Goal: Task Accomplishment & Management: Manage account settings

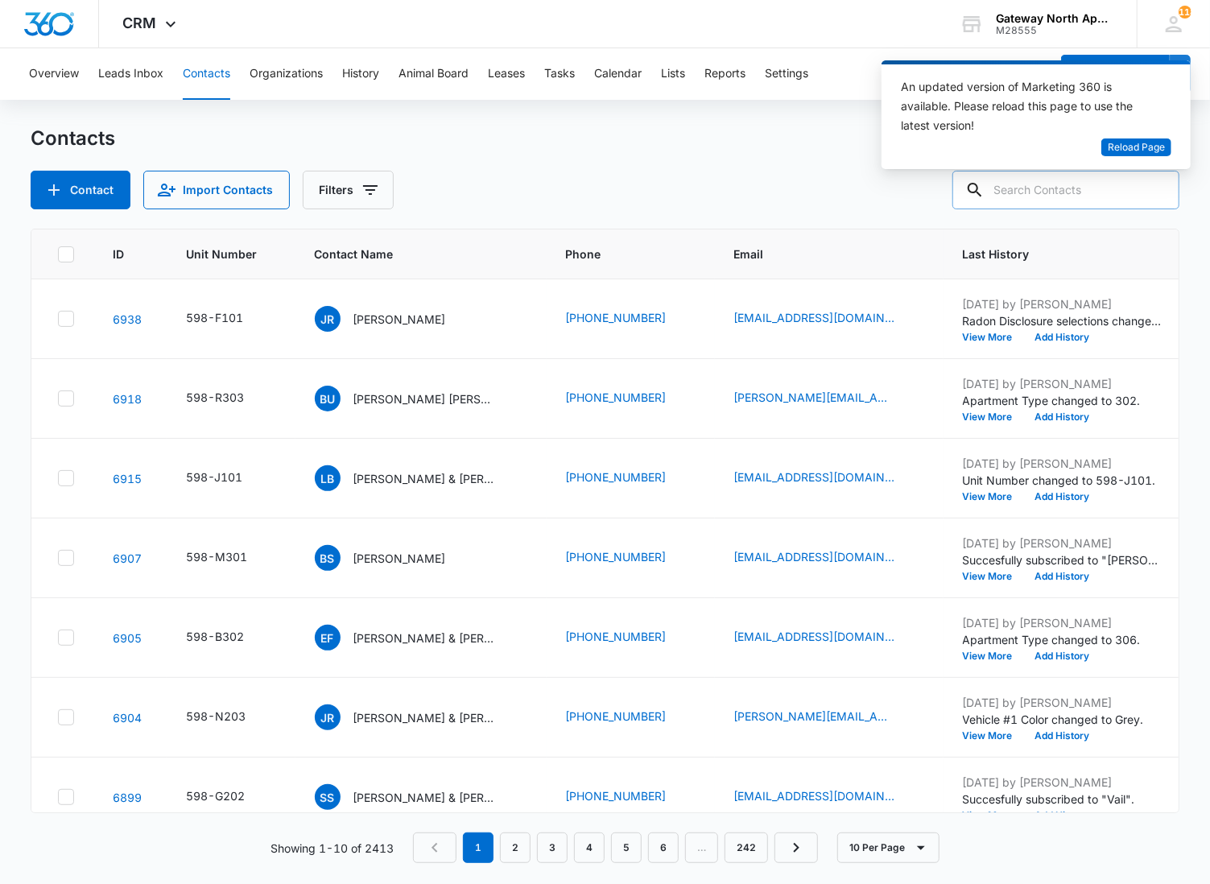
click at [1089, 185] on input "text" at bounding box center [1065, 190] width 227 height 39
click at [78, 122] on div "Overview Leads Inbox Contacts Organizations History Animal Board Leases Tasks C…" at bounding box center [605, 465] width 1210 height 834
click at [1064, 192] on input "pariser" at bounding box center [1053, 190] width 251 height 39
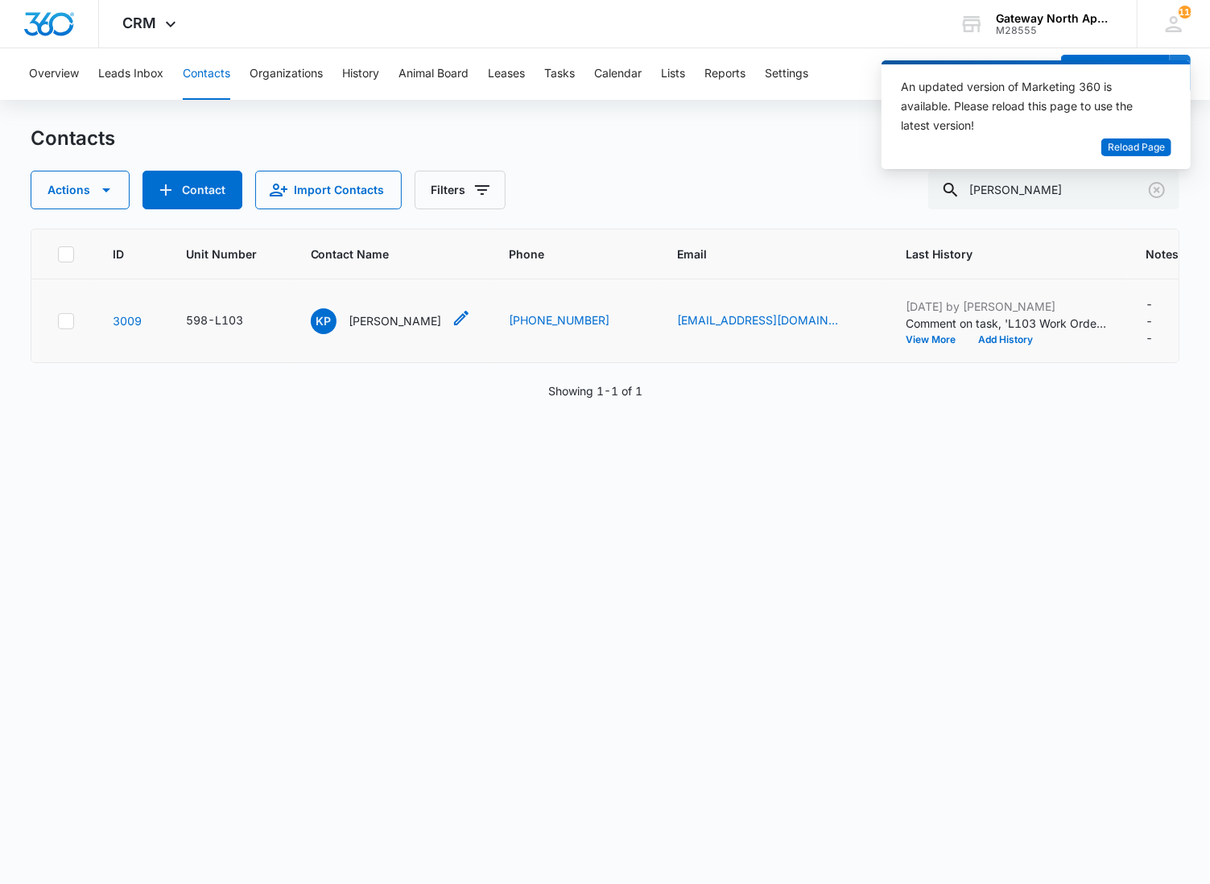
click at [379, 316] on p "[PERSON_NAME]" at bounding box center [395, 320] width 93 height 17
drag, startPoint x: 1069, startPoint y: 183, endPoint x: 766, endPoint y: 190, distance: 303.6
click at [763, 193] on div "Actions Contact Import Contacts Filters pariser" at bounding box center [606, 190] width 1150 height 39
type input "g102"
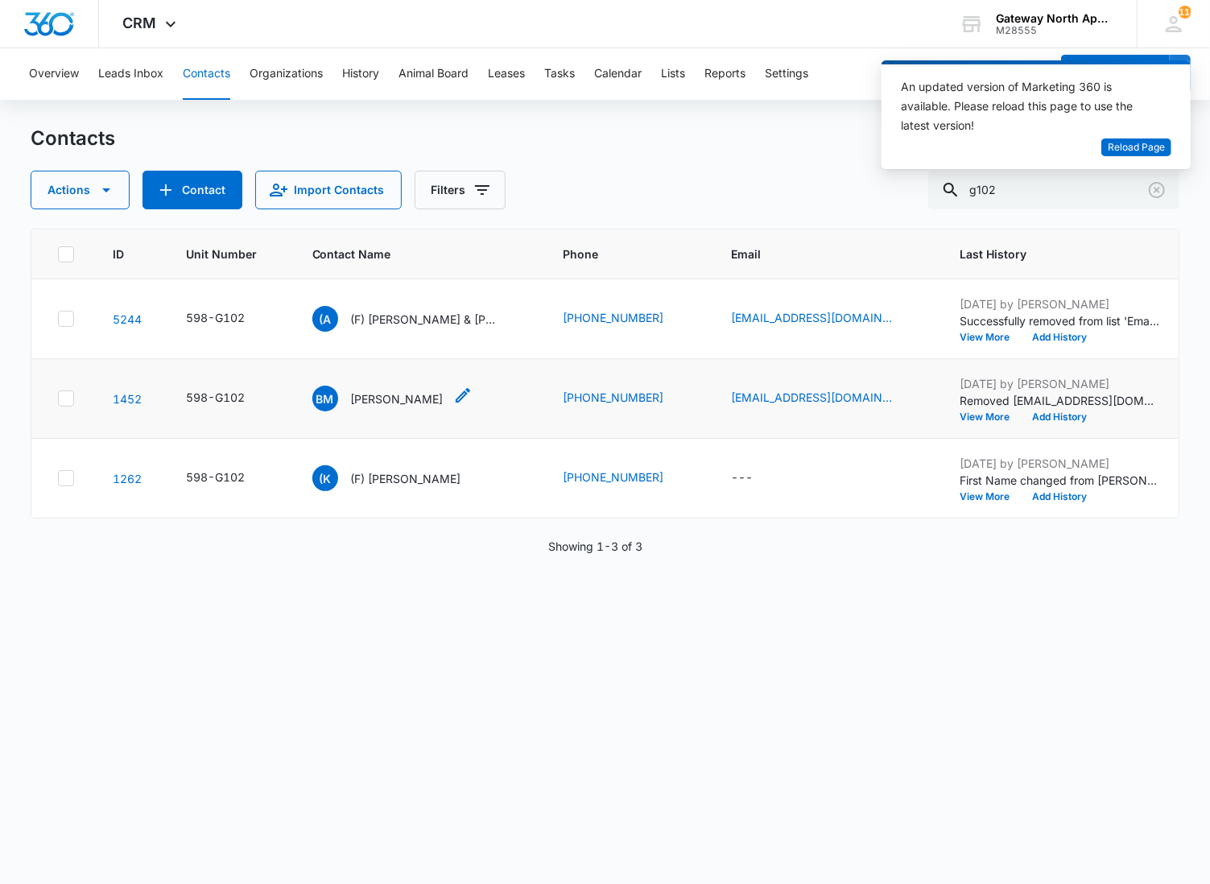
click at [371, 397] on p "[PERSON_NAME]" at bounding box center [397, 398] width 93 height 17
drag, startPoint x: 1063, startPoint y: 208, endPoint x: 1014, endPoint y: 202, distance: 48.6
click at [1014, 202] on input "g102" at bounding box center [1053, 190] width 251 height 39
click at [1143, 143] on span "Reload Page" at bounding box center [1136, 147] width 57 height 15
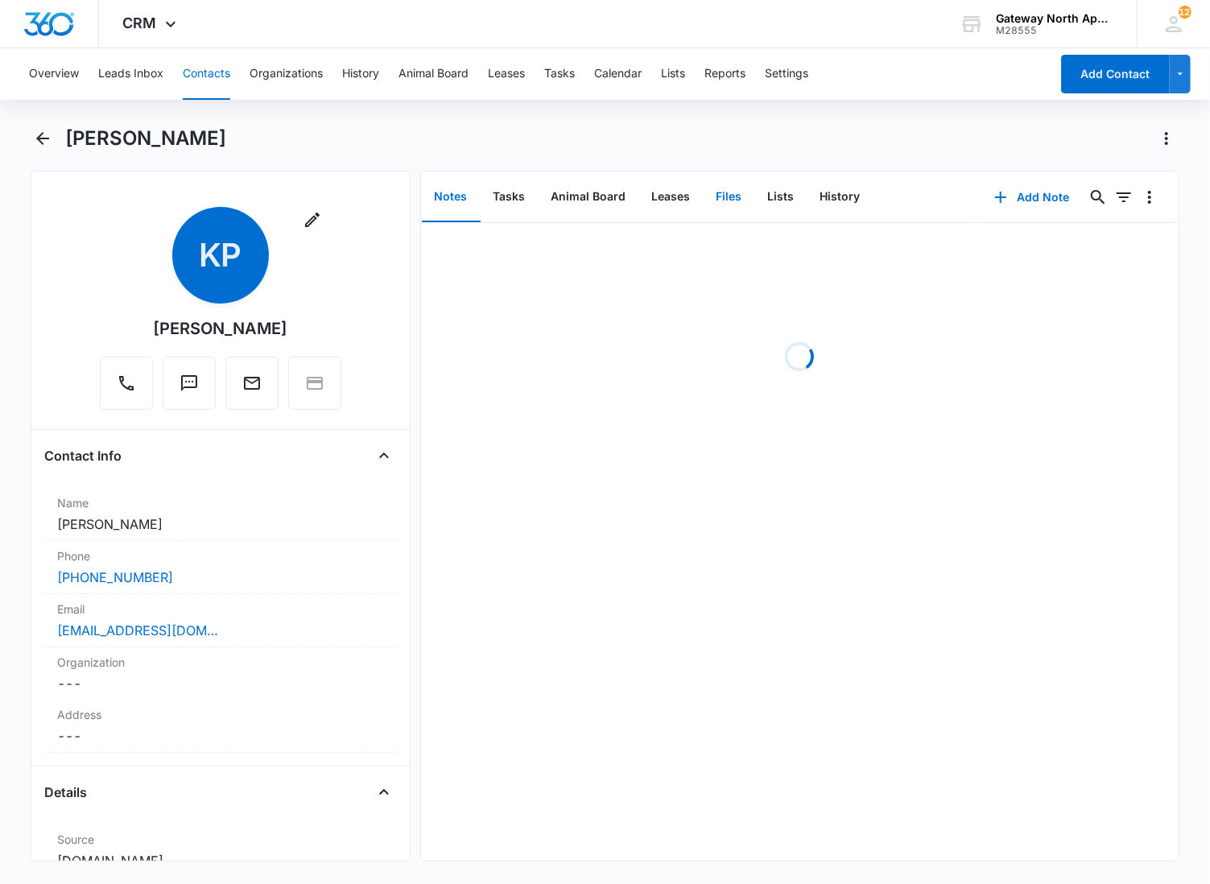
click at [719, 192] on button "Files" at bounding box center [730, 197] width 52 height 50
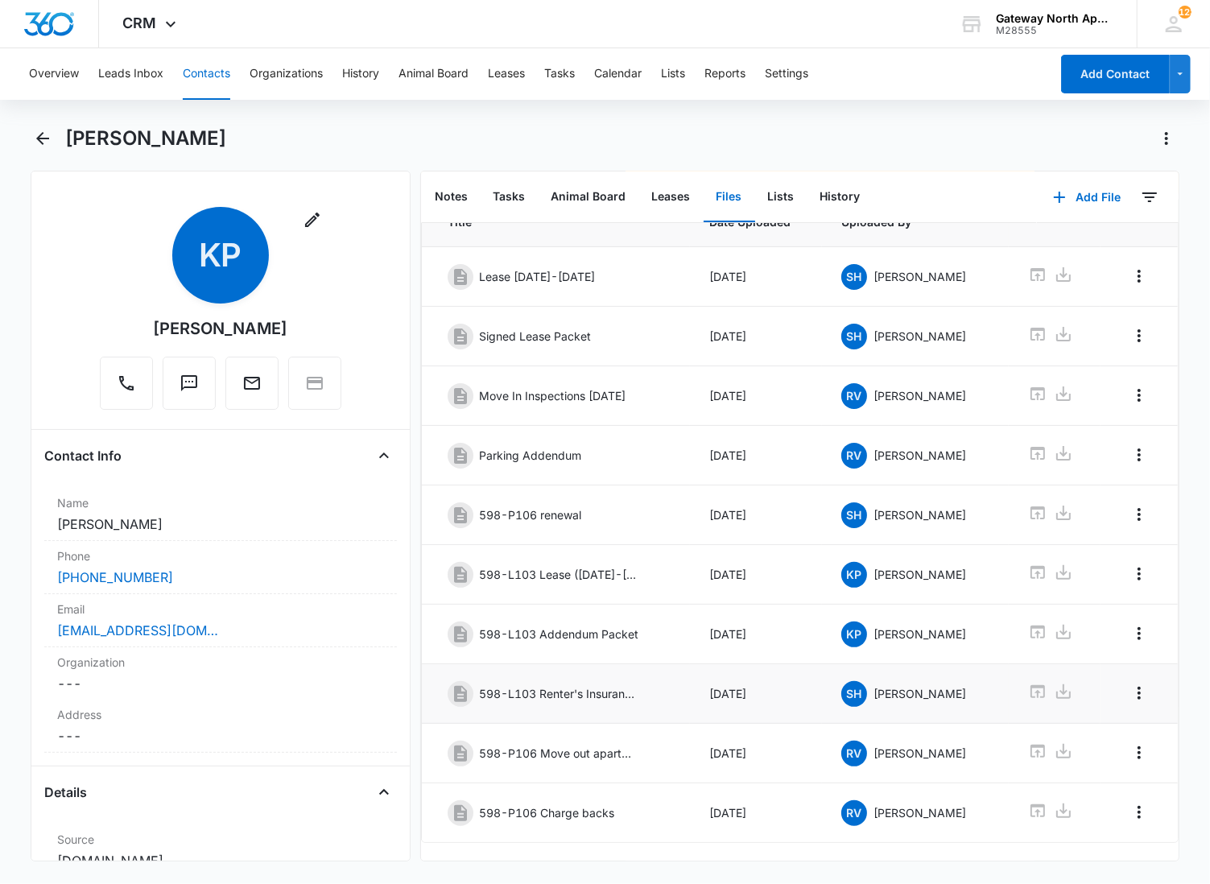
scroll to position [135, 0]
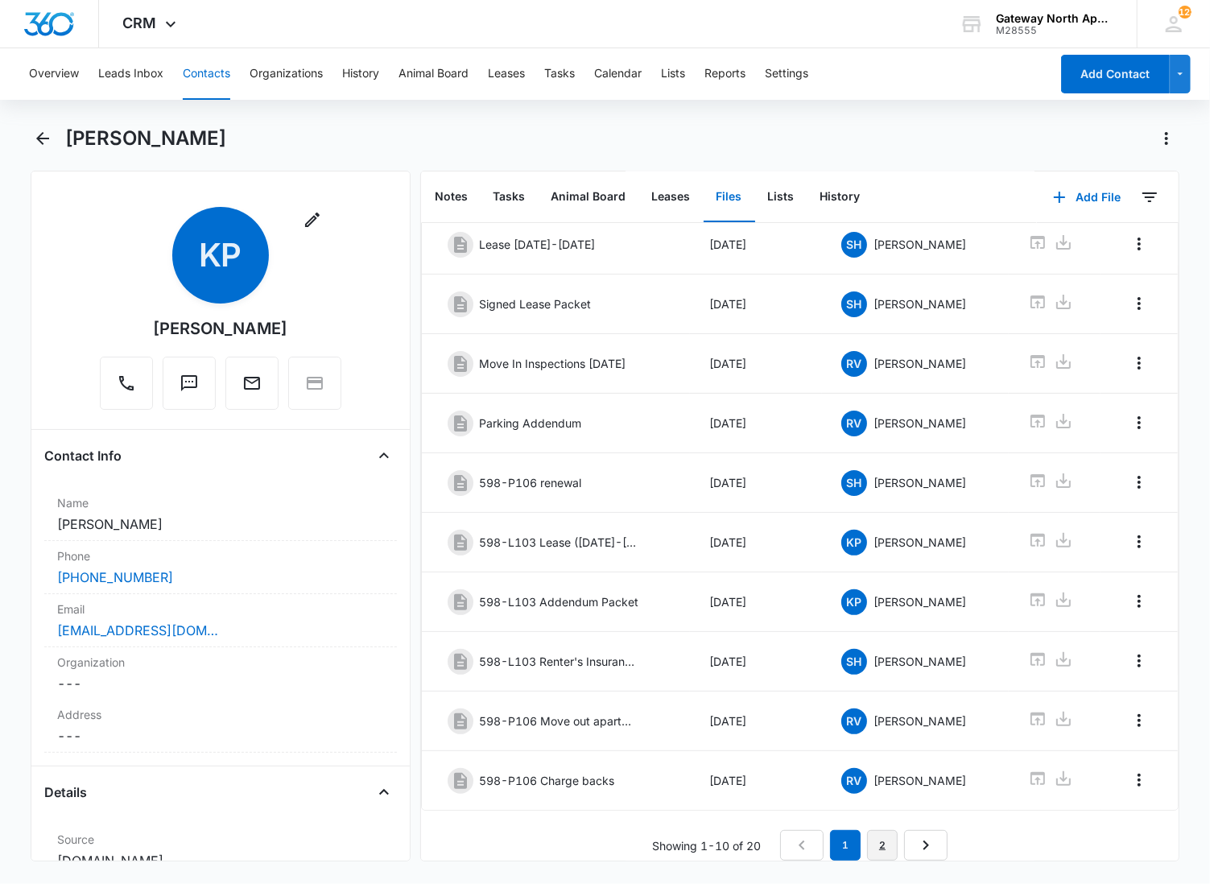
click at [871, 832] on link "2" at bounding box center [882, 845] width 31 height 31
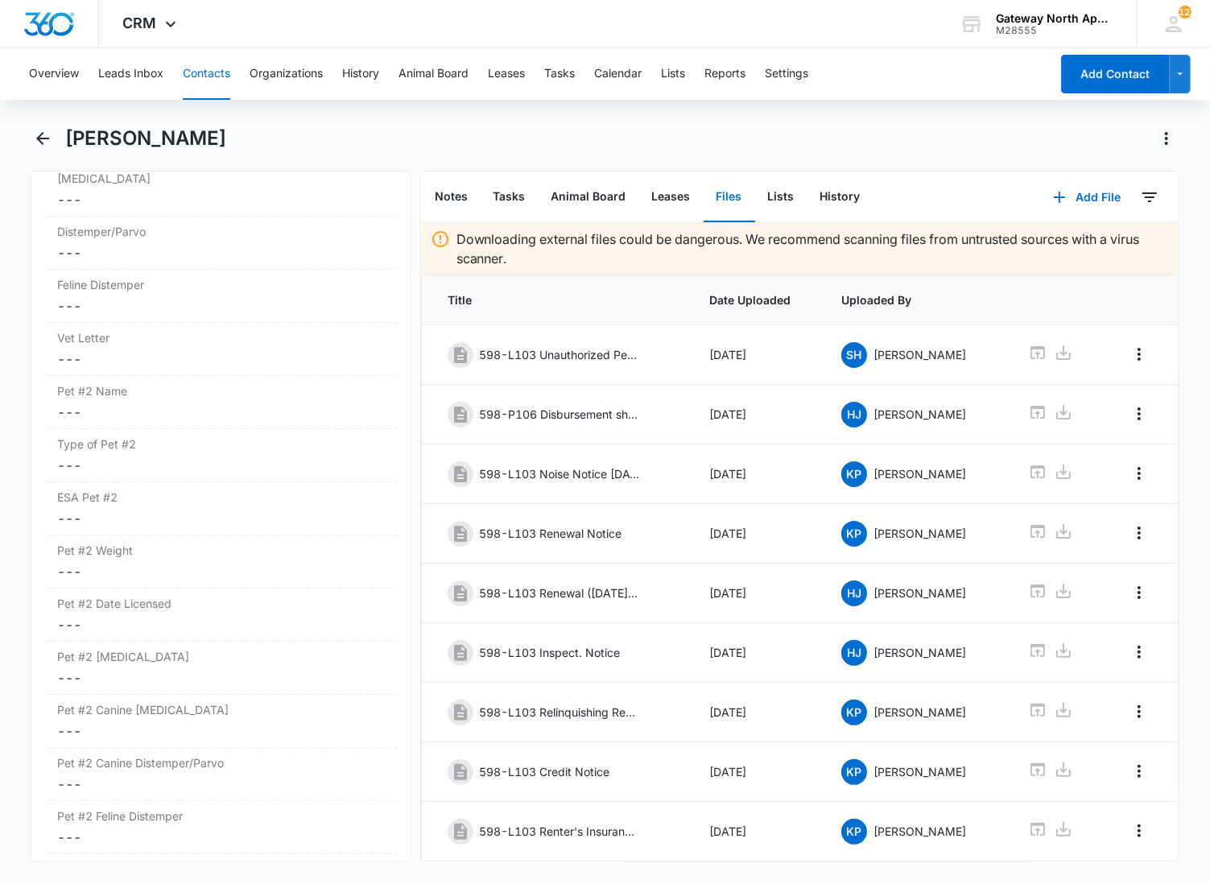
scroll to position [2862, 0]
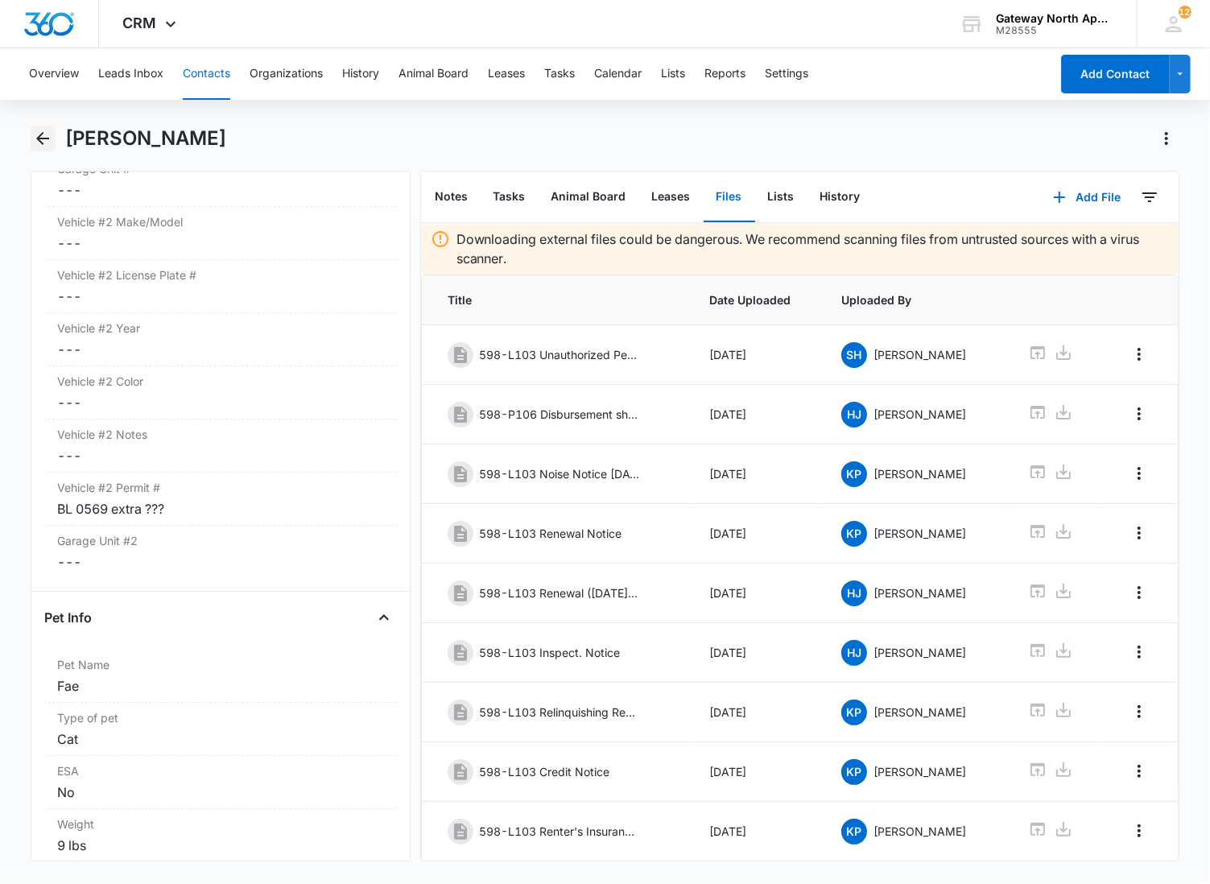
click at [39, 140] on icon "Back" at bounding box center [42, 138] width 13 height 13
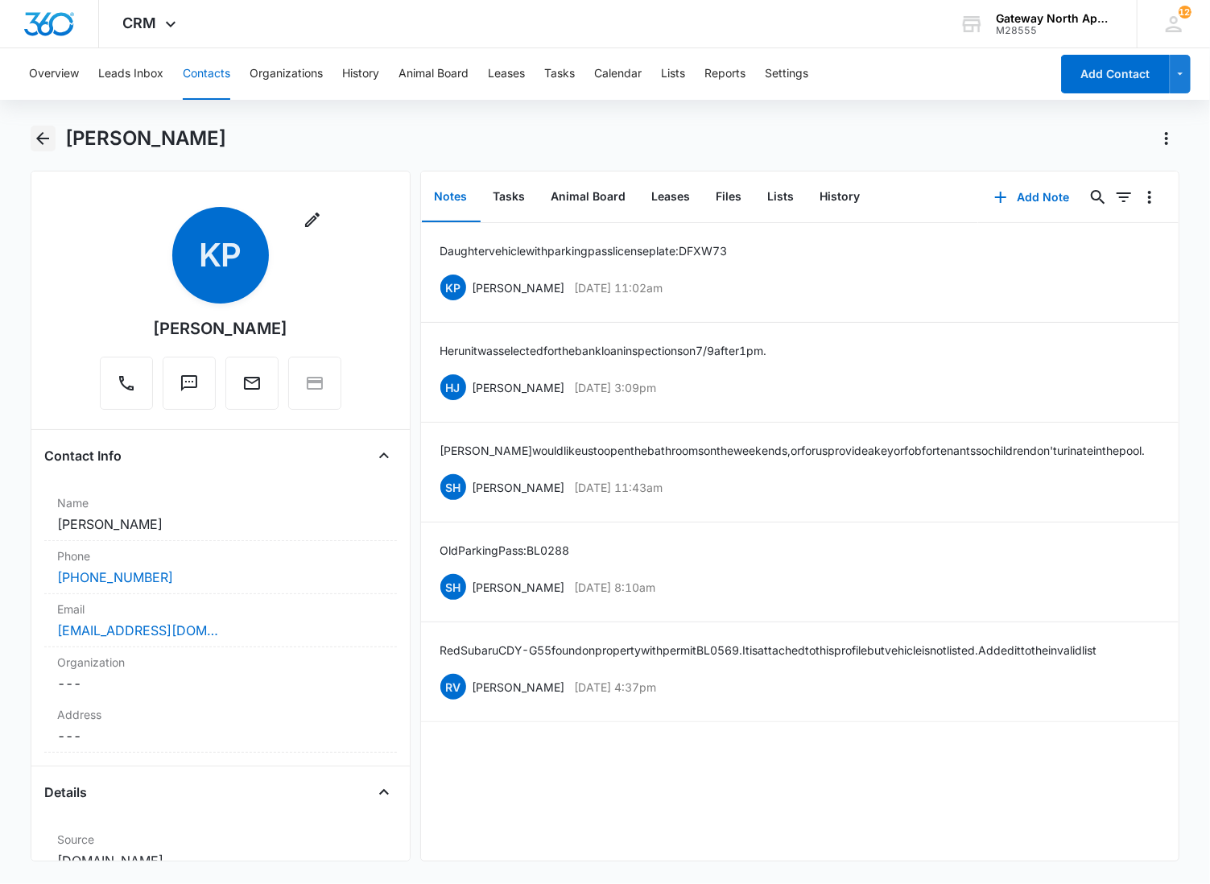
click at [31, 140] on button "Back" at bounding box center [43, 139] width 25 height 26
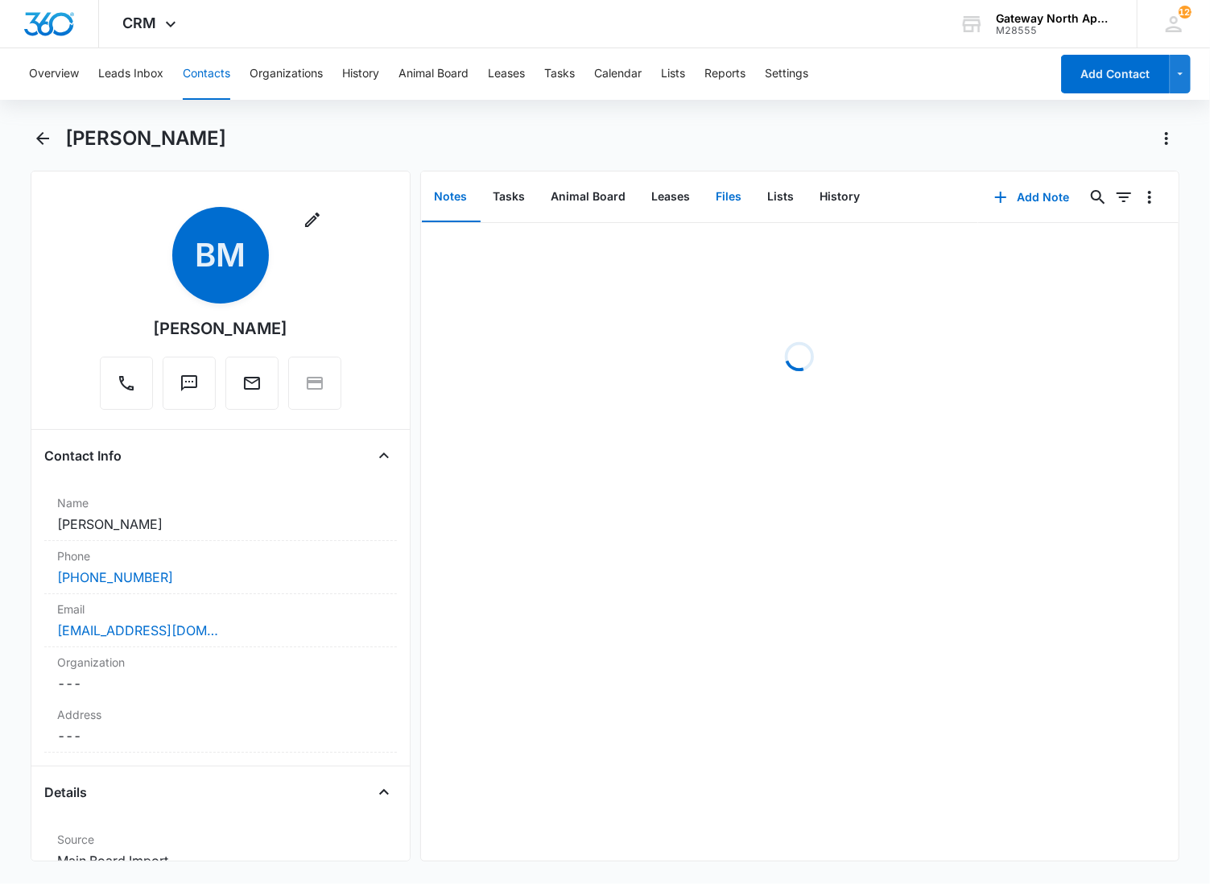
click at [719, 194] on button "Files" at bounding box center [730, 197] width 52 height 50
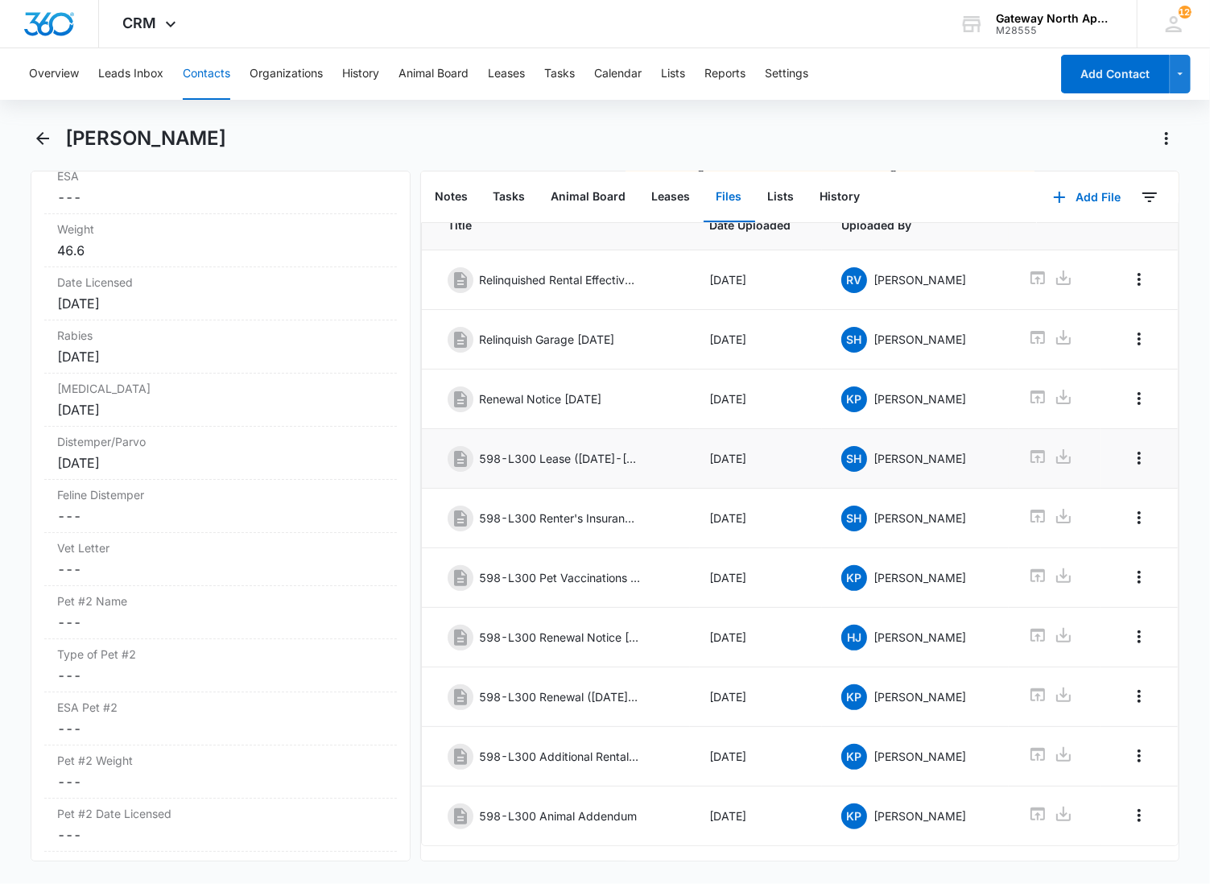
scroll to position [135, 0]
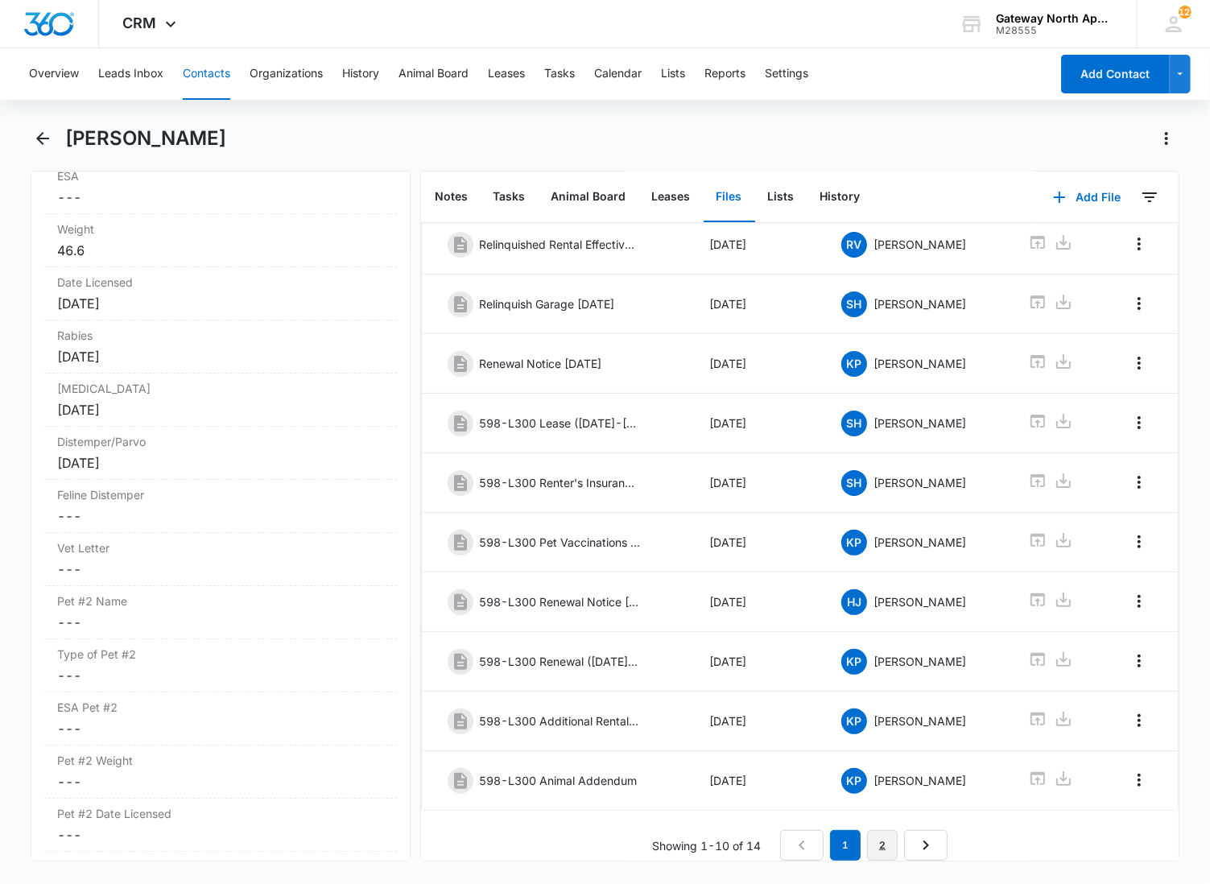
click at [872, 838] on link "2" at bounding box center [882, 845] width 31 height 31
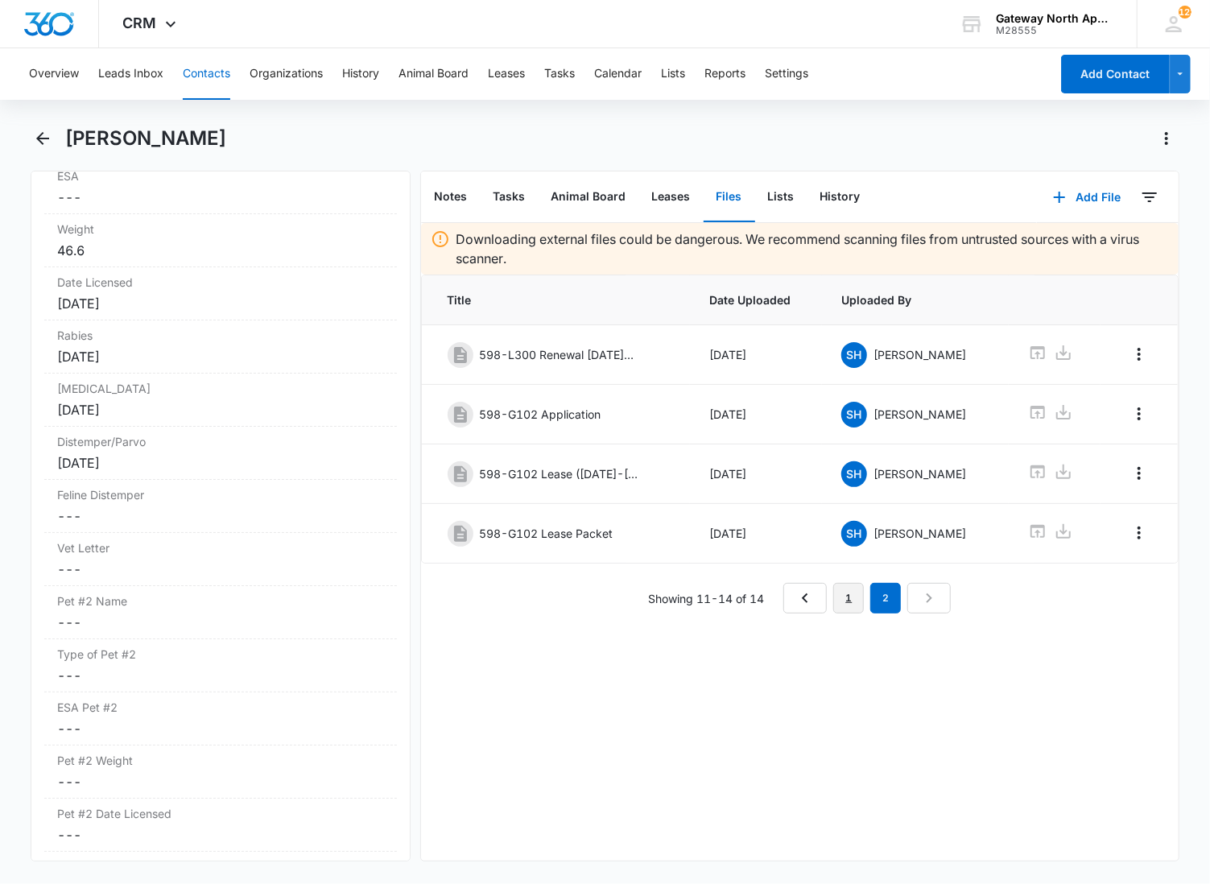
click at [838, 590] on link "1" at bounding box center [848, 598] width 31 height 31
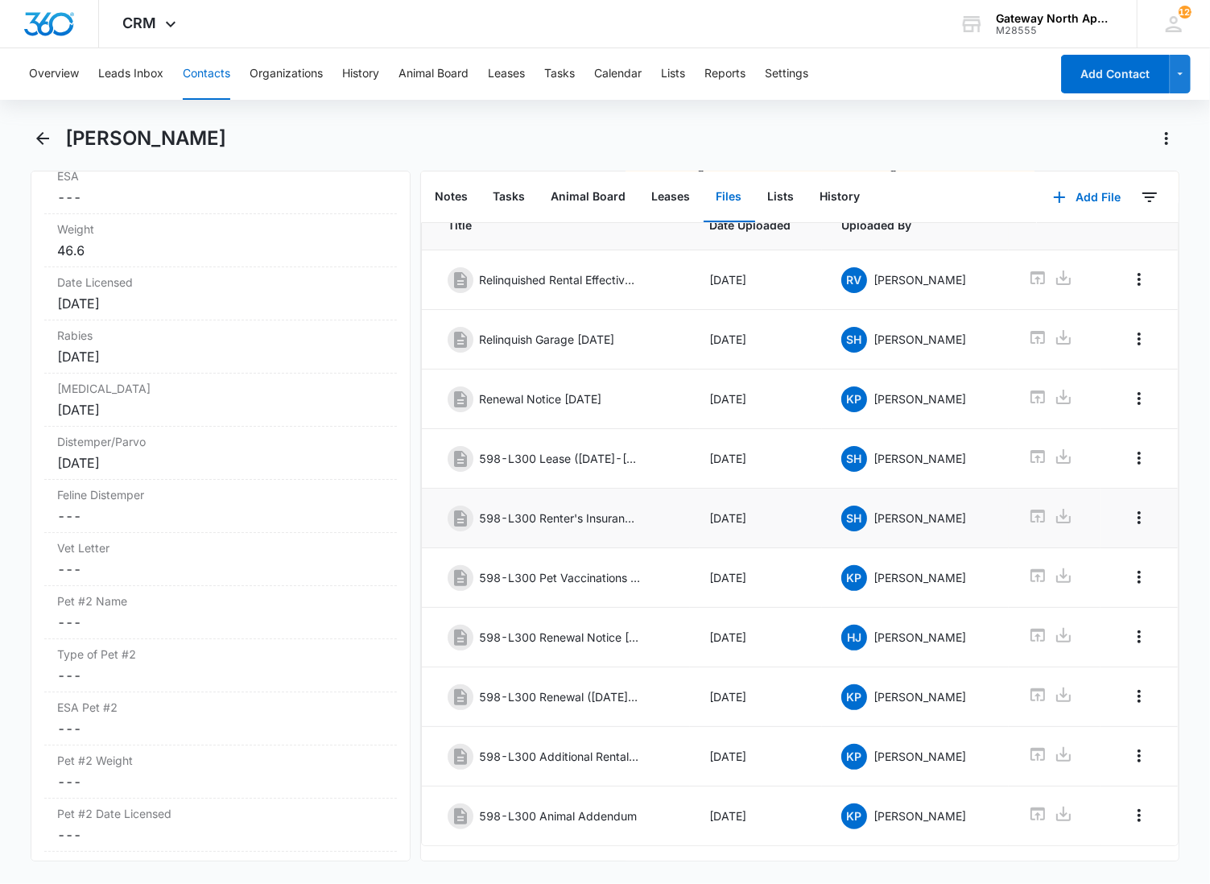
scroll to position [135, 0]
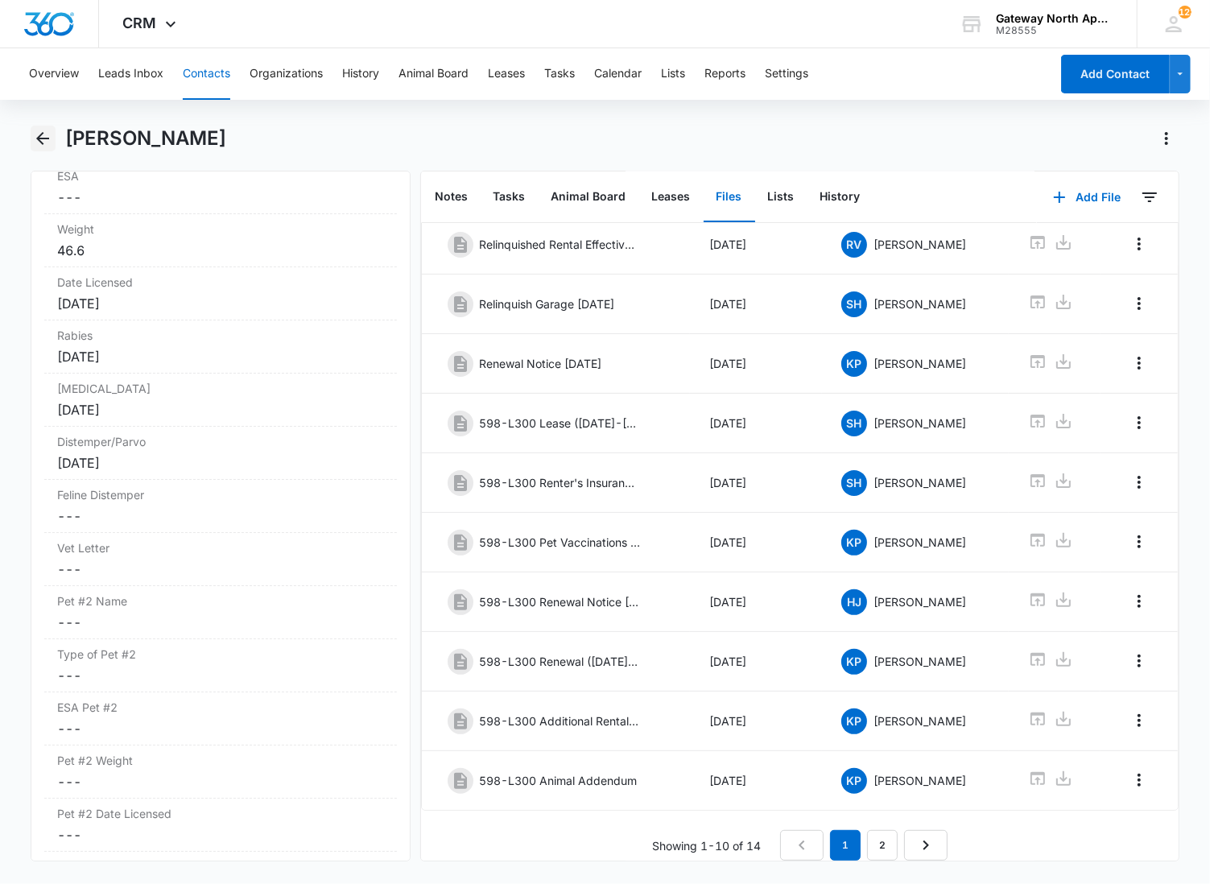
click at [40, 147] on icon "Back" at bounding box center [42, 138] width 19 height 19
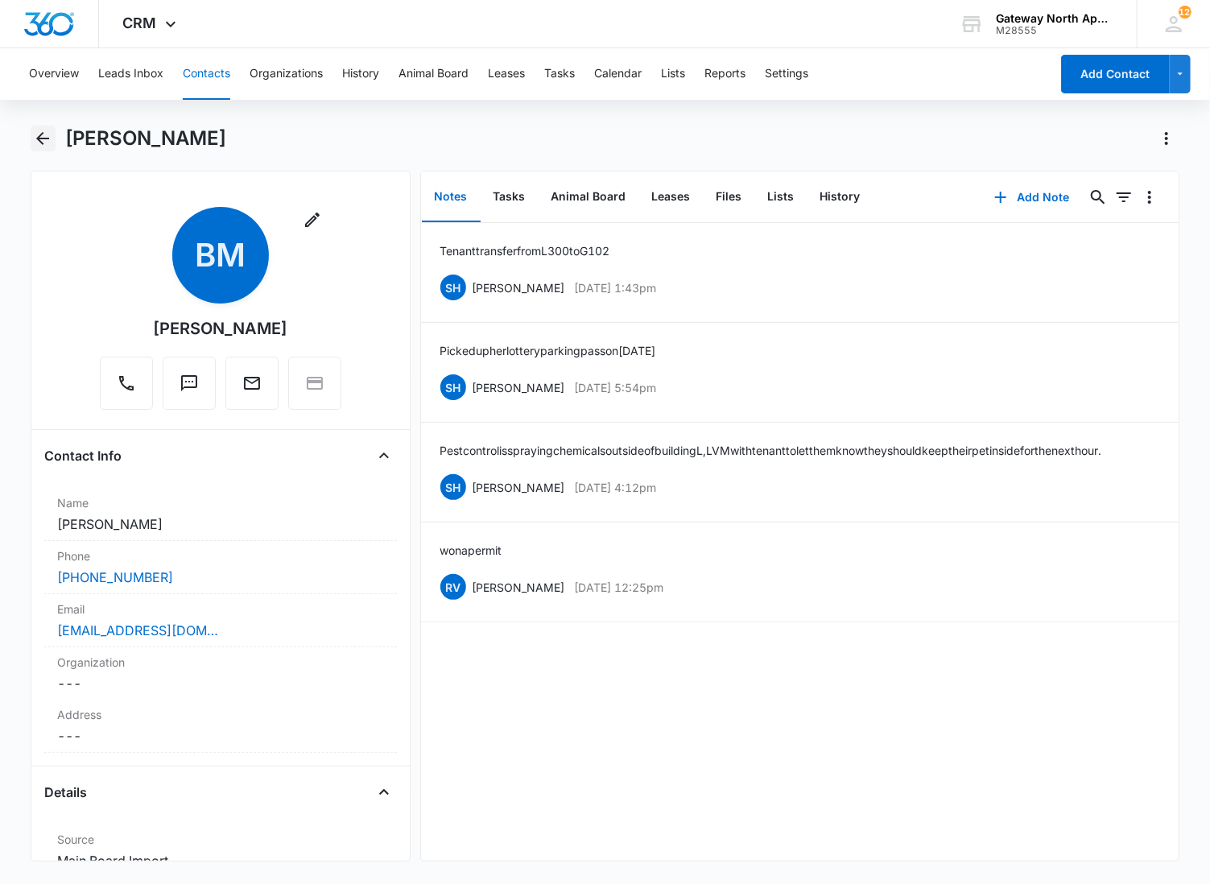
click at [43, 134] on icon "Back" at bounding box center [42, 138] width 19 height 19
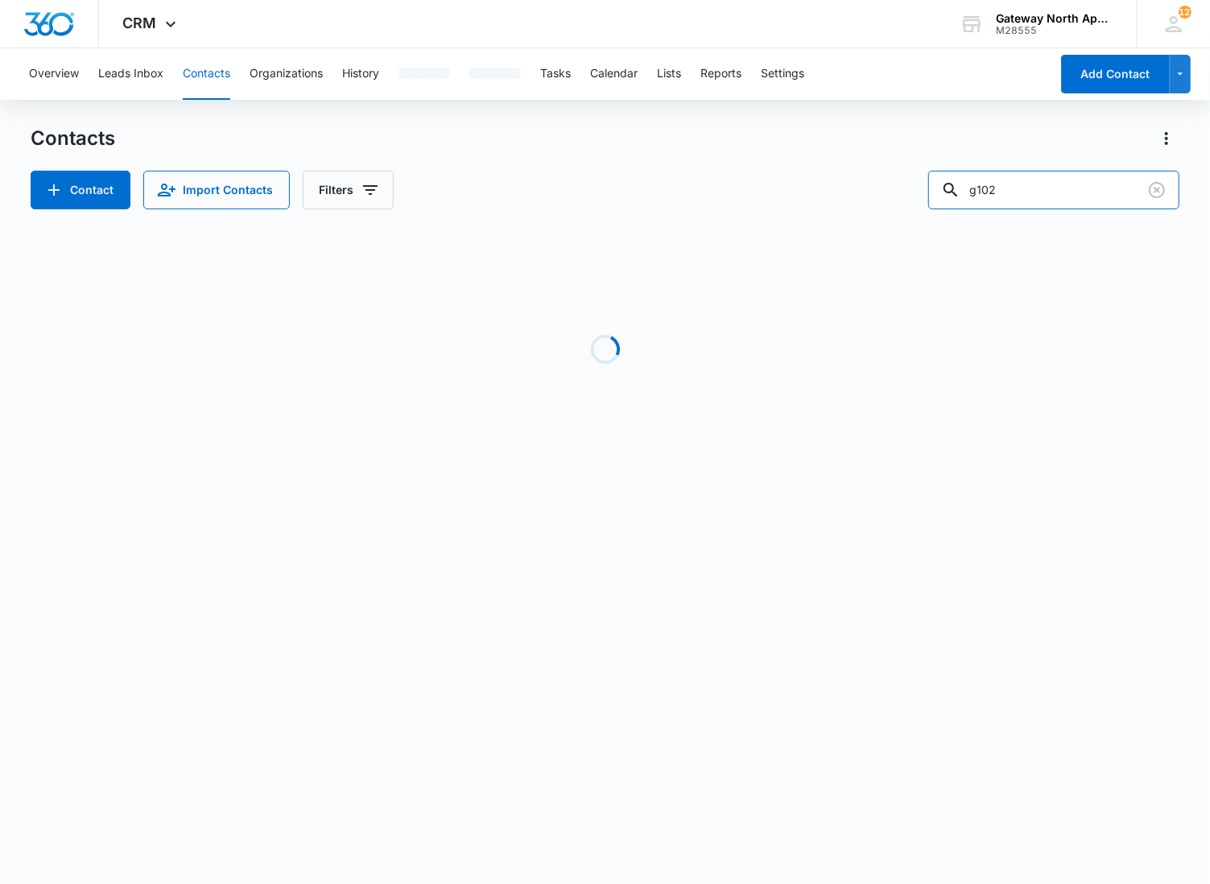
drag, startPoint x: 1064, startPoint y: 196, endPoint x: 849, endPoint y: 188, distance: 215.1
click at [849, 193] on div "Contact Import Contacts Filters g102" at bounding box center [606, 190] width 1150 height 39
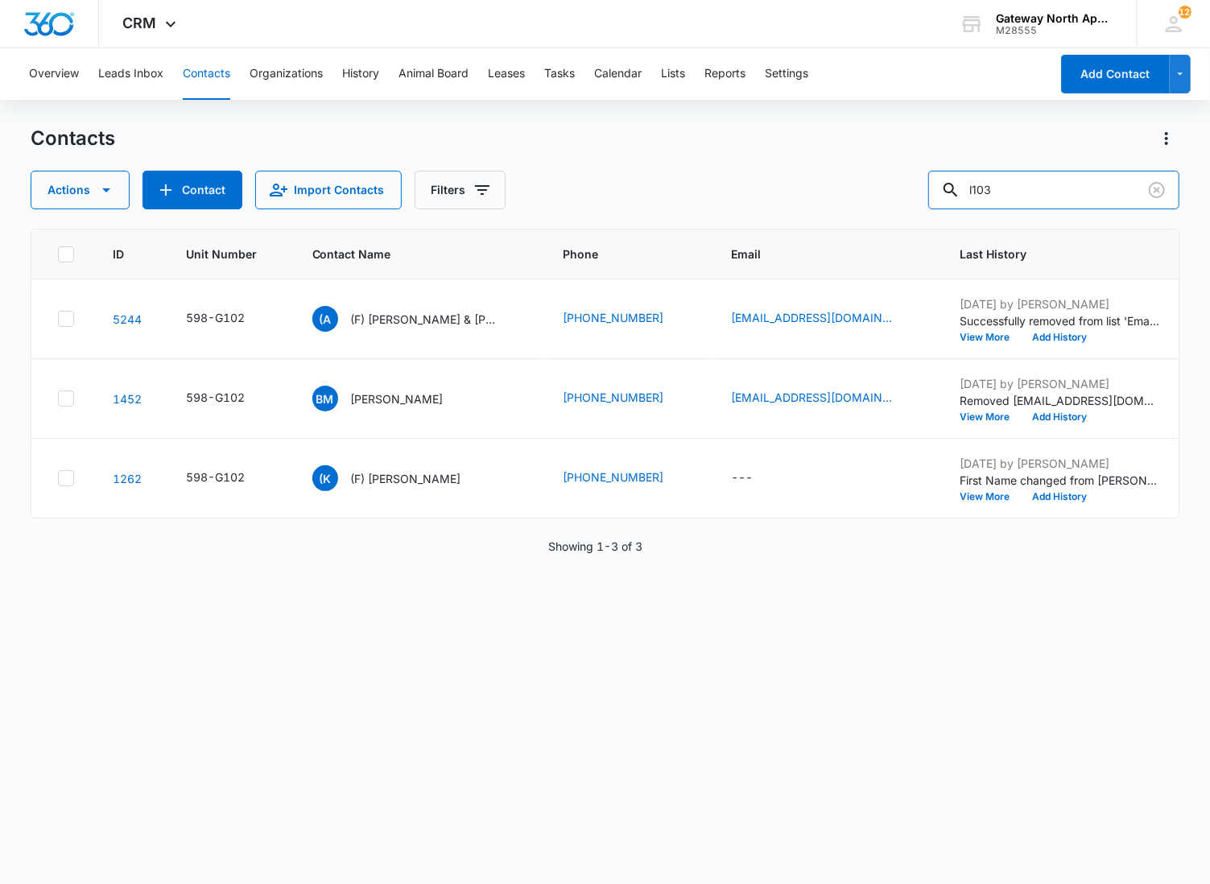
type input "l103"
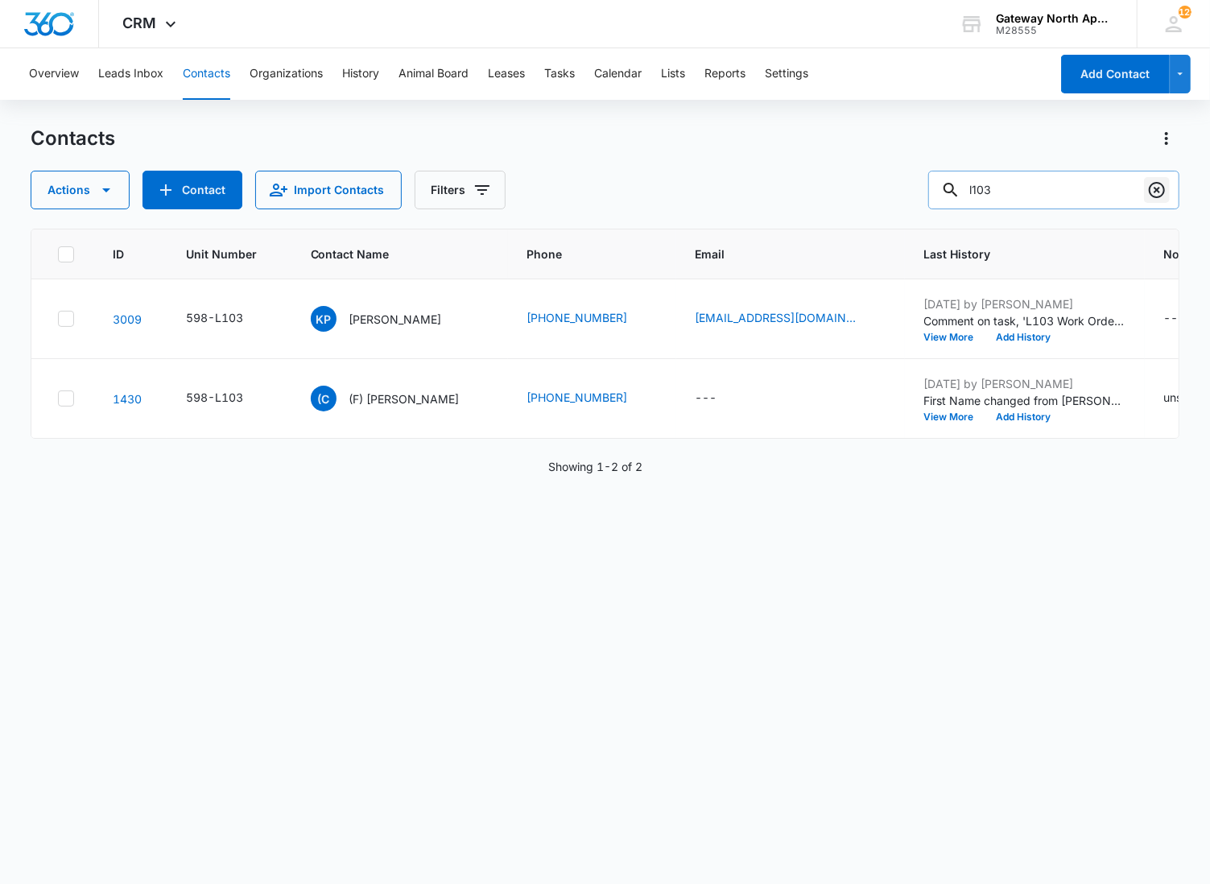
click at [1148, 190] on icon "Clear" at bounding box center [1156, 189] width 19 height 19
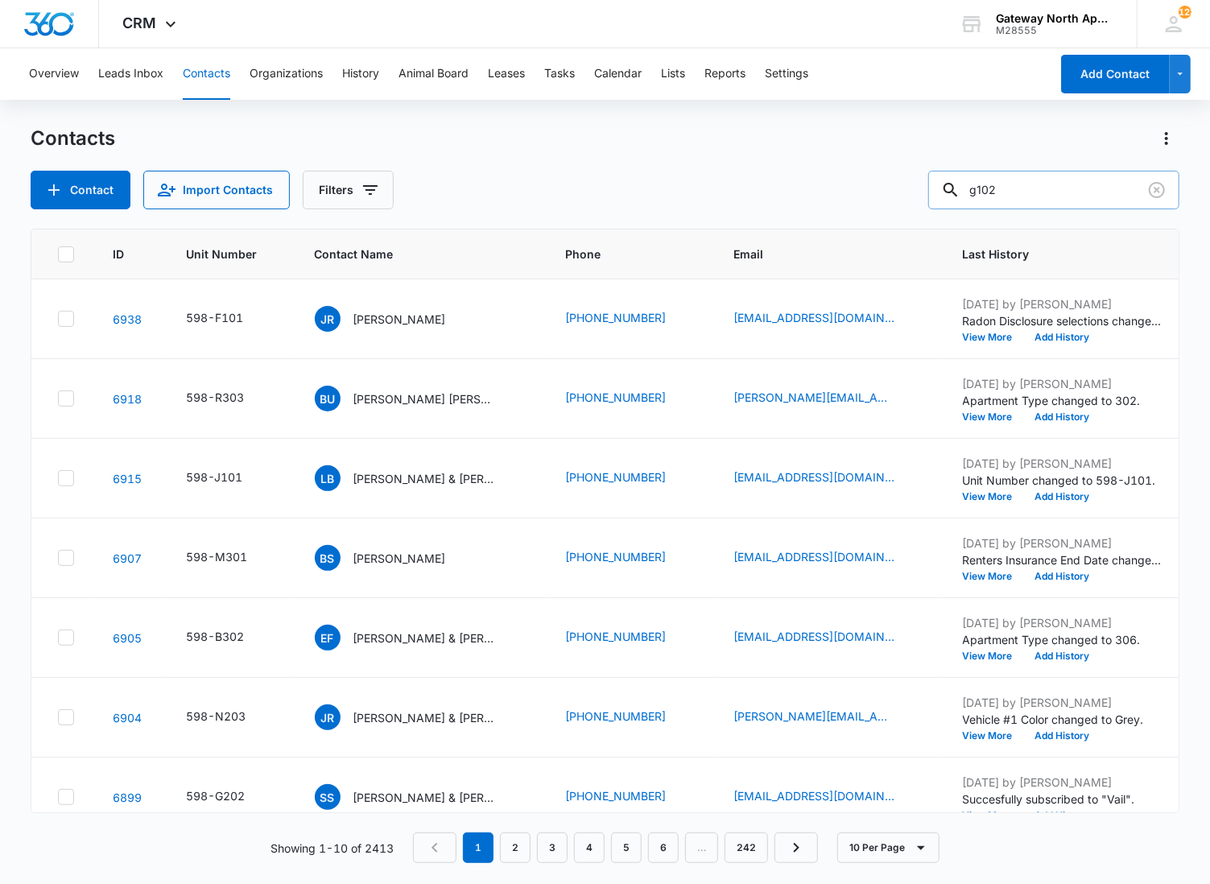
type input "g102"
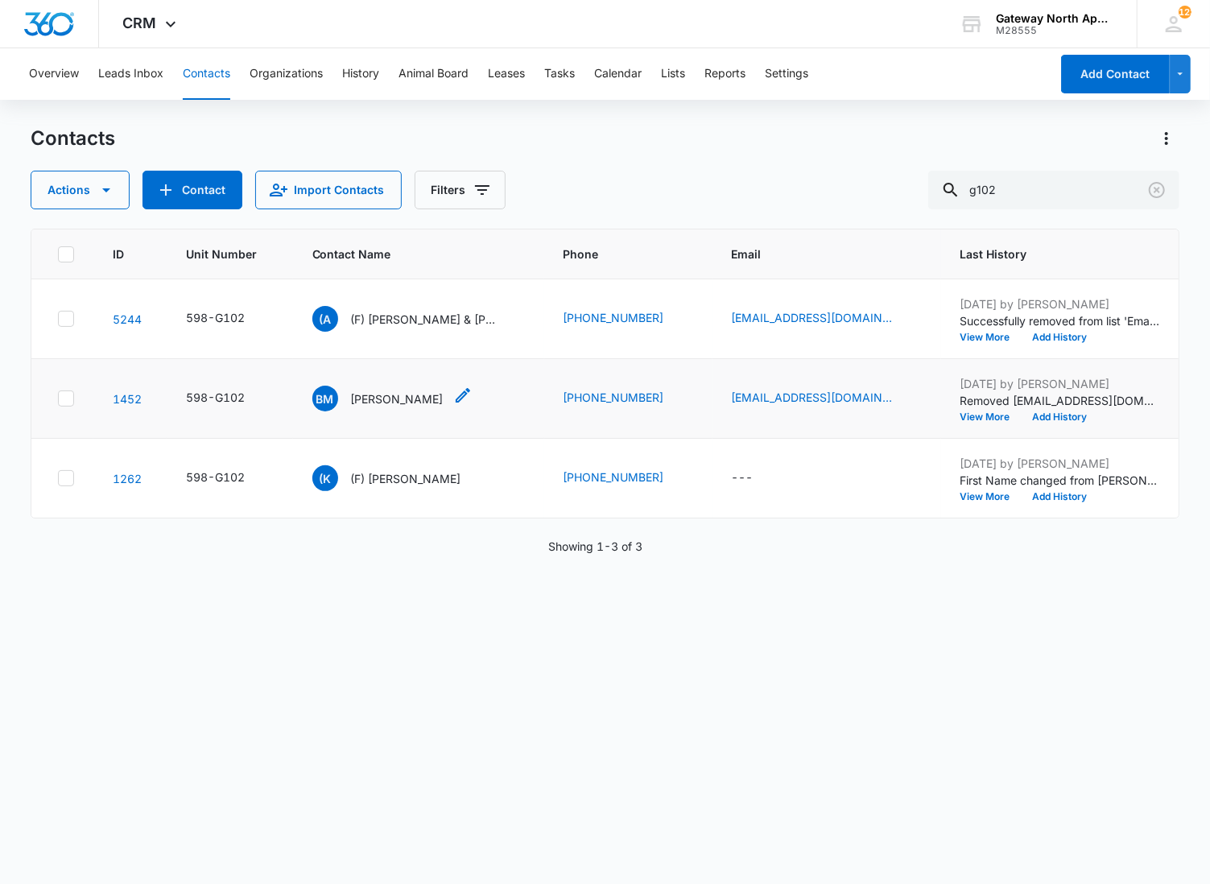
click at [367, 400] on p "[PERSON_NAME]" at bounding box center [397, 398] width 93 height 17
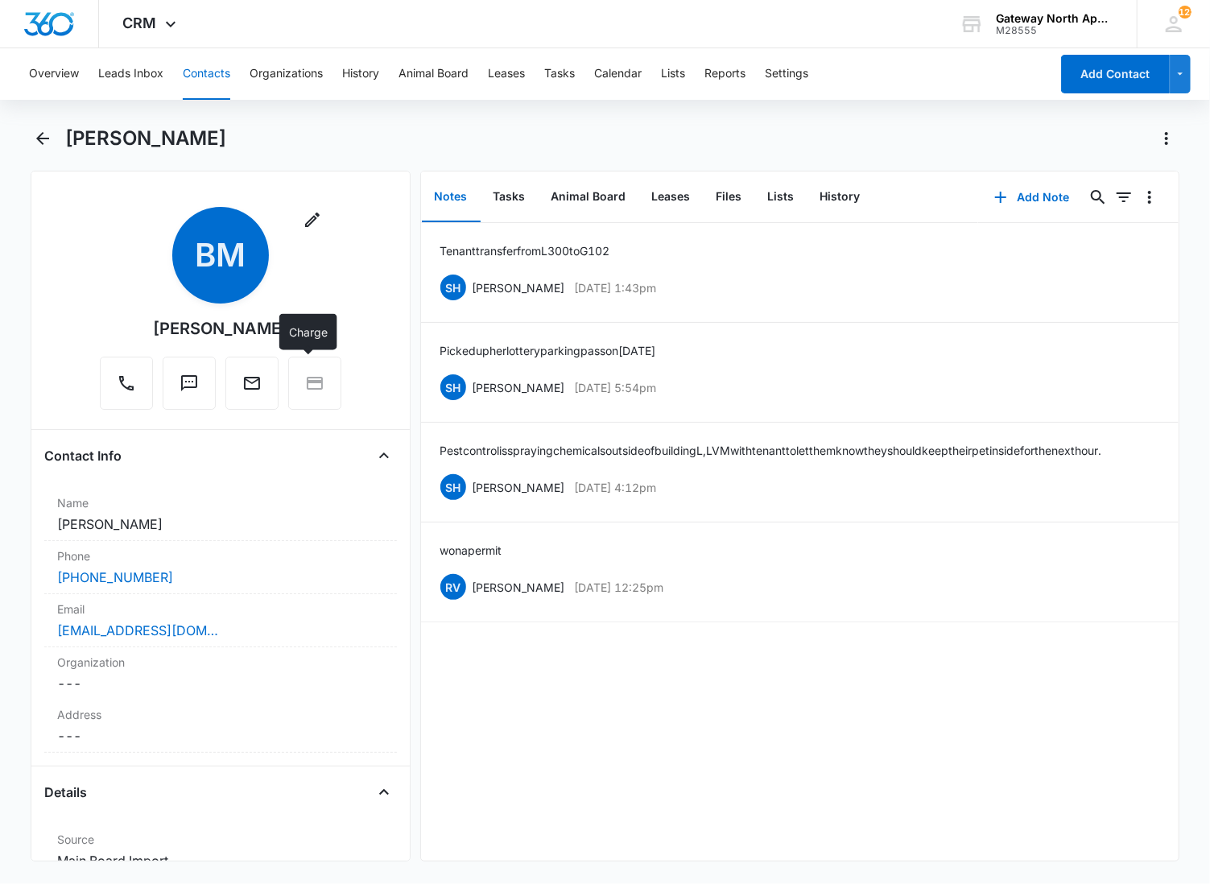
scroll to position [89, 0]
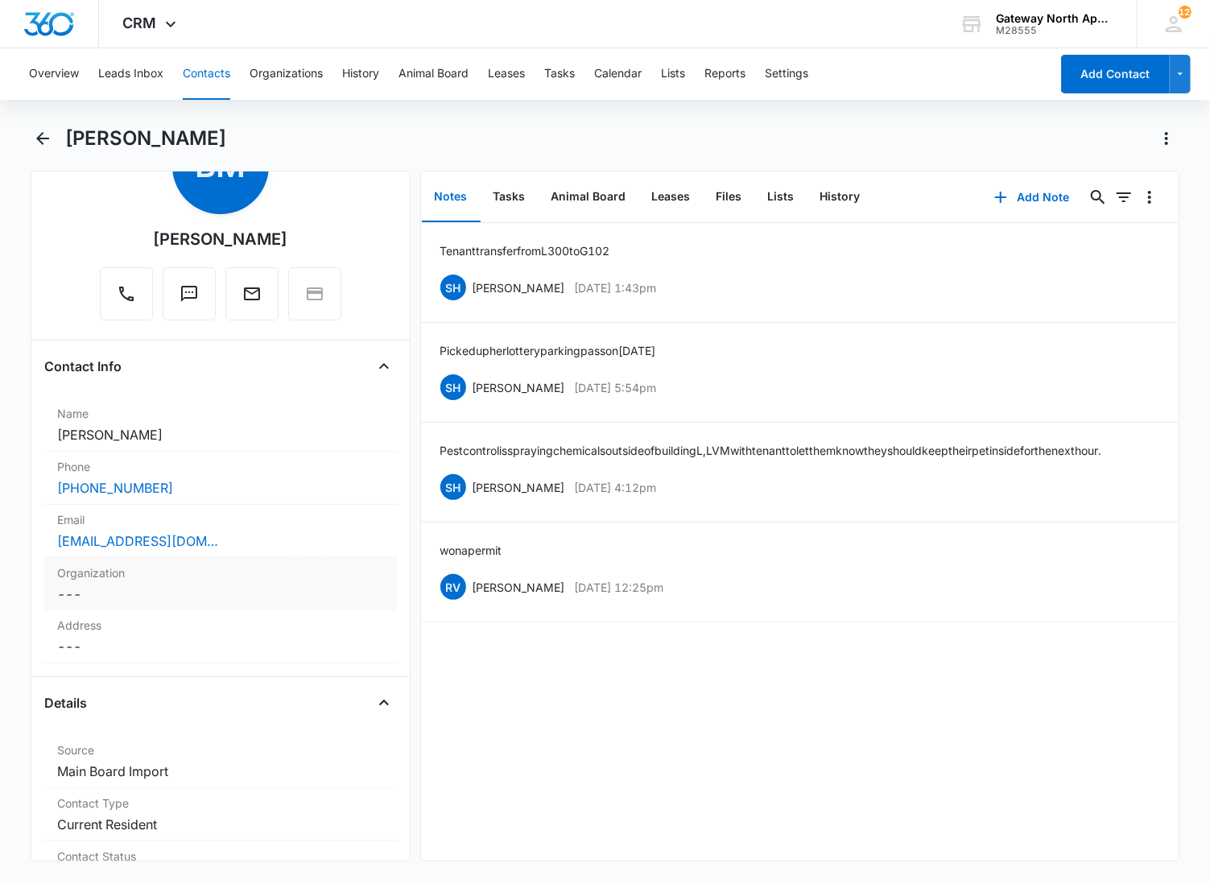
click at [146, 573] on label "Organization" at bounding box center [220, 572] width 327 height 17
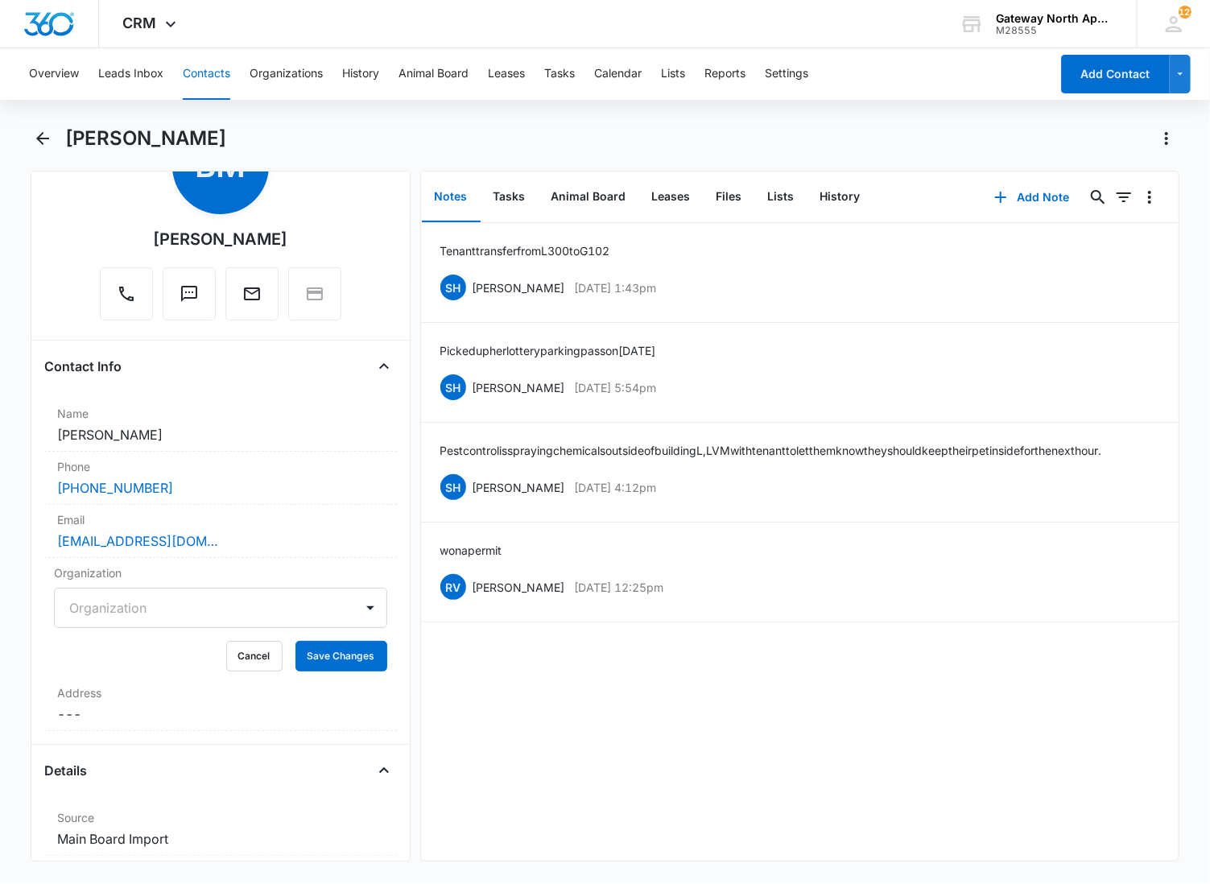
click at [118, 609] on div at bounding box center [201, 608] width 264 height 23
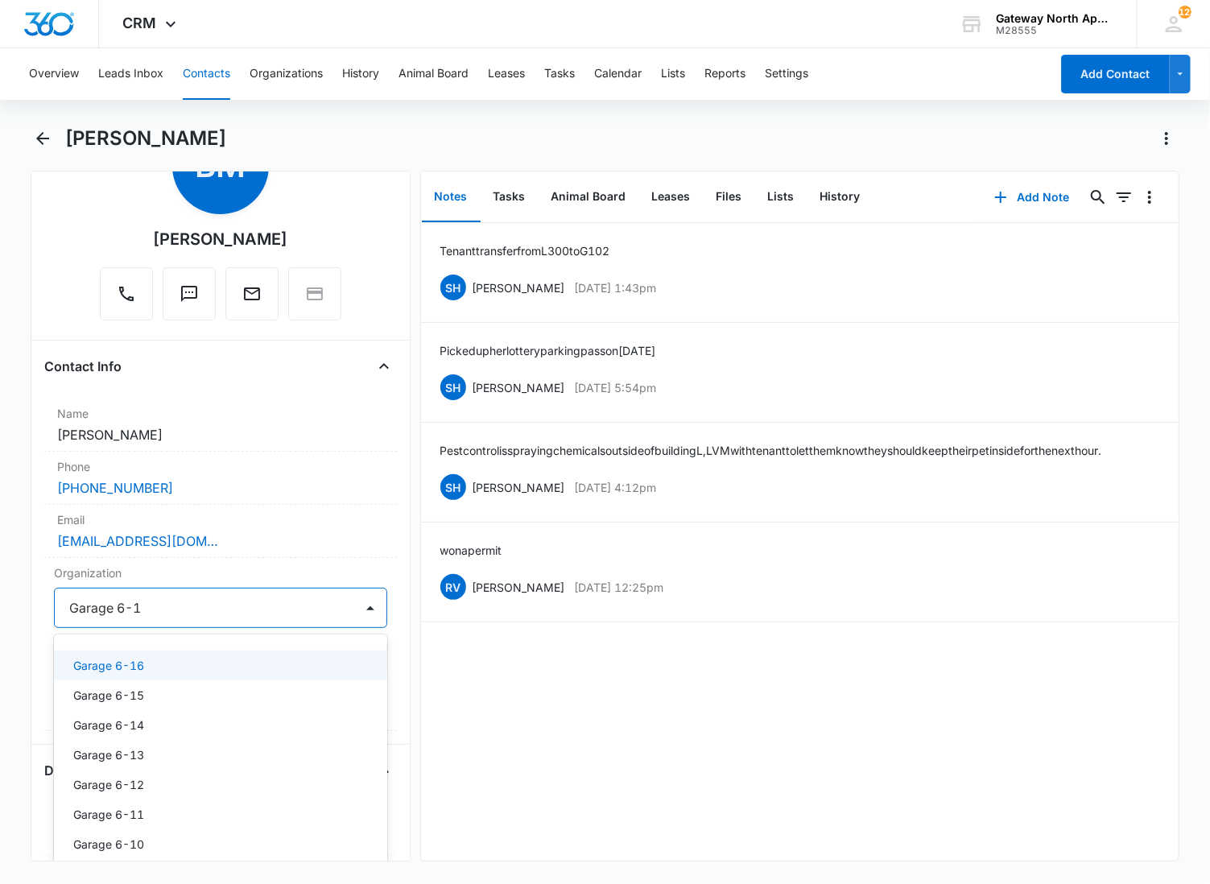
type input "Garage 6-10"
click at [105, 651] on div "Garage 6-10" at bounding box center [220, 666] width 333 height 30
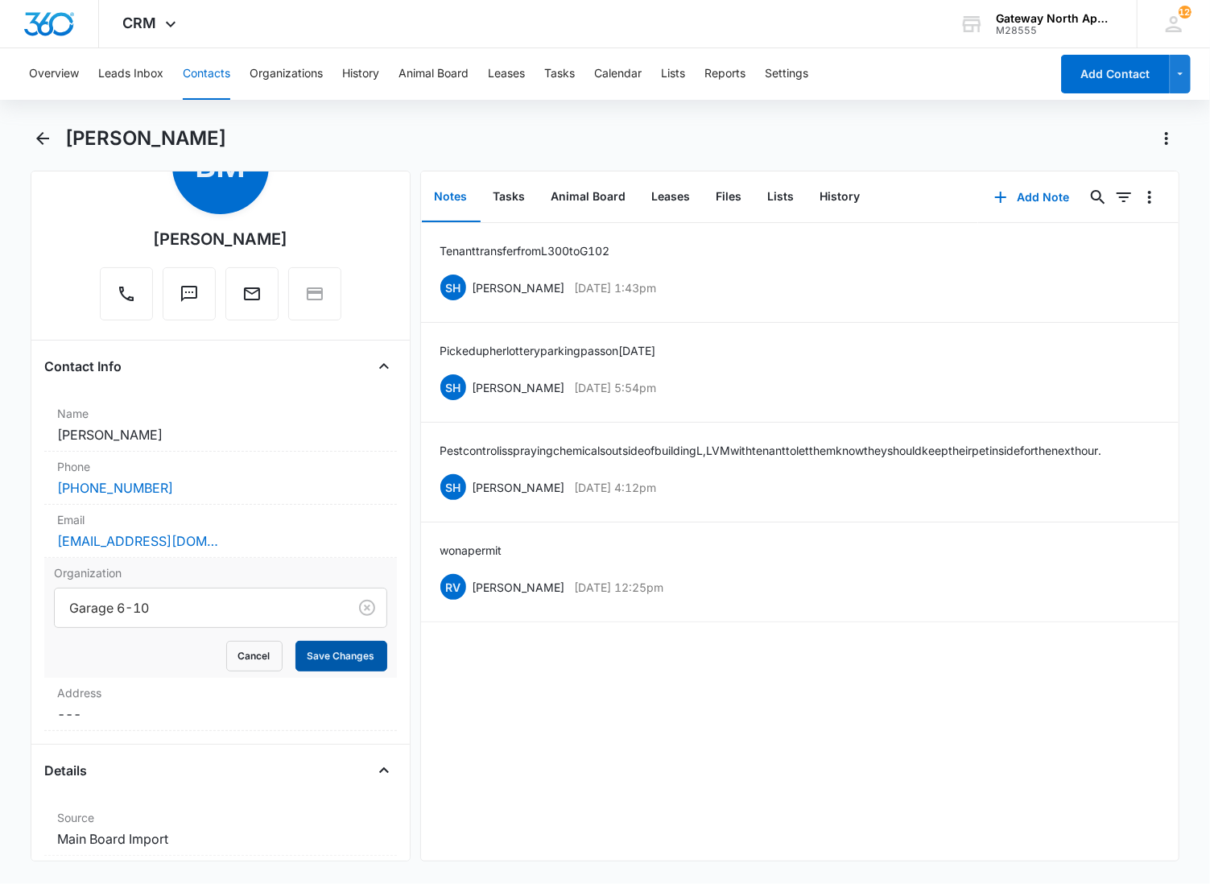
click at [308, 669] on button "Save Changes" at bounding box center [341, 656] width 92 height 31
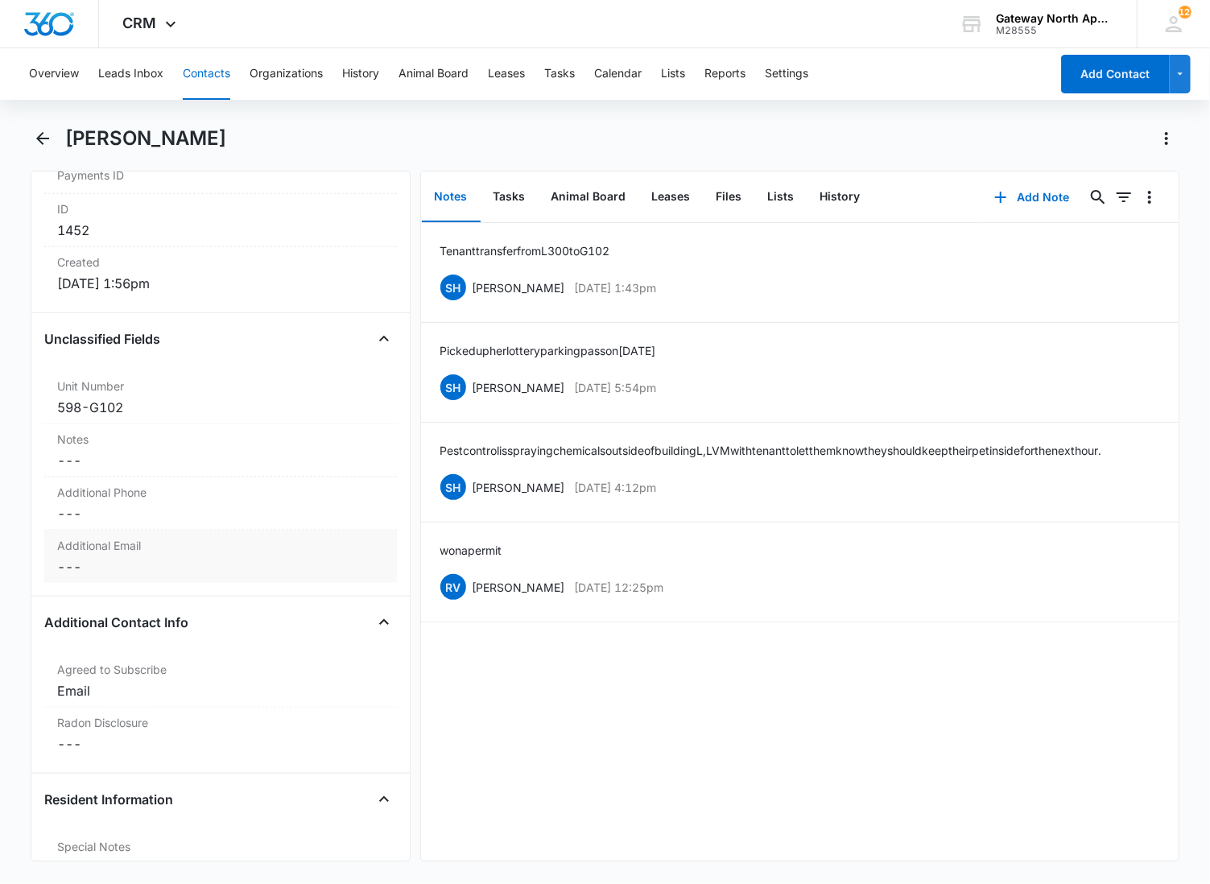
scroll to position [1152, 0]
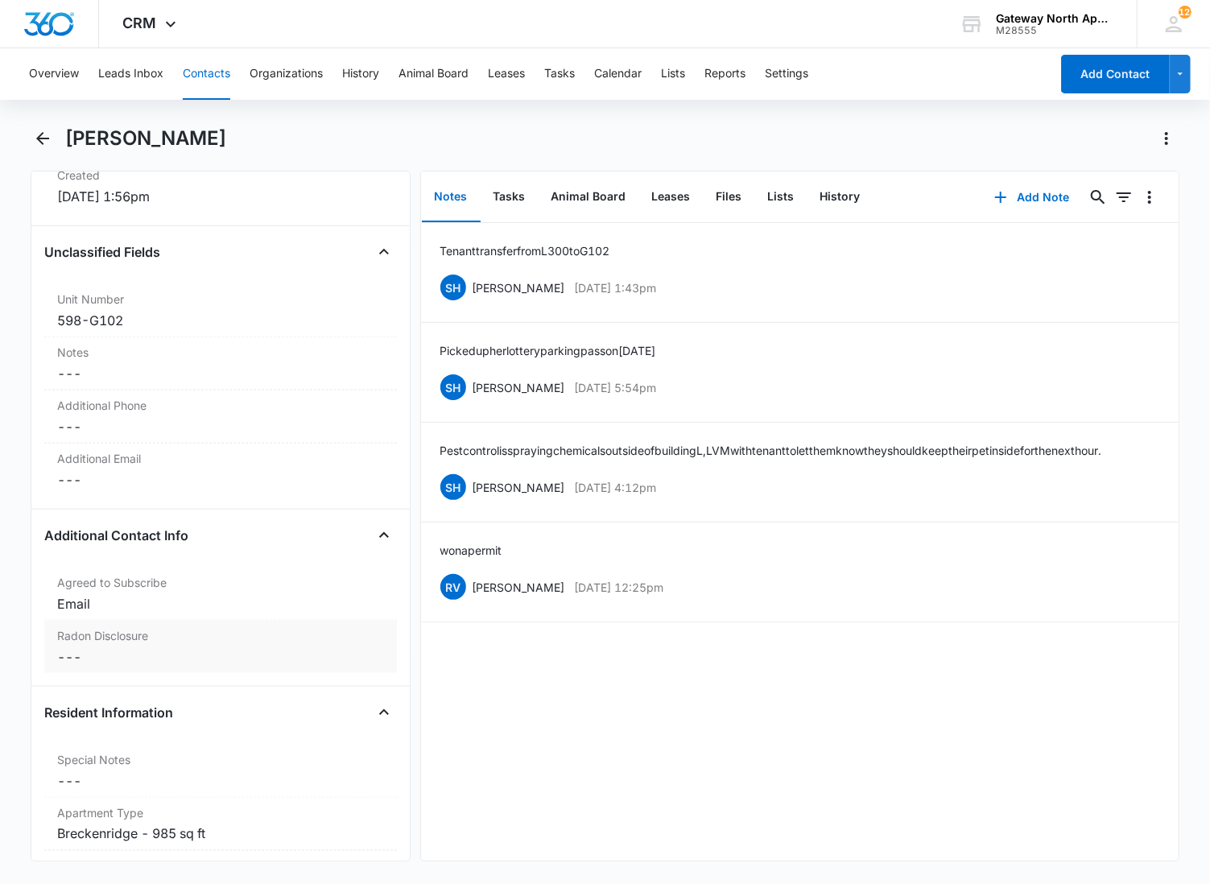
click at [105, 650] on dd "Cancel Save Changes ---" at bounding box center [220, 656] width 327 height 19
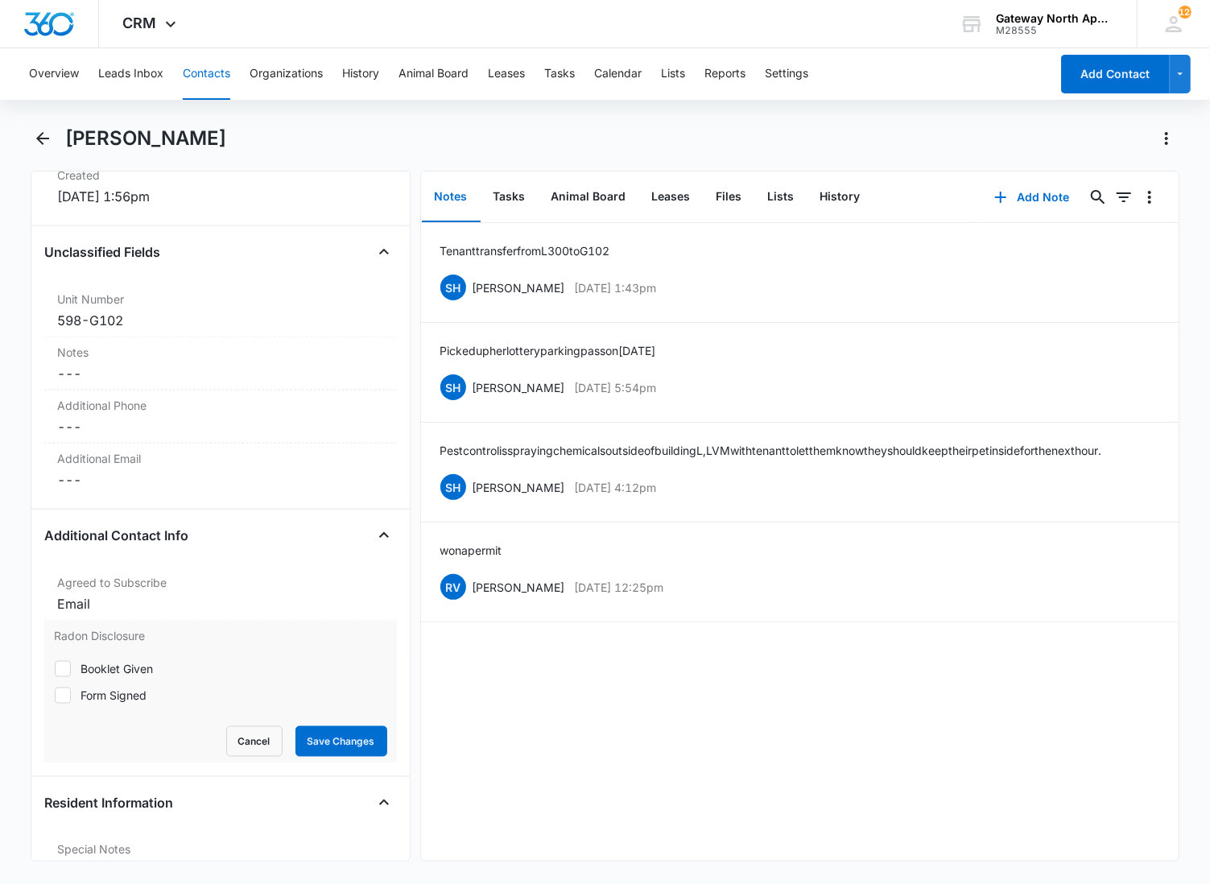
click at [60, 696] on icon at bounding box center [63, 695] width 14 height 14
click at [55, 696] on input "Form Signed" at bounding box center [54, 695] width 1 height 1
checkbox input "true"
click at [354, 741] on button "Save Changes" at bounding box center [341, 741] width 92 height 31
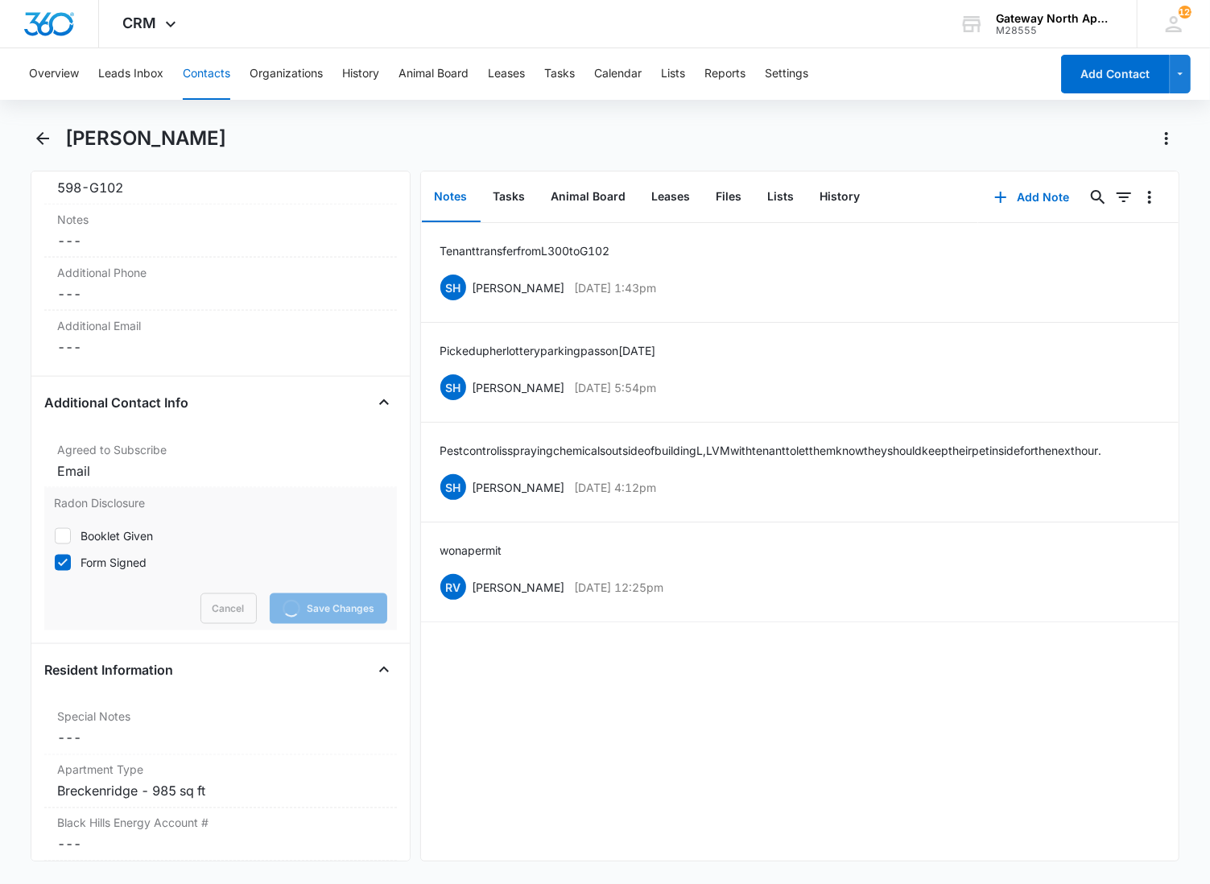
scroll to position [1331, 0]
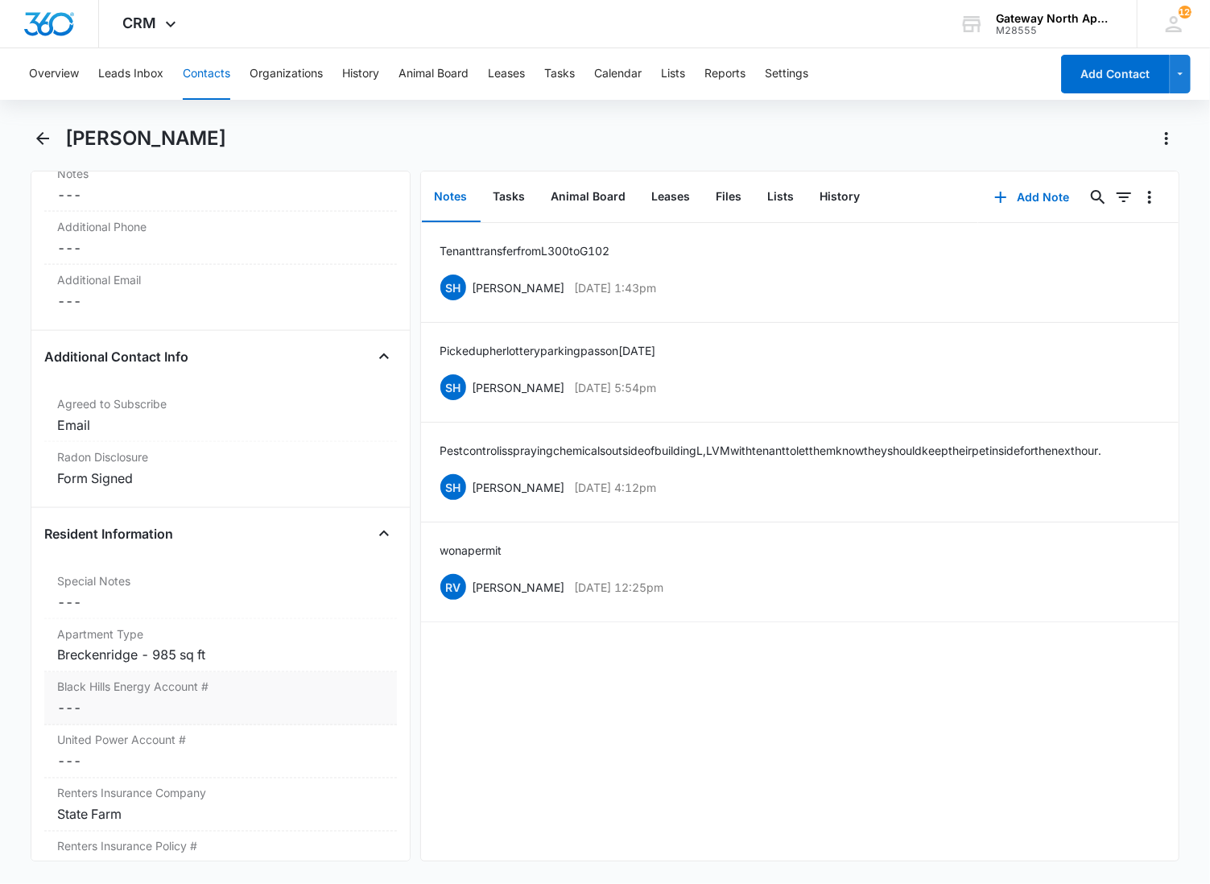
click at [76, 698] on div "Black Hills Energy Account # Cancel Save Changes ---" at bounding box center [220, 698] width 353 height 53
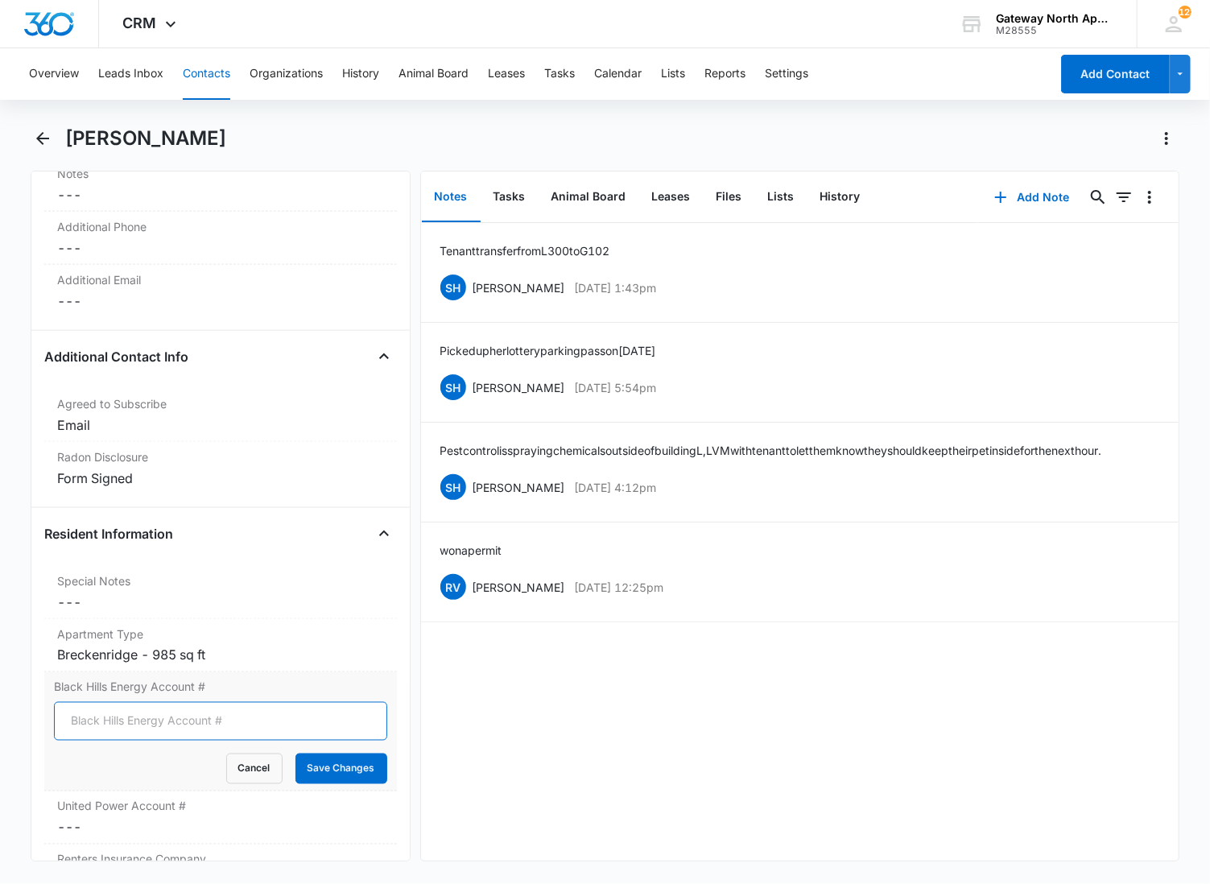
drag, startPoint x: 140, startPoint y: 715, endPoint x: 148, endPoint y: 717, distance: 8.2
click at [143, 717] on input "Black Hills Energy Account #" at bounding box center [220, 721] width 333 height 39
type input "6321832887"
click at [295, 754] on button "Save Changes" at bounding box center [341, 769] width 92 height 31
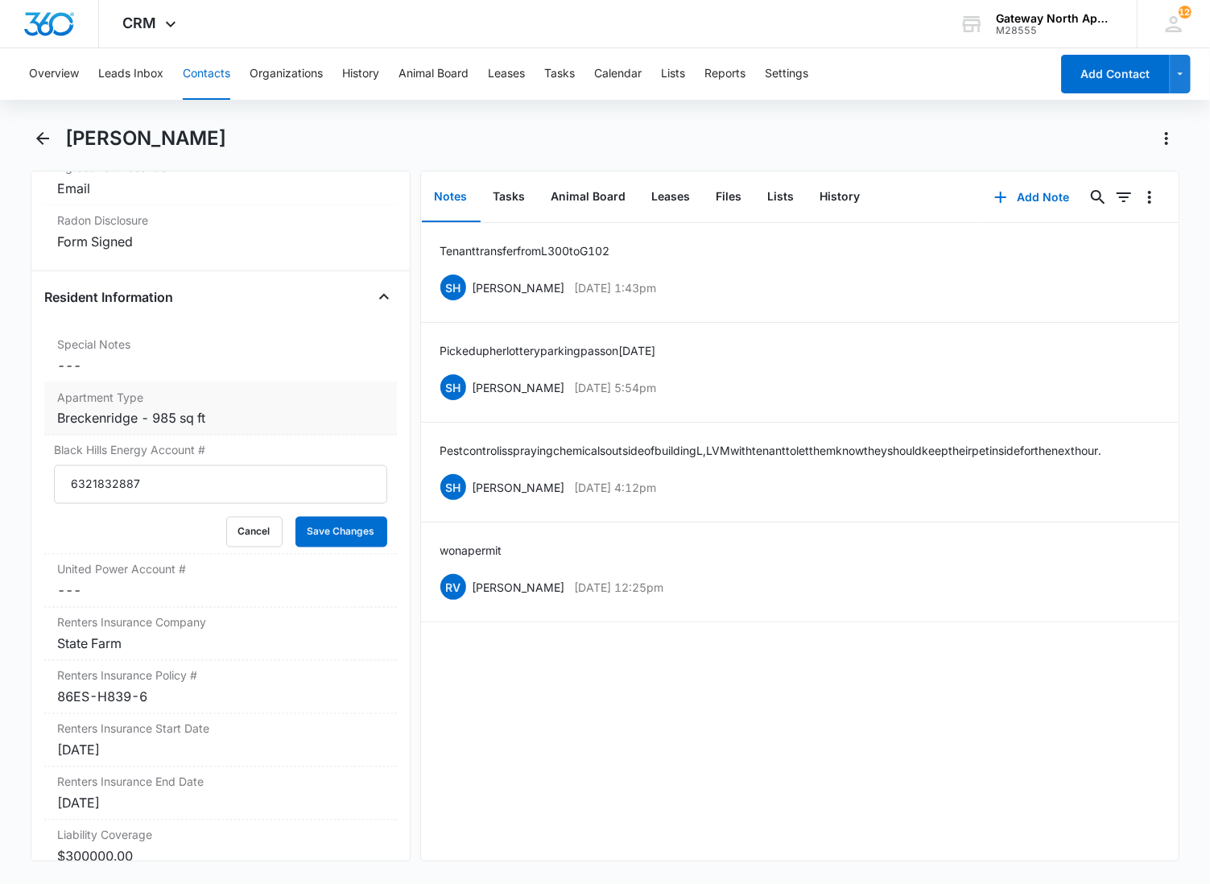
scroll to position [1599, 0]
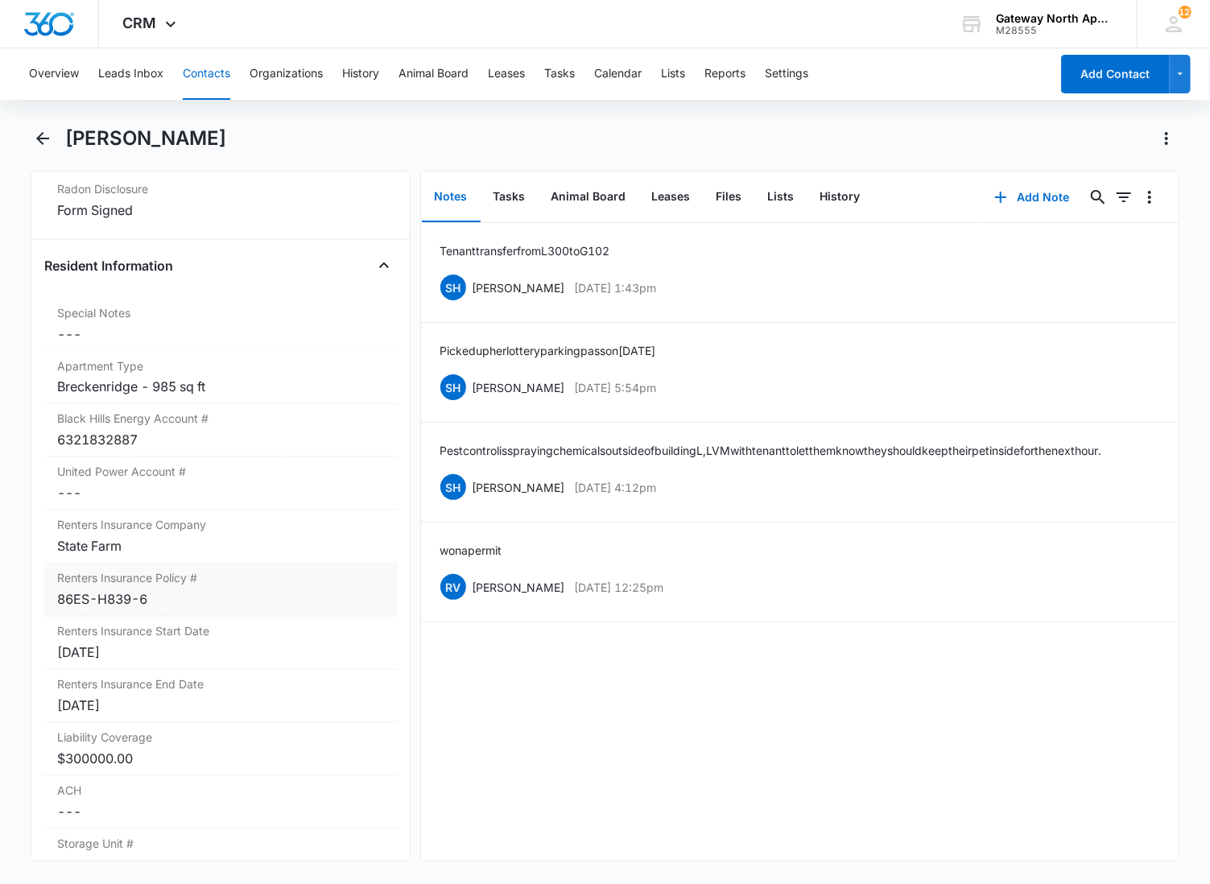
click at [172, 597] on div "86ES-H839-6" at bounding box center [220, 599] width 327 height 19
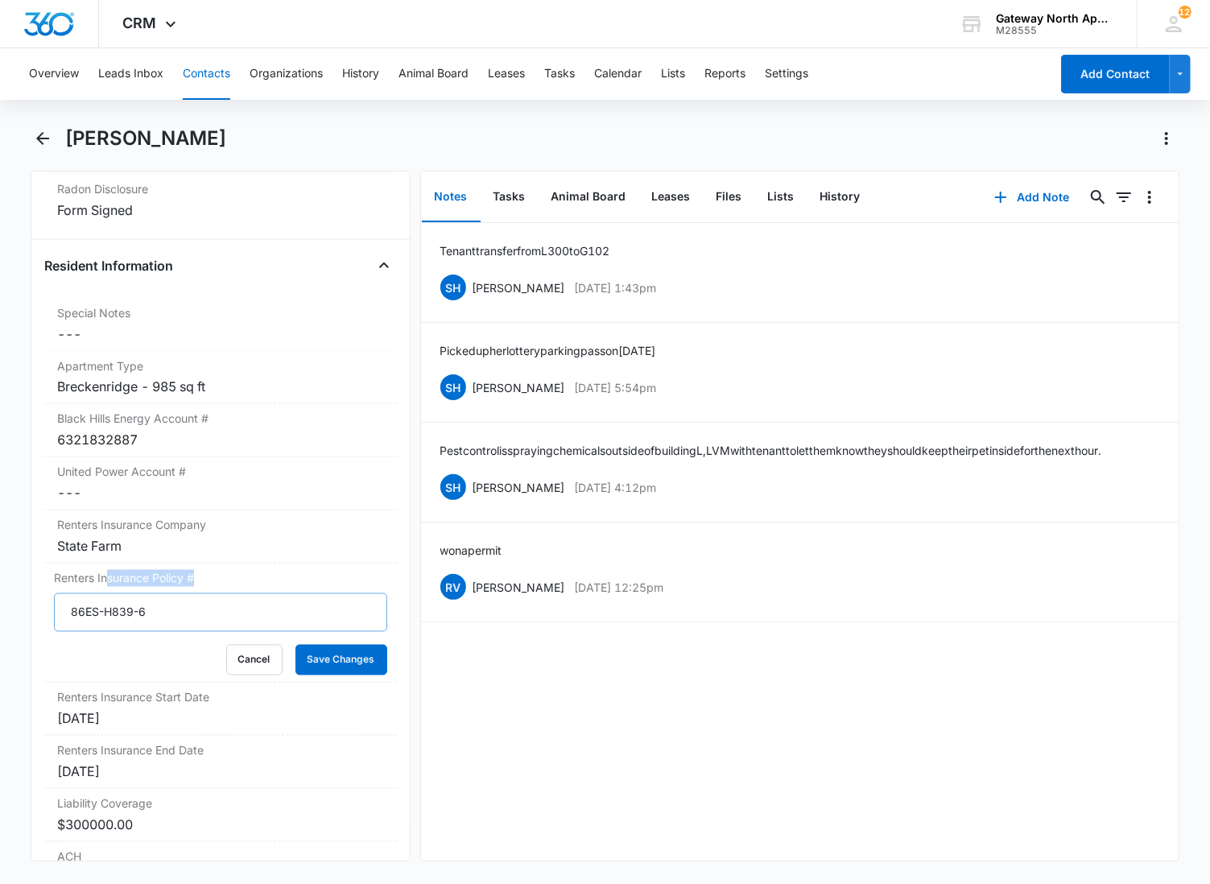
drag, startPoint x: 207, startPoint y: 589, endPoint x: 194, endPoint y: 600, distance: 17.1
click at [106, 589] on div "Renters Insurance Policy # 86ES-H839-6 Cancel Save Changes" at bounding box center [220, 623] width 353 height 119
drag, startPoint x: 210, startPoint y: 605, endPoint x: -2, endPoint y: 622, distance: 212.5
click at [0, 622] on html "CRM Apps Reputation Websites Forms CRM Email Social Content Ads Intelligence Fi…" at bounding box center [605, 442] width 1210 height 884
type input "06-R4-S718-2"
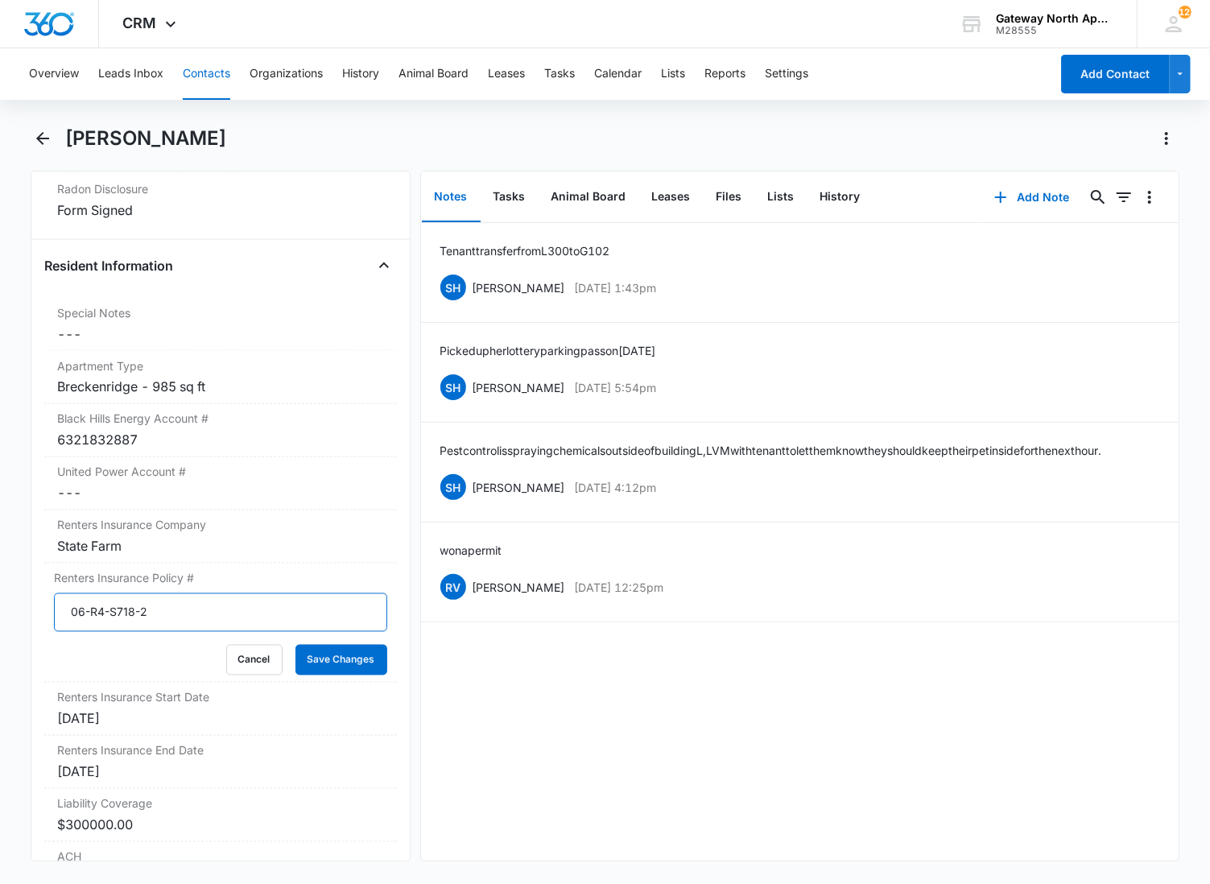
click at [295, 645] on button "Save Changes" at bounding box center [341, 660] width 92 height 31
click at [150, 699] on label "Renters Insurance Start Date" at bounding box center [220, 697] width 327 height 17
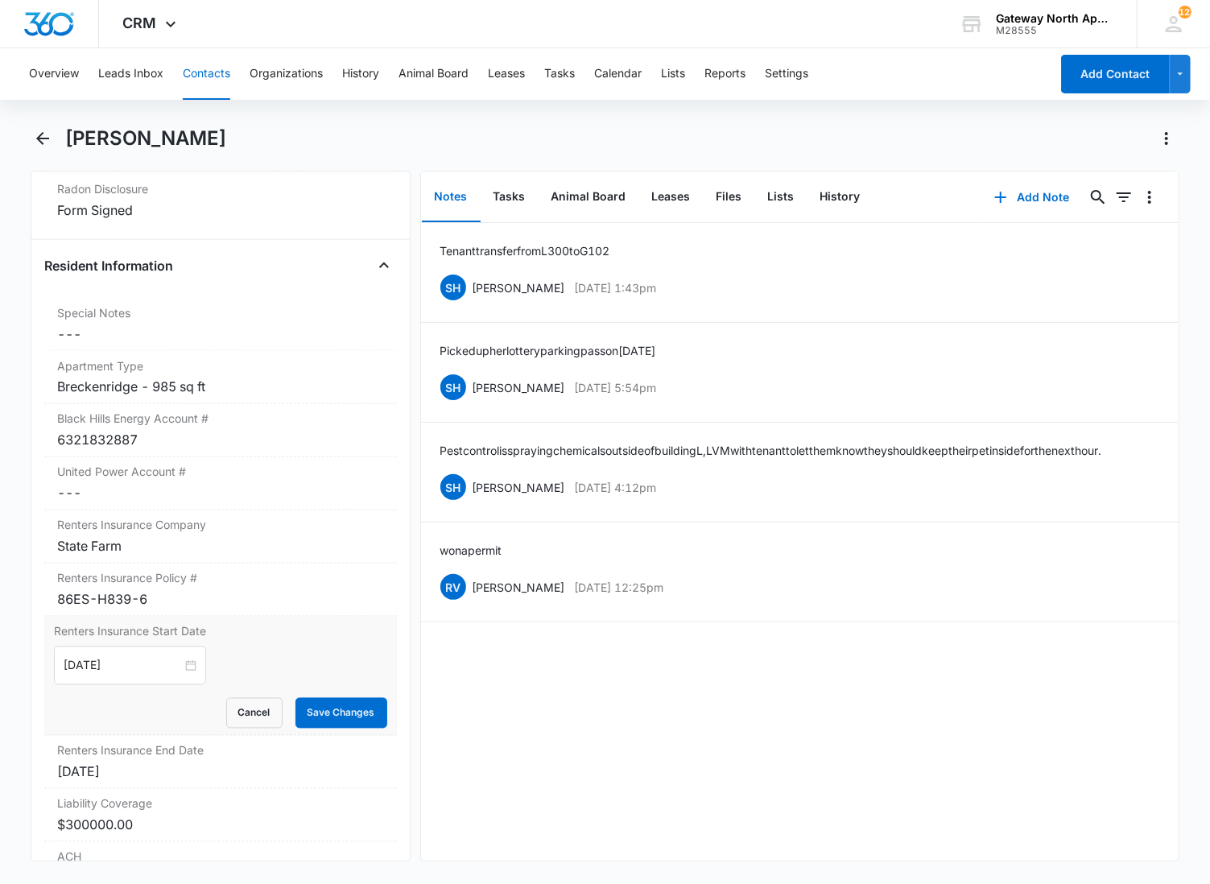
click at [157, 726] on form "[DATE] Cancel Save Changes" at bounding box center [220, 688] width 333 height 82
click at [146, 673] on input "[DATE]" at bounding box center [123, 666] width 118 height 18
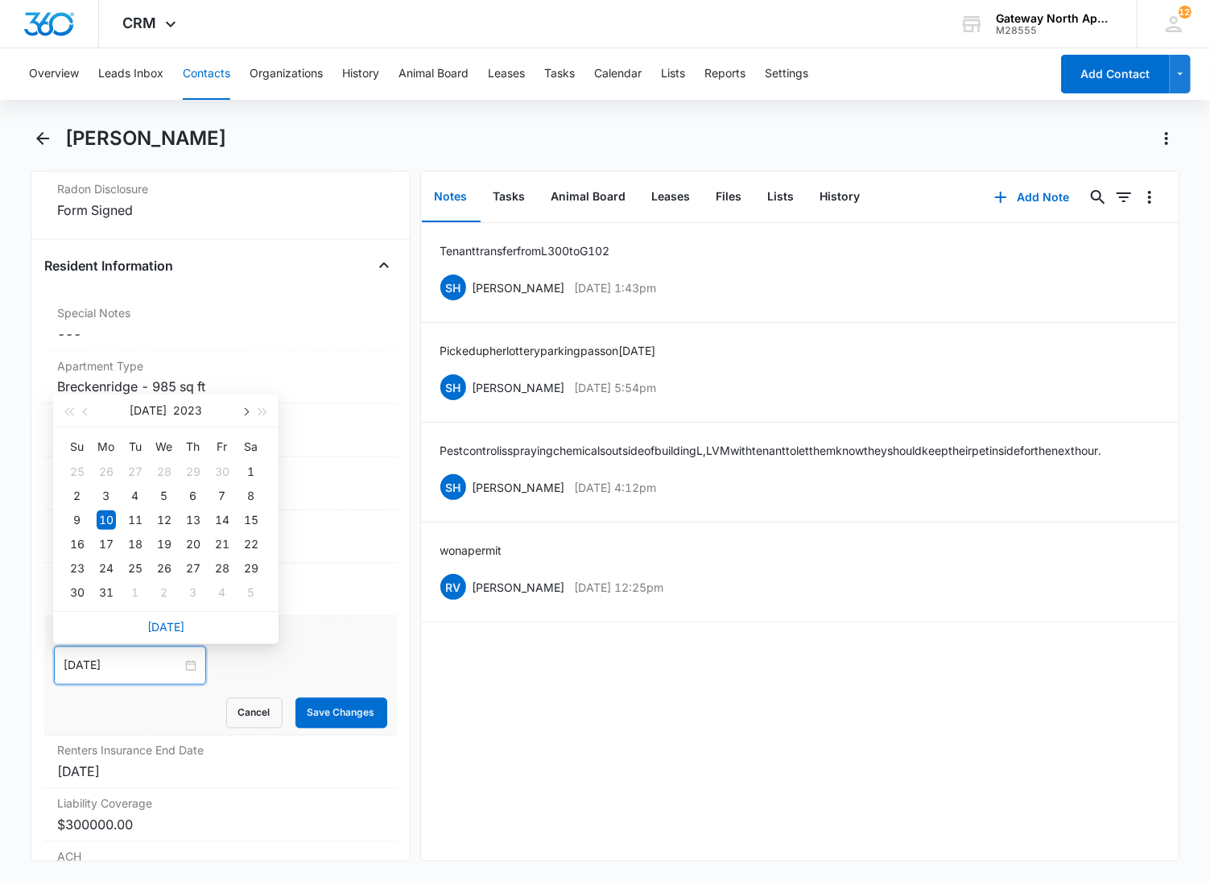
click at [250, 414] on button "button" at bounding box center [245, 411] width 18 height 32
click at [92, 414] on button "button" at bounding box center [86, 411] width 18 height 32
click at [259, 409] on span "button" at bounding box center [263, 412] width 8 height 8
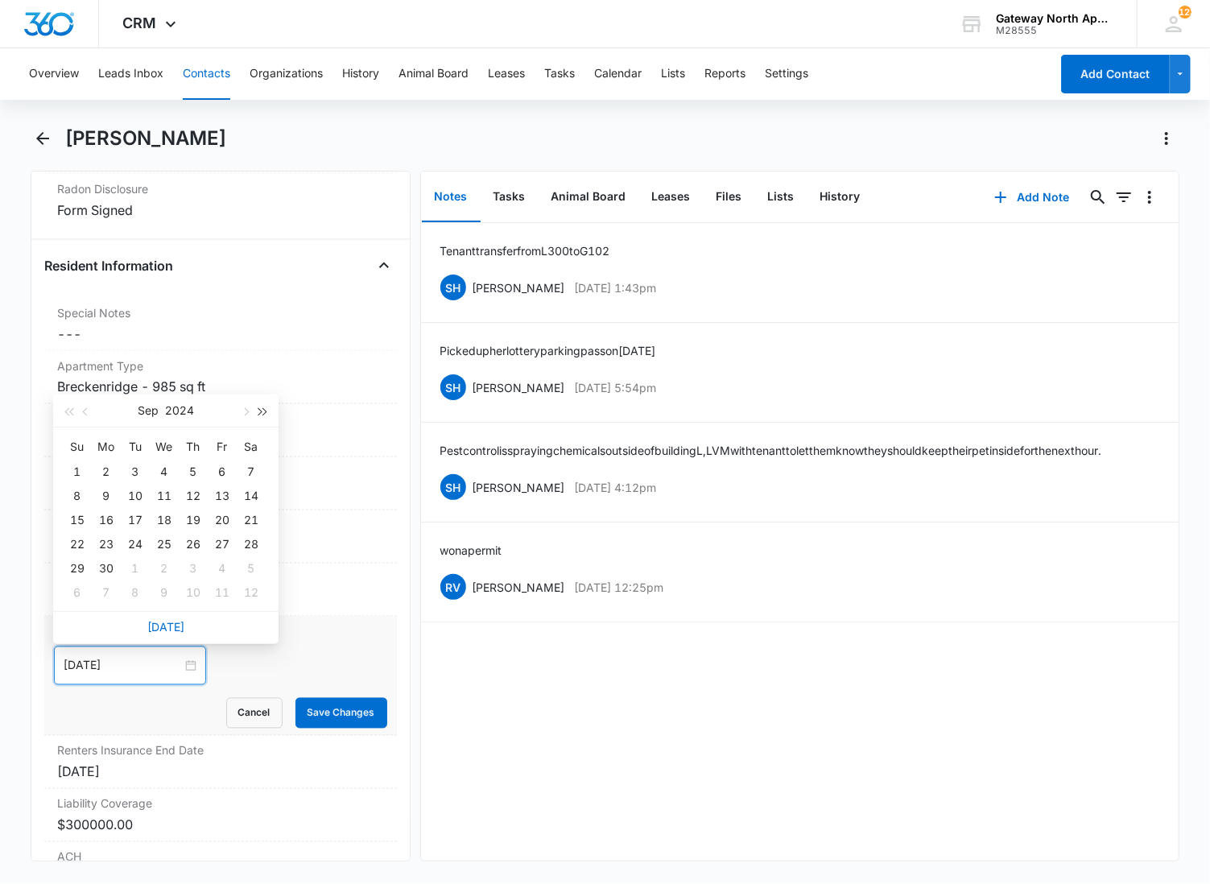
click at [259, 409] on span "button" at bounding box center [263, 412] width 8 height 8
type input "[DATE]"
click at [220, 519] on div "19" at bounding box center [222, 519] width 19 height 19
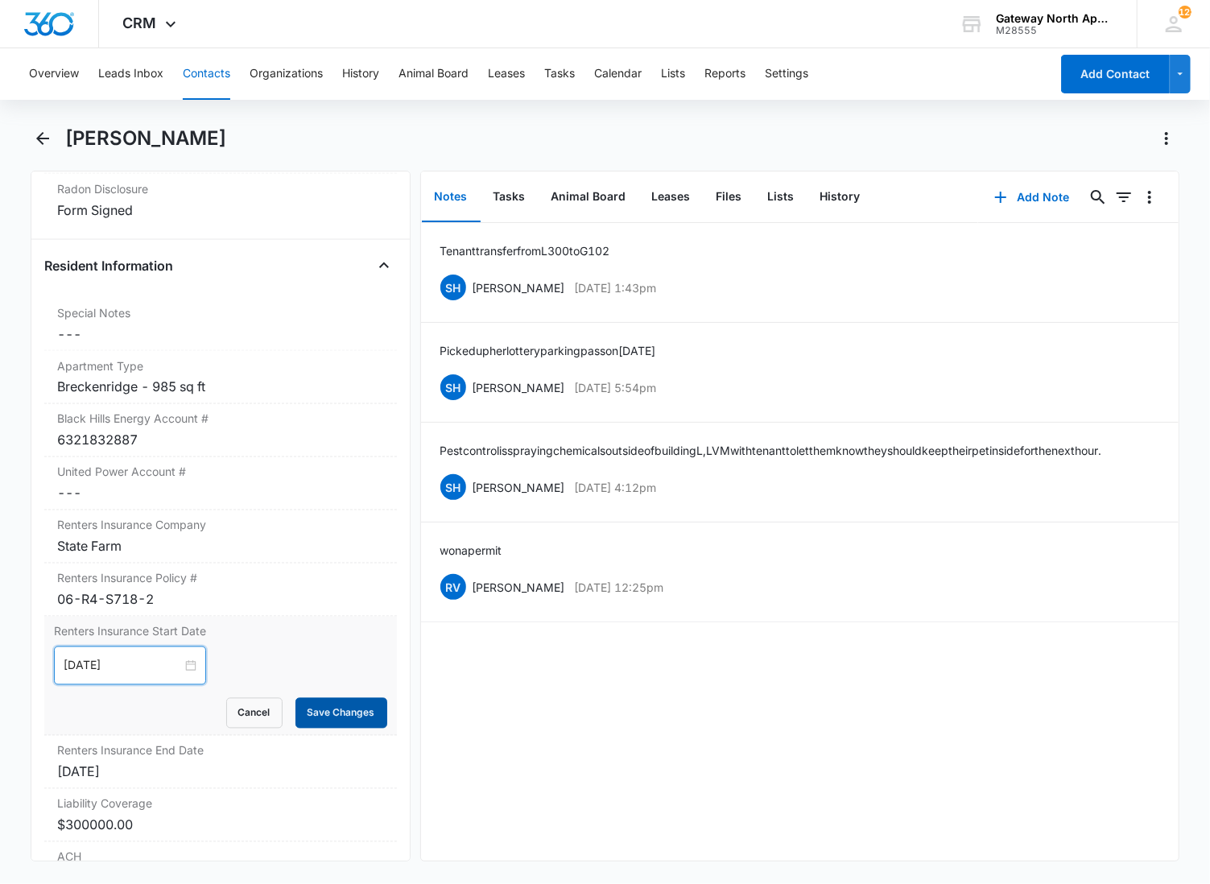
click at [311, 707] on button "Save Changes" at bounding box center [341, 713] width 92 height 31
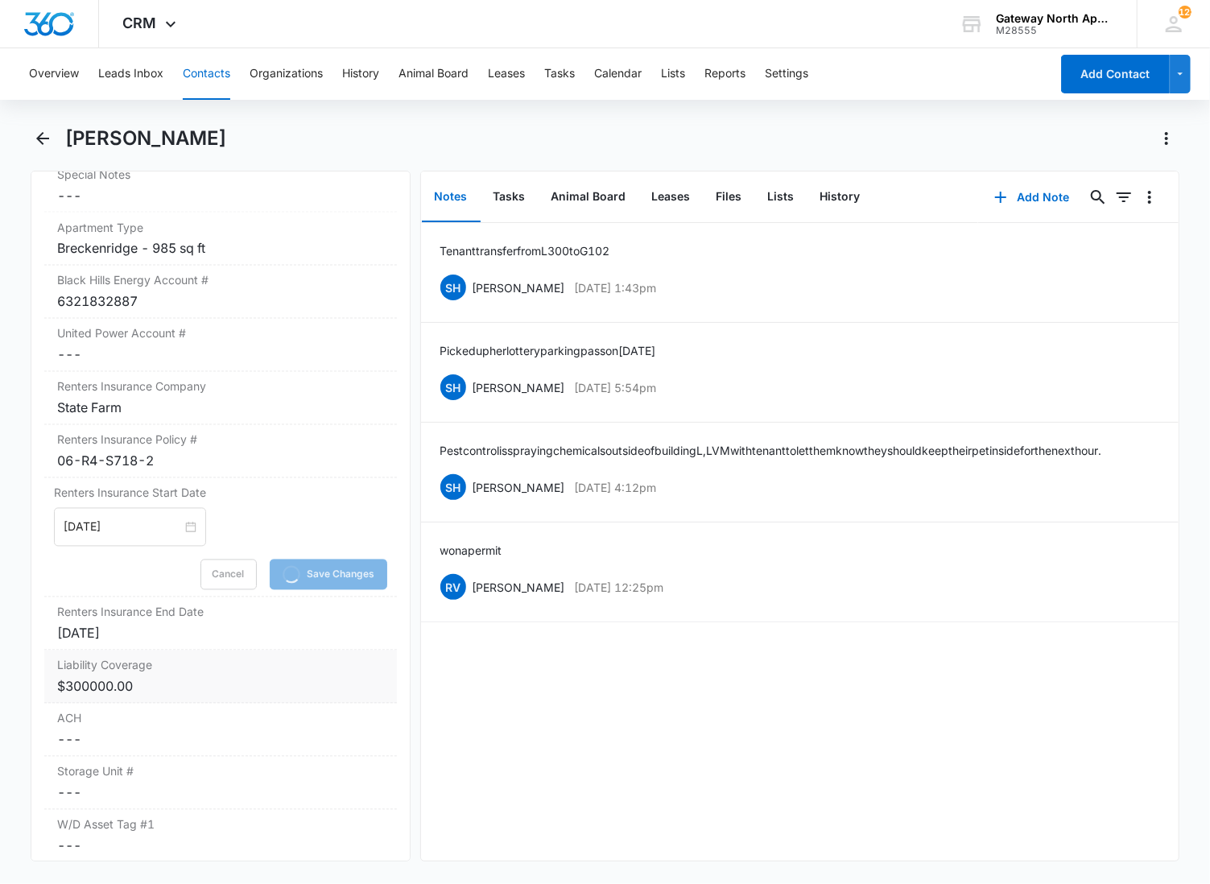
scroll to position [1778, 0]
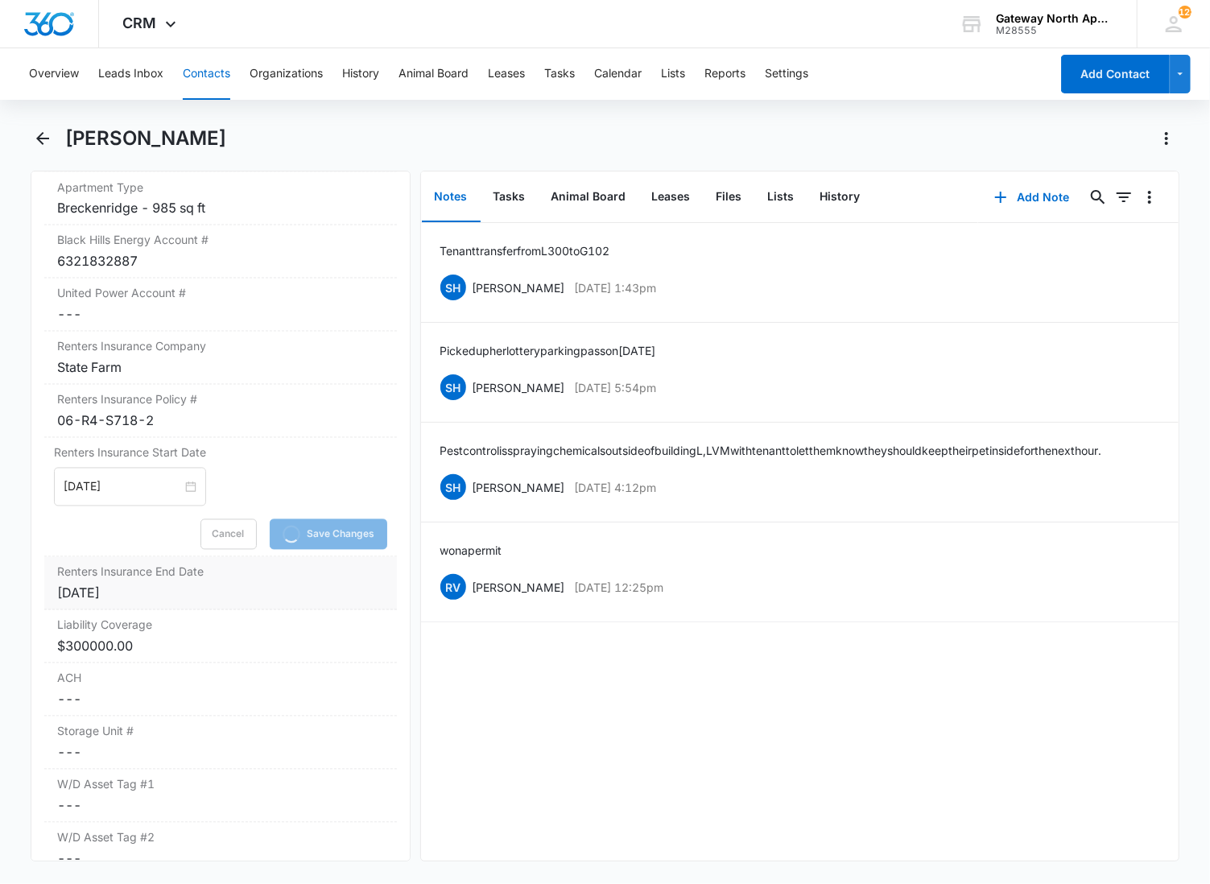
click at [211, 594] on div "[DATE]" at bounding box center [220, 593] width 327 height 19
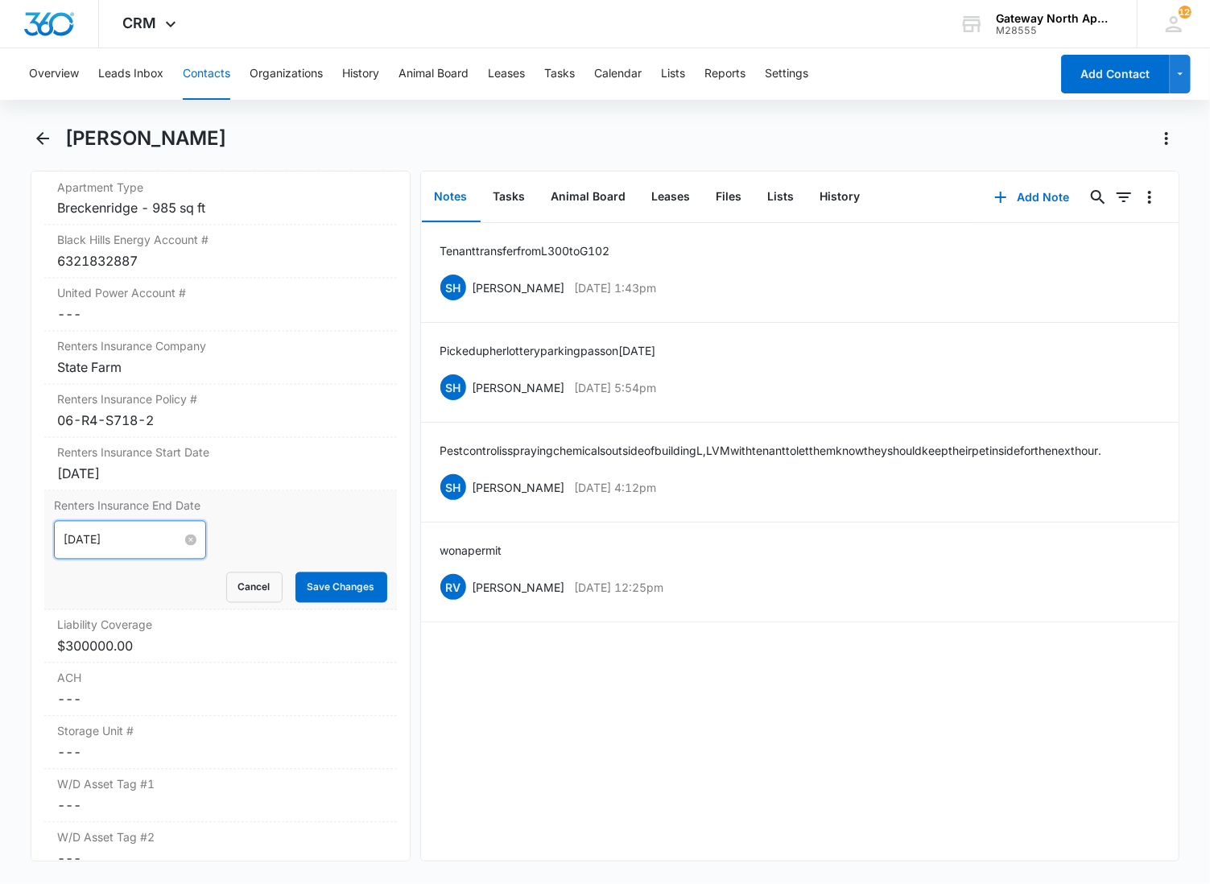
click at [130, 539] on input "[DATE]" at bounding box center [123, 540] width 118 height 18
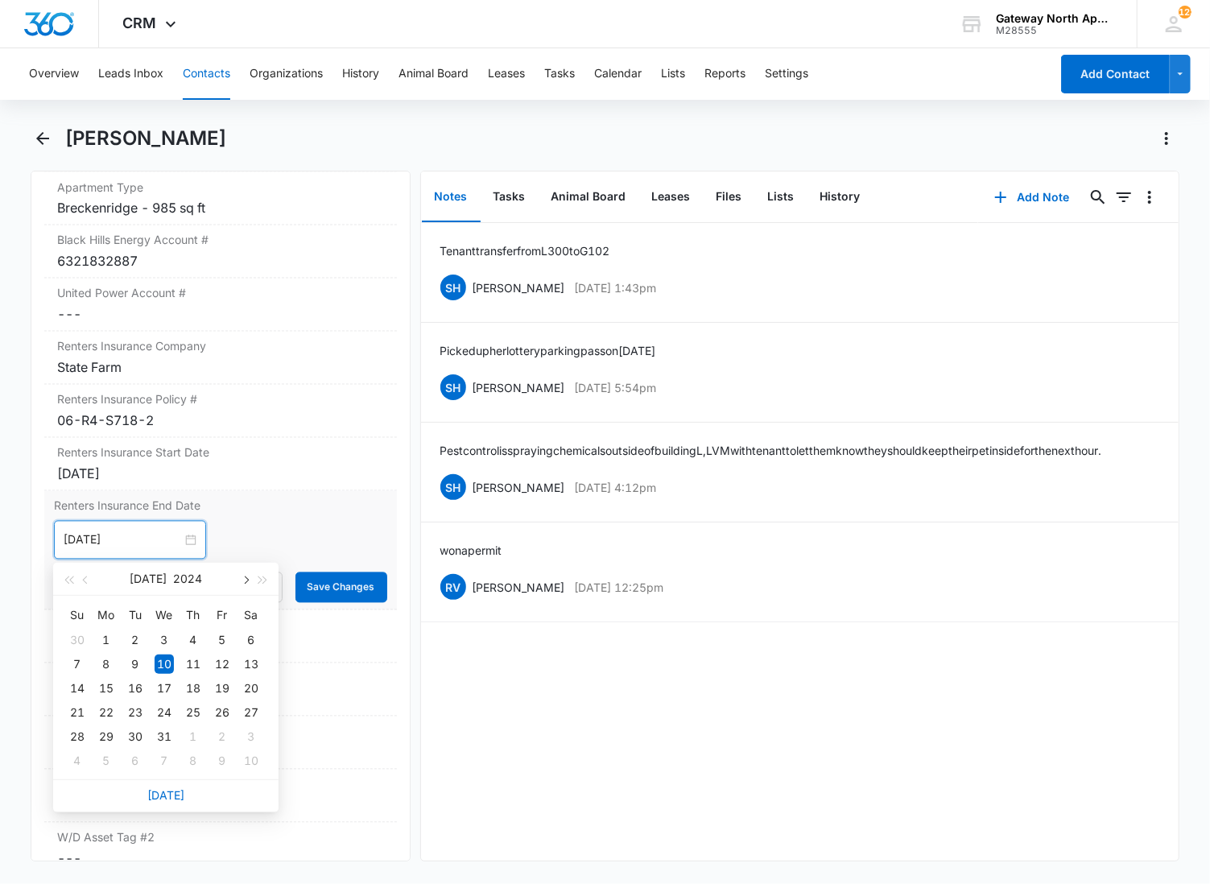
click at [242, 573] on button "button" at bounding box center [245, 579] width 18 height 32
click at [264, 574] on button "button" at bounding box center [263, 579] width 18 height 32
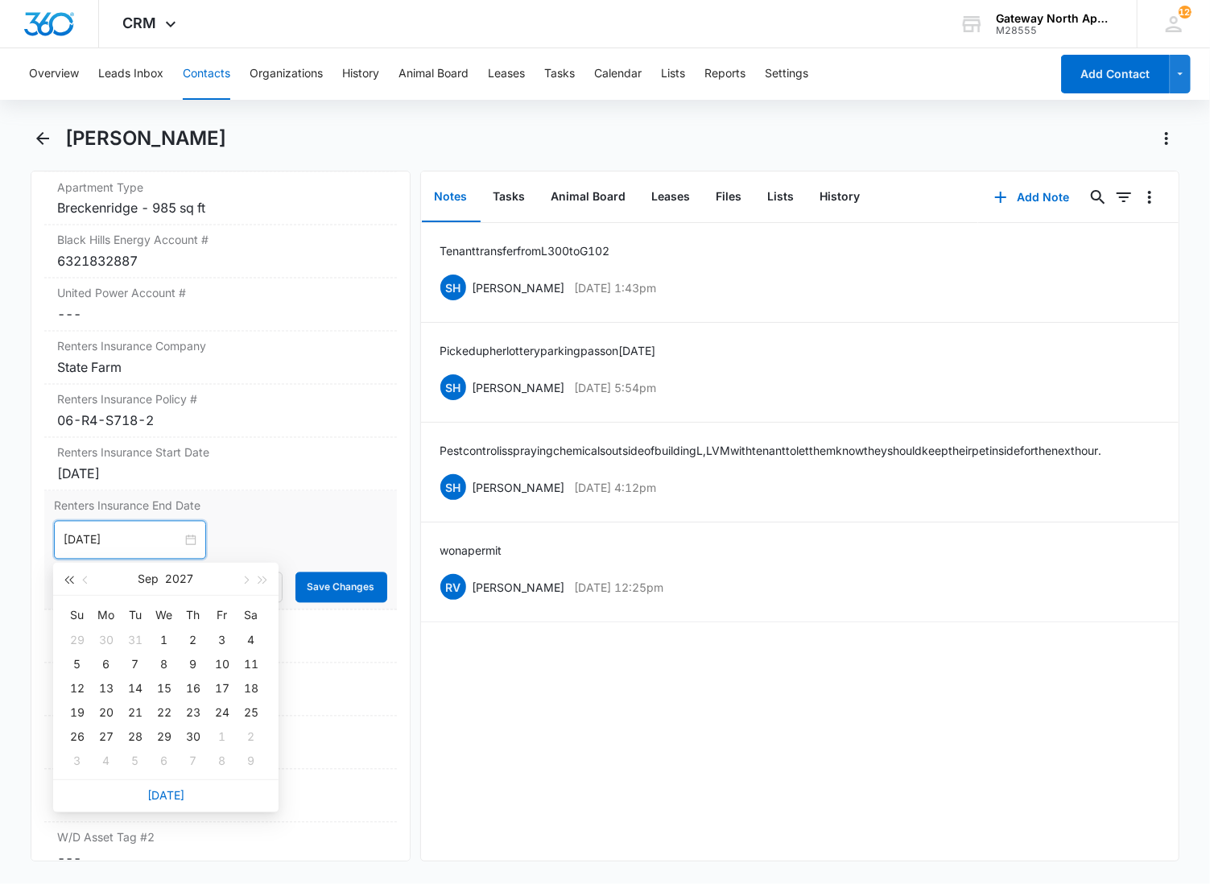
click at [67, 574] on button "button" at bounding box center [69, 579] width 18 height 32
type input "[DATE]"
click at [250, 683] on div "19" at bounding box center [251, 688] width 19 height 19
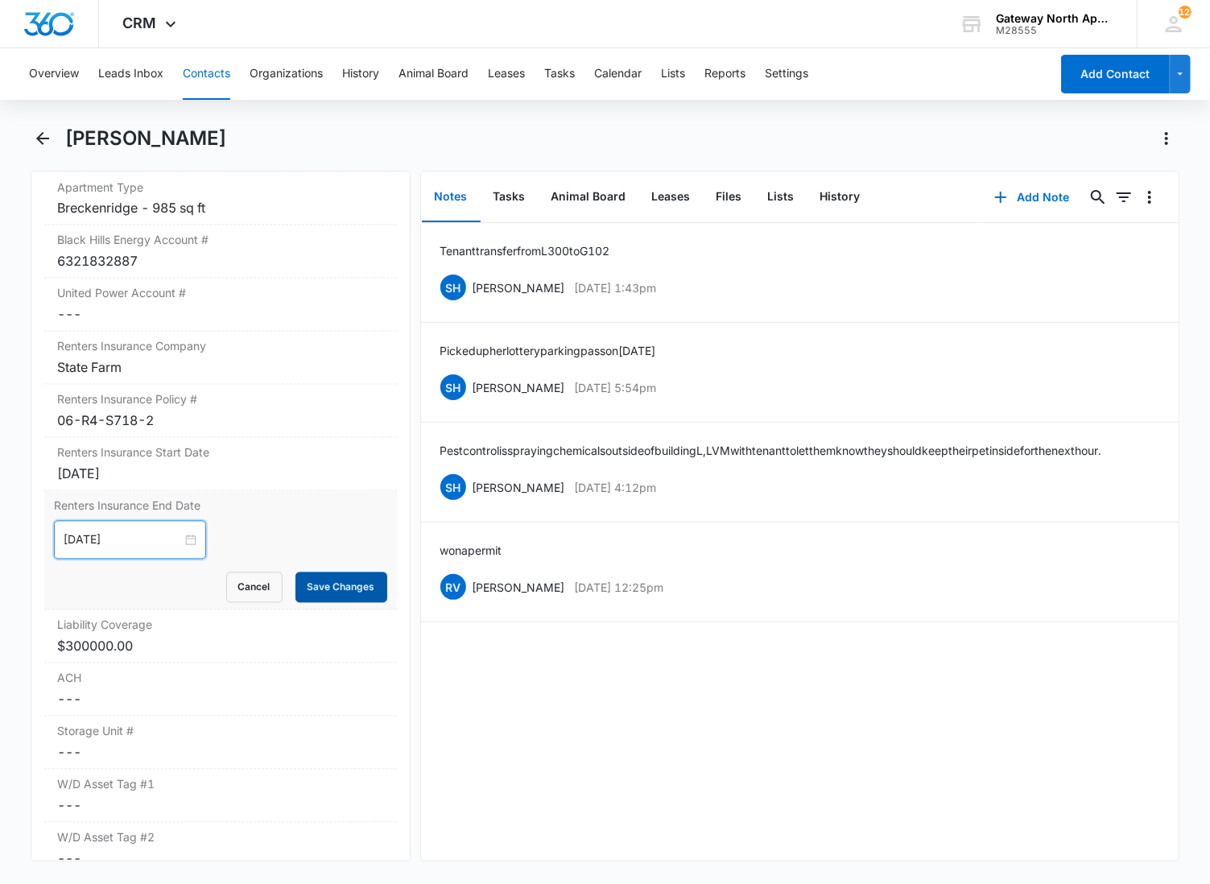
click at [318, 585] on button "Save Changes" at bounding box center [341, 587] width 92 height 31
click at [175, 647] on dd "Cancel Save Changes $300000.00" at bounding box center [220, 646] width 327 height 19
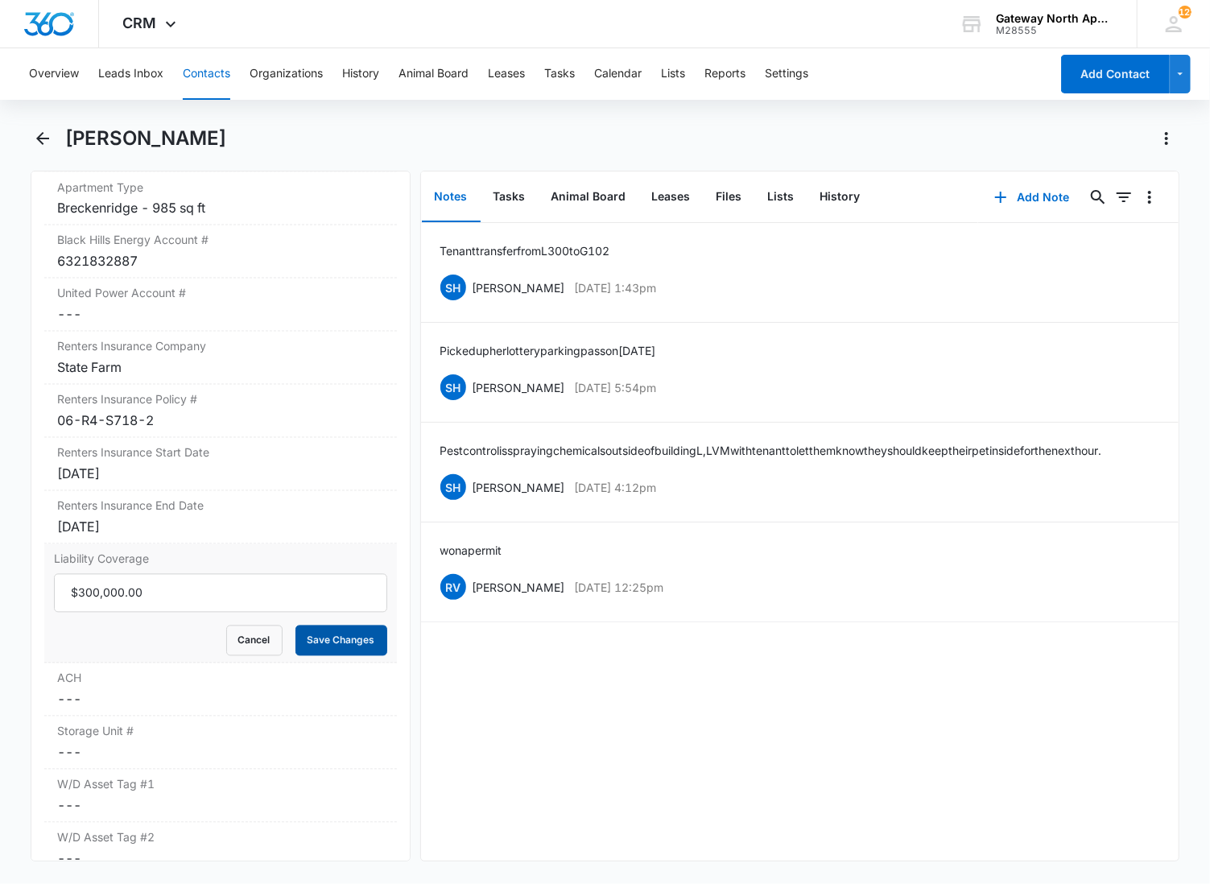
click at [327, 639] on button "Save Changes" at bounding box center [341, 641] width 92 height 31
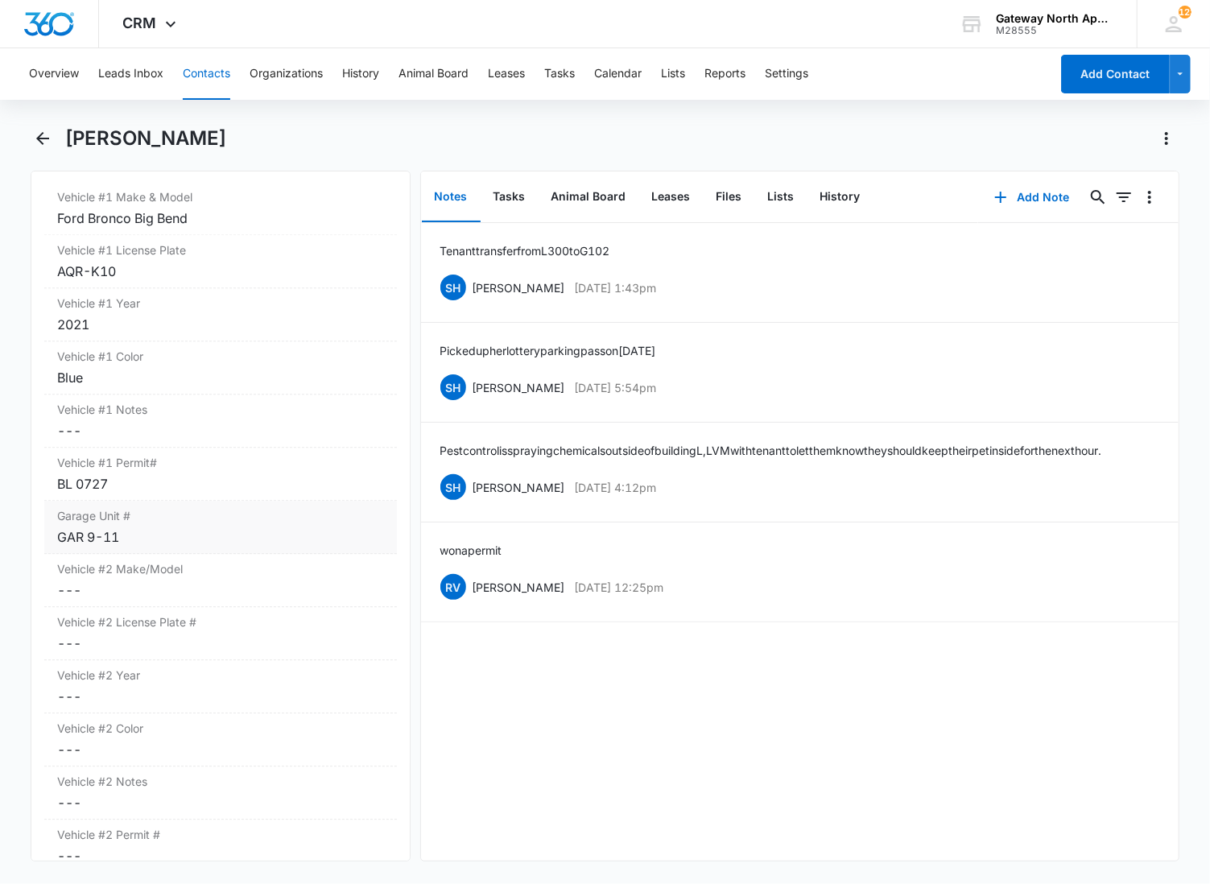
scroll to position [2493, 0]
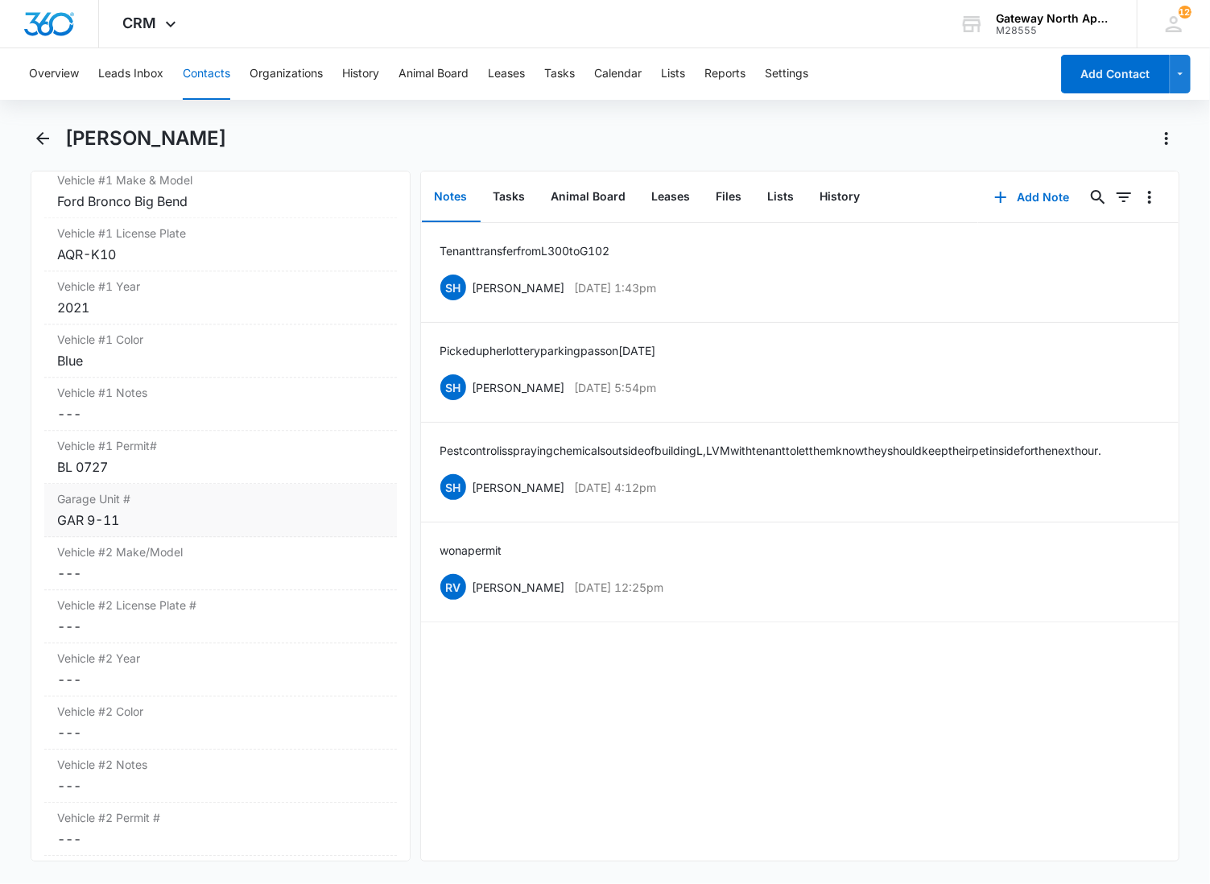
click at [193, 504] on label "Garage Unit #" at bounding box center [220, 498] width 327 height 17
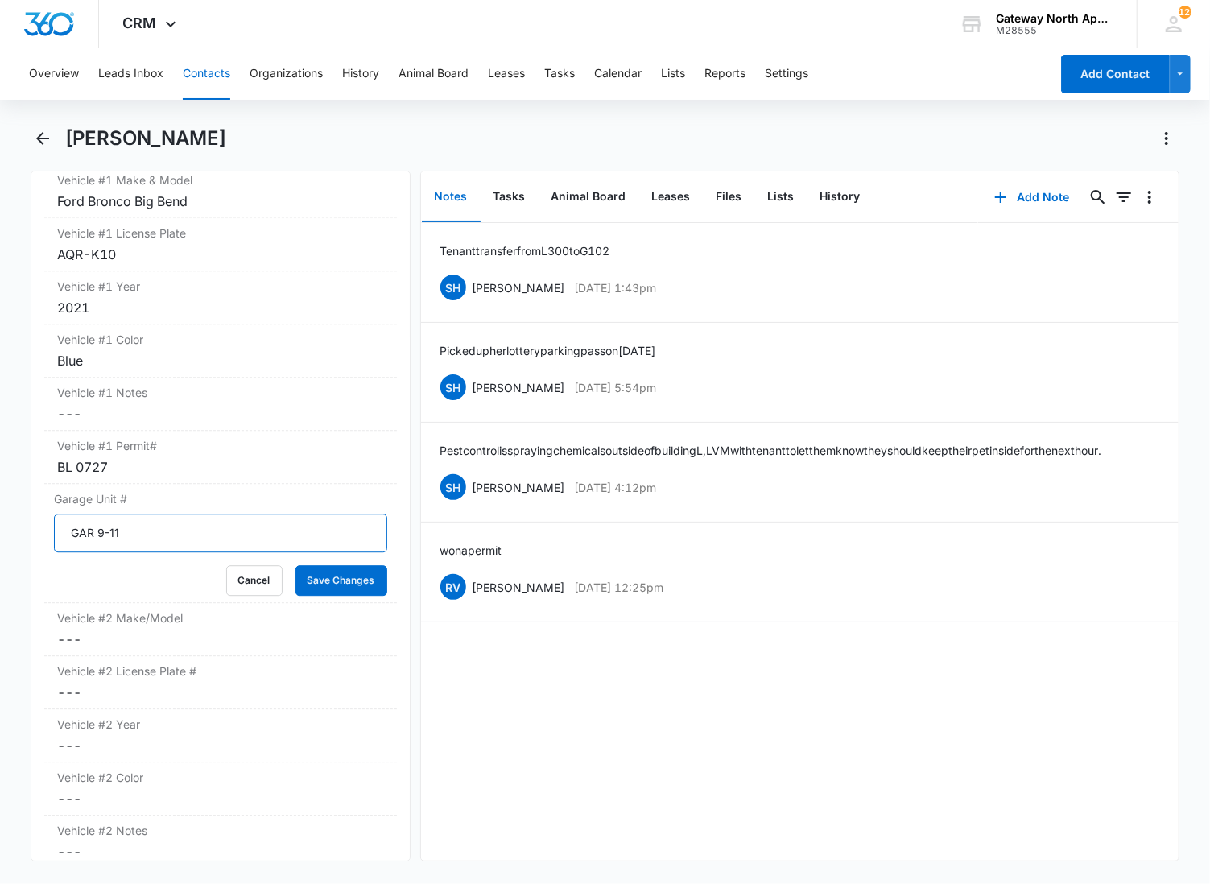
click at [151, 535] on input "GAR 9-11" at bounding box center [220, 533] width 333 height 39
type input "GAR 6-10"
click at [295, 565] on button "Save Changes" at bounding box center [341, 580] width 92 height 31
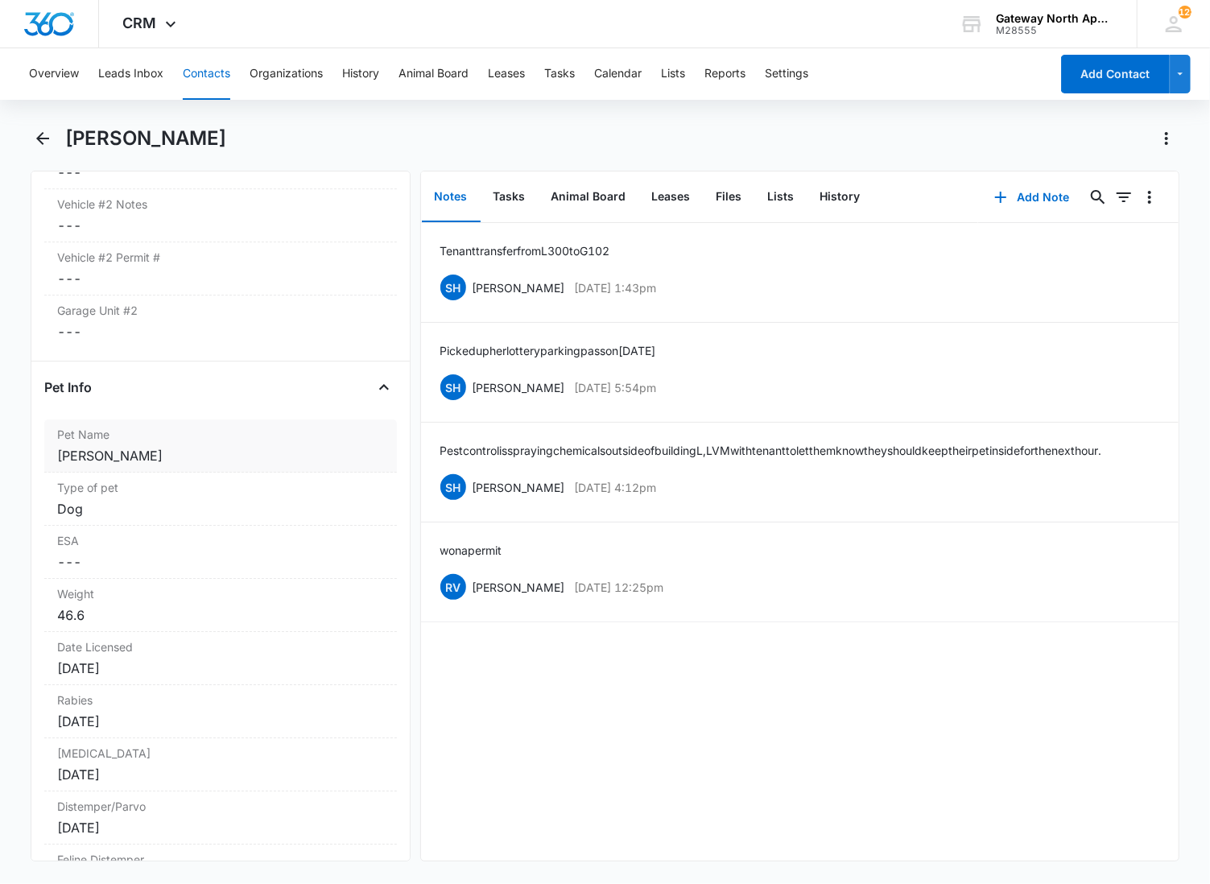
click at [185, 461] on div "[PERSON_NAME]" at bounding box center [220, 455] width 327 height 19
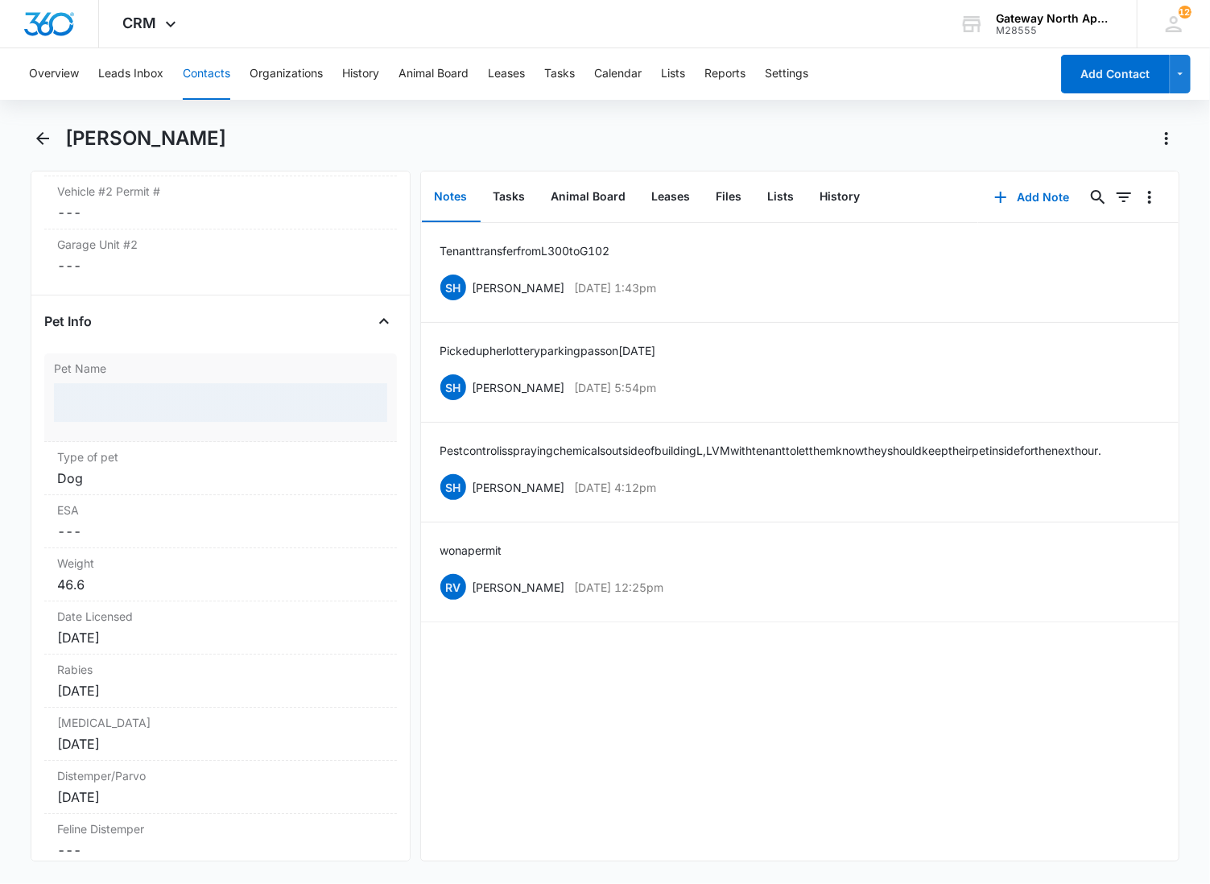
scroll to position [3054, 0]
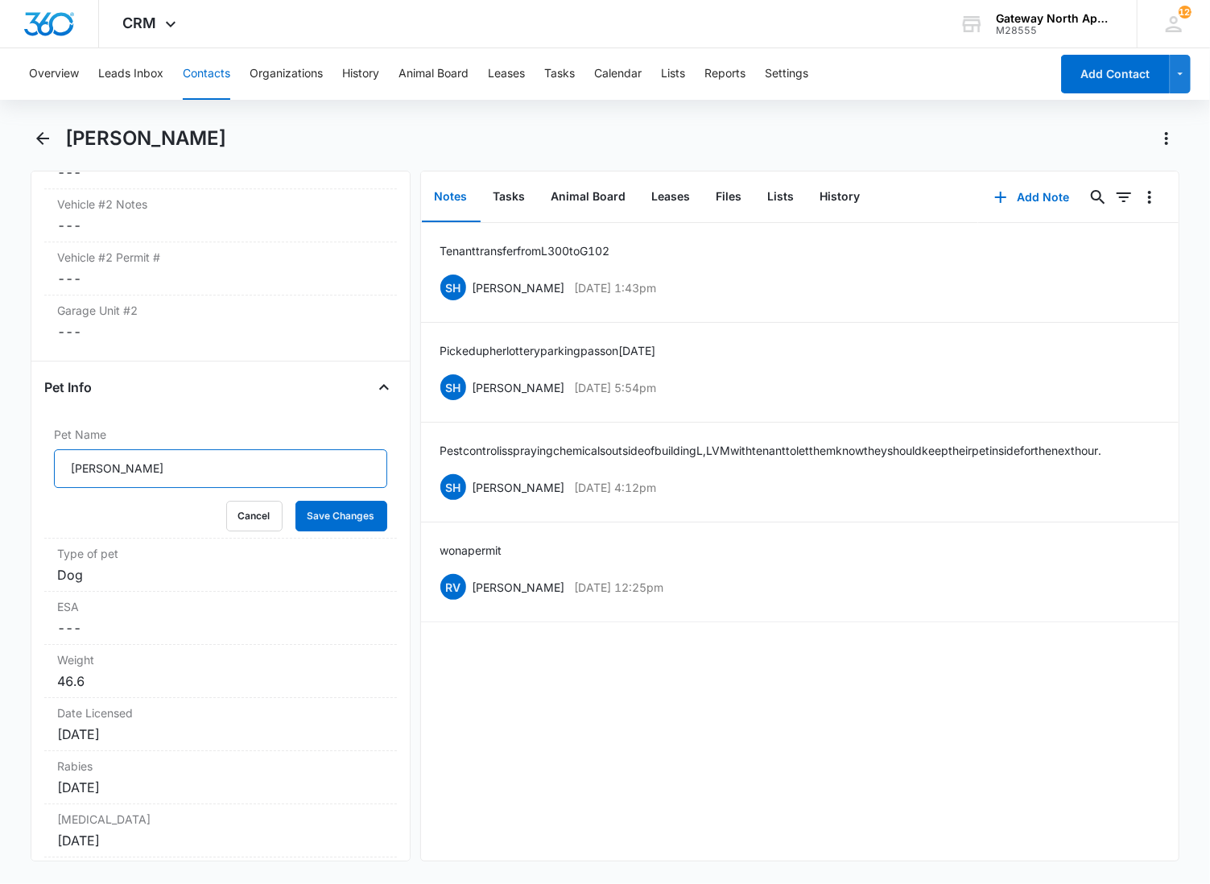
drag, startPoint x: 135, startPoint y: 470, endPoint x: -2, endPoint y: 468, distance: 136.9
click at [0, 468] on html "CRM Apps Reputation Websites Forms CRM Email Social Content Ads Intelligence Fi…" at bounding box center [605, 442] width 1210 height 884
type input "Sushi"
click at [295, 501] on button "Save Changes" at bounding box center [341, 516] width 92 height 31
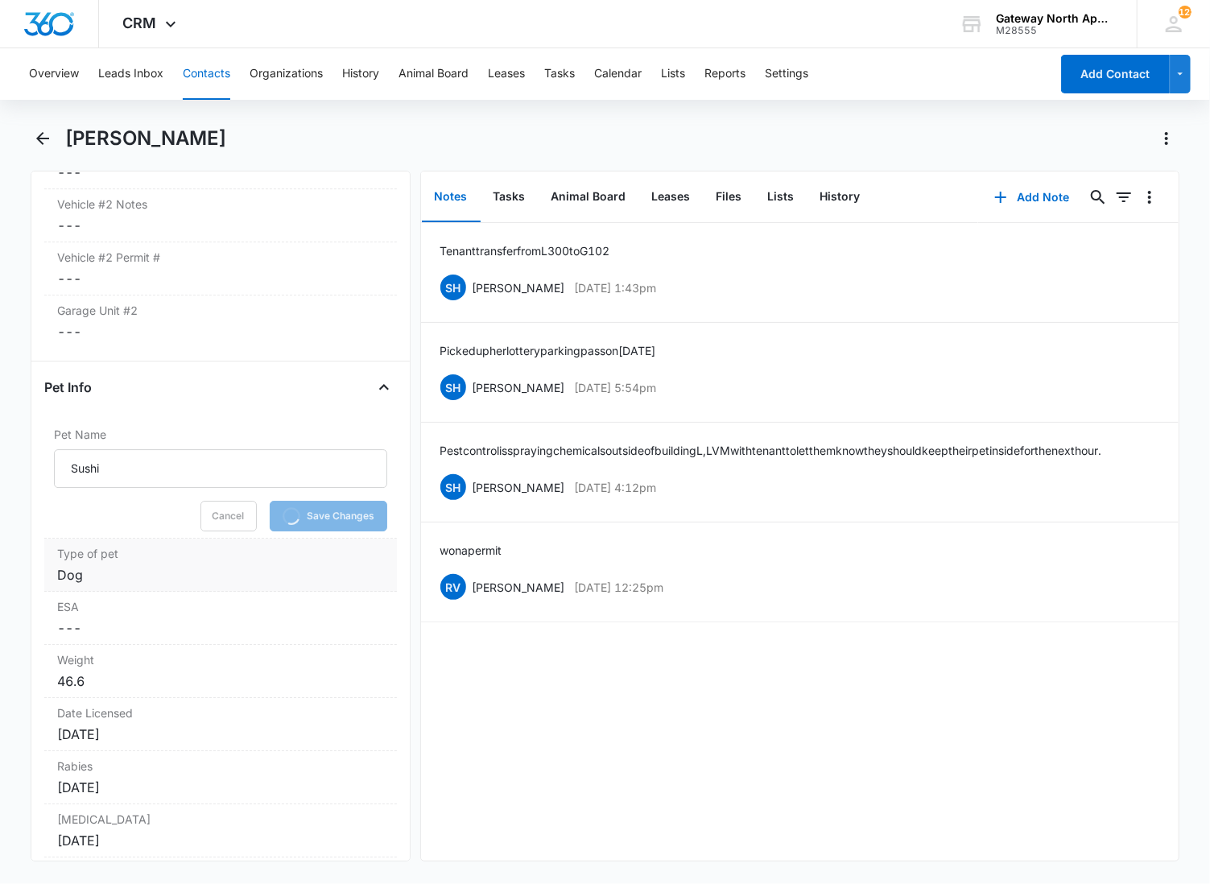
click at [118, 575] on div "Dog" at bounding box center [220, 574] width 327 height 19
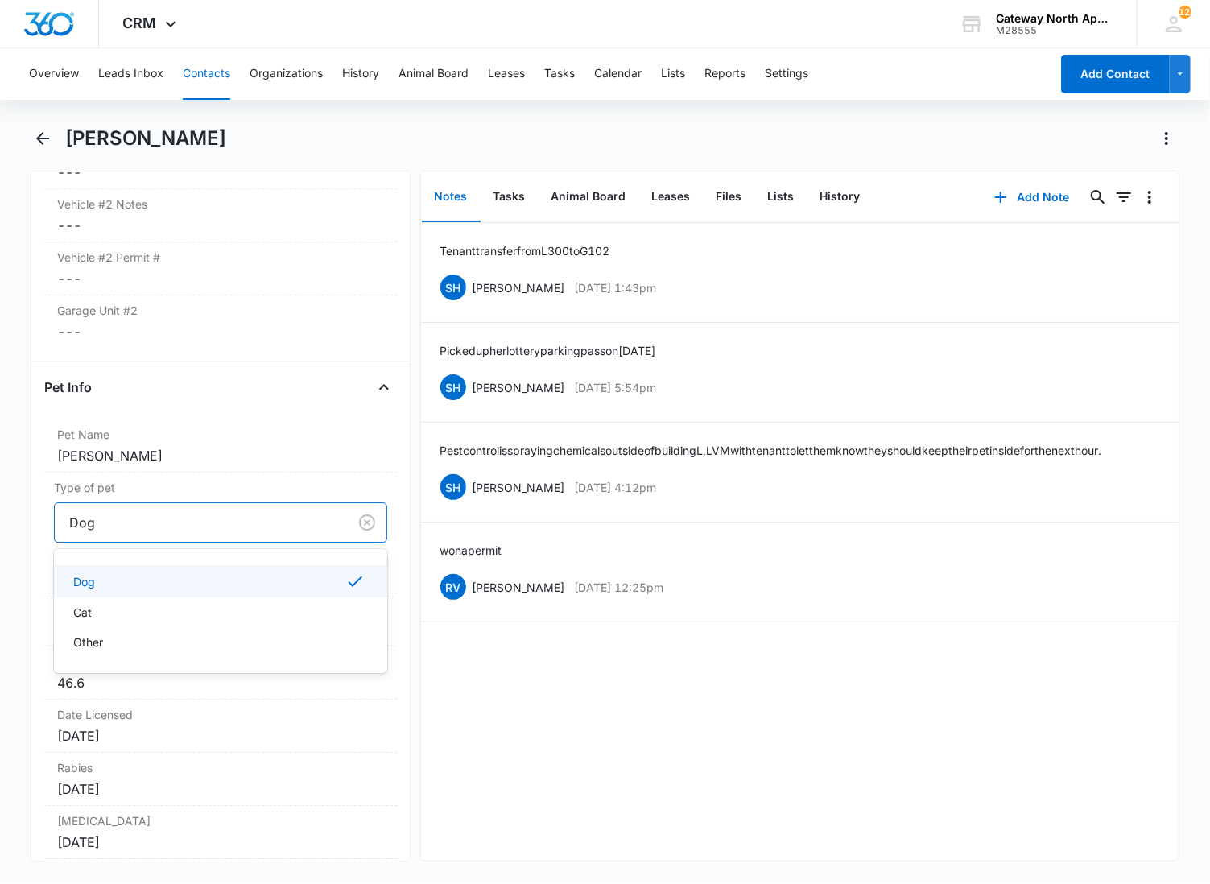
drag, startPoint x: 138, startPoint y: 527, endPoint x: -2, endPoint y: 527, distance: 140.1
click at [0, 527] on html "CRM Apps Reputation Websites Forms CRM Email Social Content Ads Intelligence Fi…" at bounding box center [605, 442] width 1210 height 884
click at [134, 618] on div "Cat" at bounding box center [218, 612] width 291 height 17
click at [320, 583] on button "Save Changes" at bounding box center [341, 571] width 92 height 31
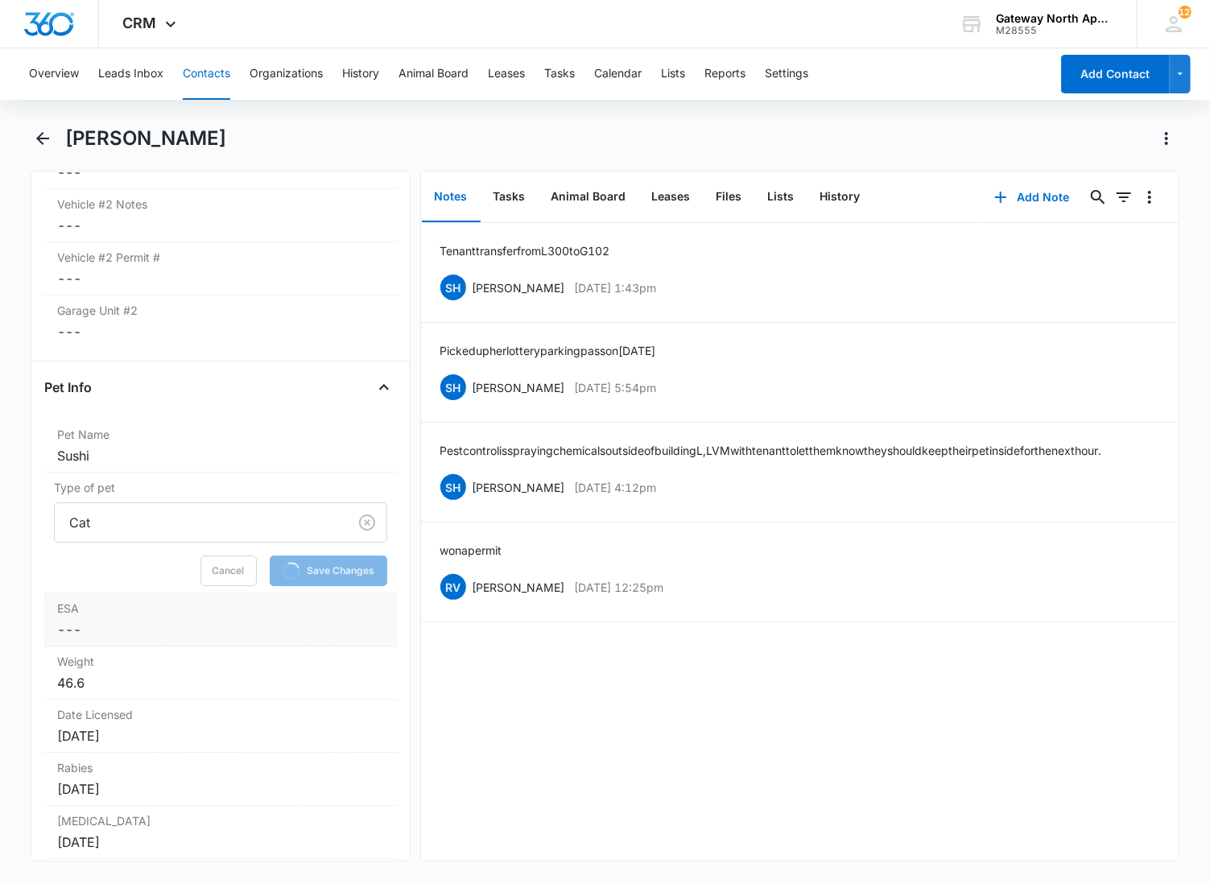
click at [167, 617] on label "ESA" at bounding box center [220, 608] width 327 height 17
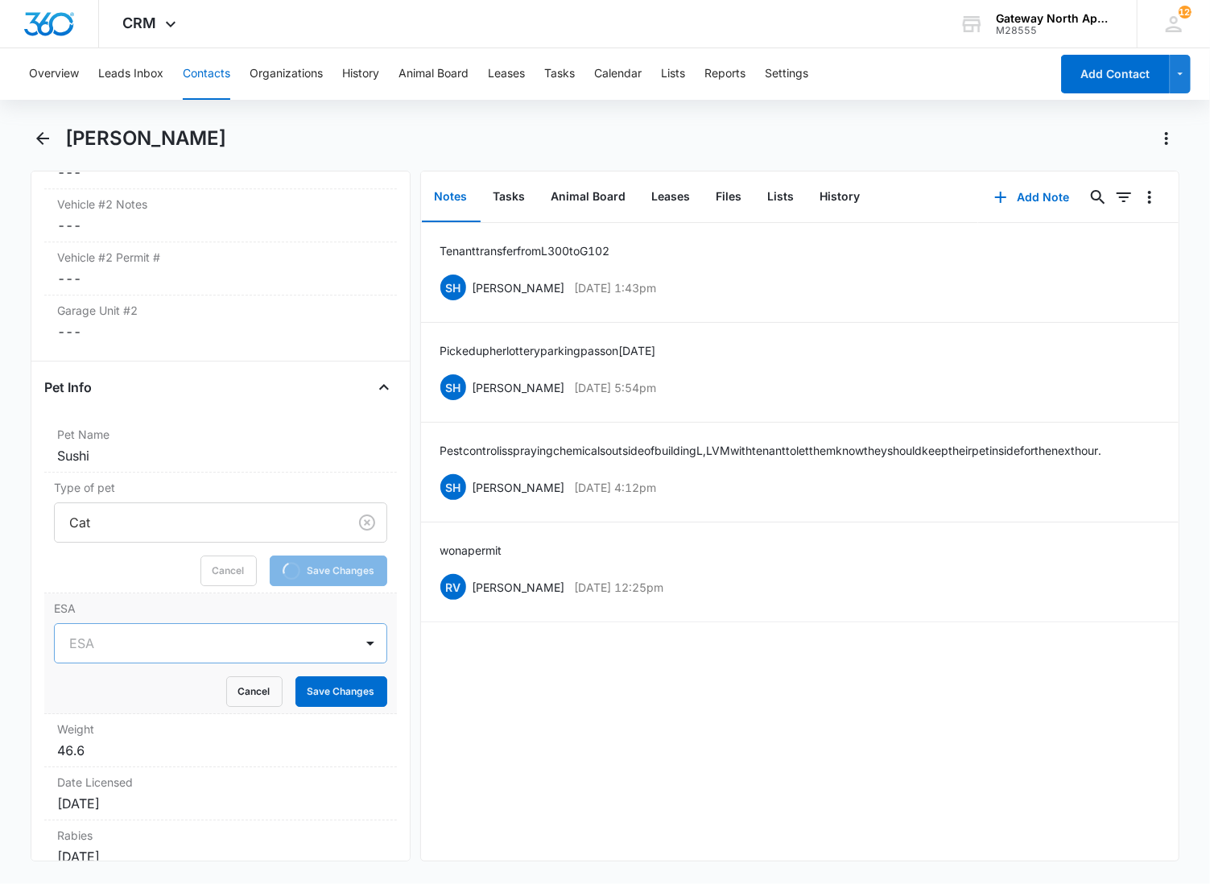
click at [109, 655] on div at bounding box center [201, 643] width 264 height 23
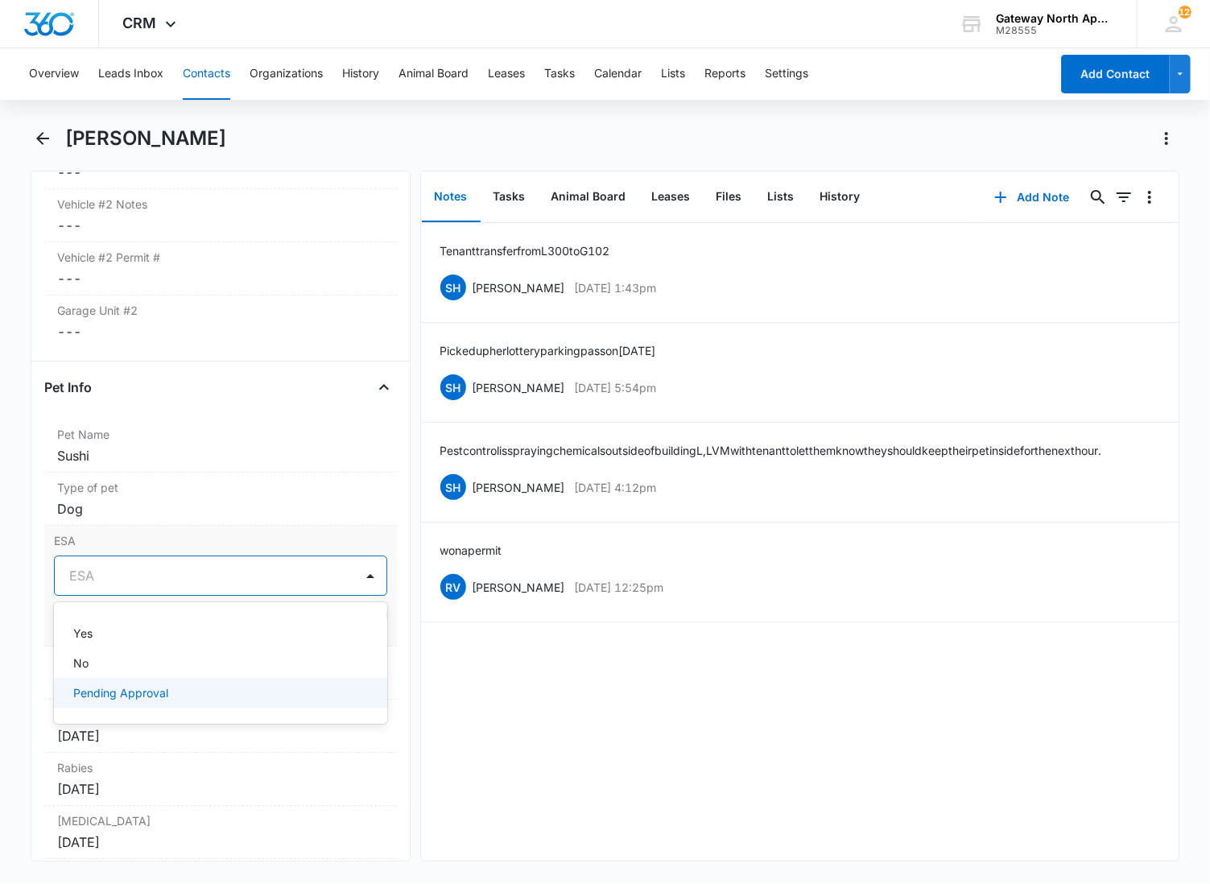
click at [127, 711] on div "Yes No Pending Approval" at bounding box center [220, 663] width 333 height 96
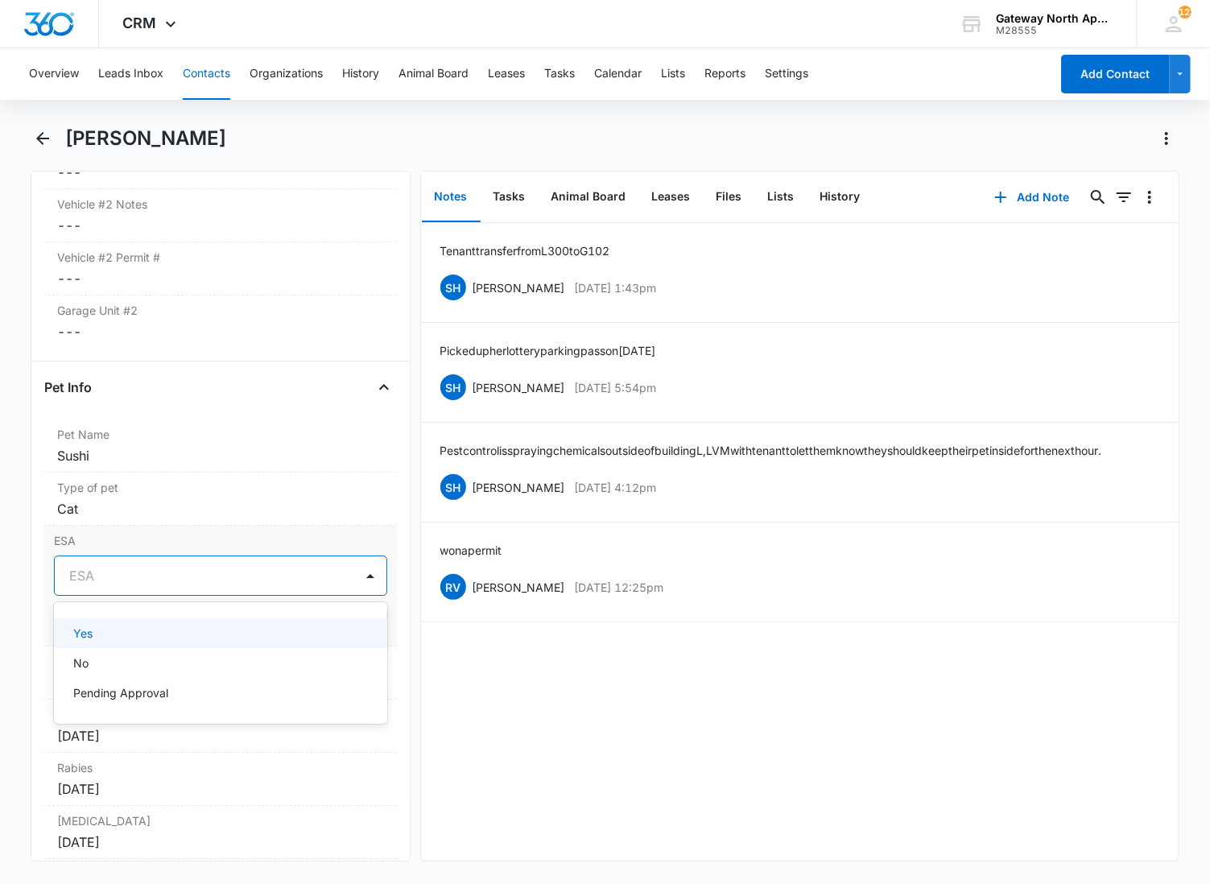
click at [172, 631] on div "Yes" at bounding box center [218, 633] width 291 height 17
click at [318, 630] on button "Save Changes" at bounding box center [341, 624] width 92 height 31
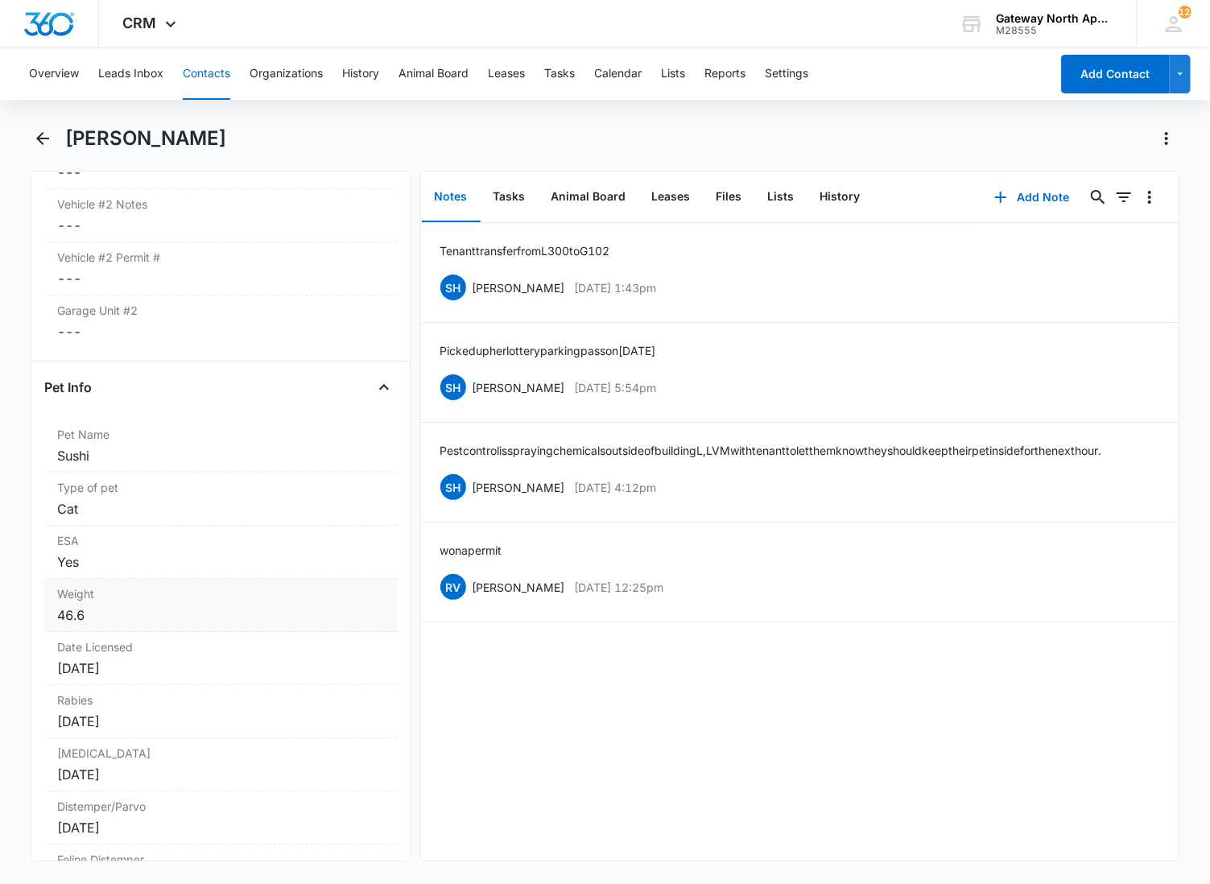
click at [323, 600] on label "Weight" at bounding box center [220, 593] width 327 height 17
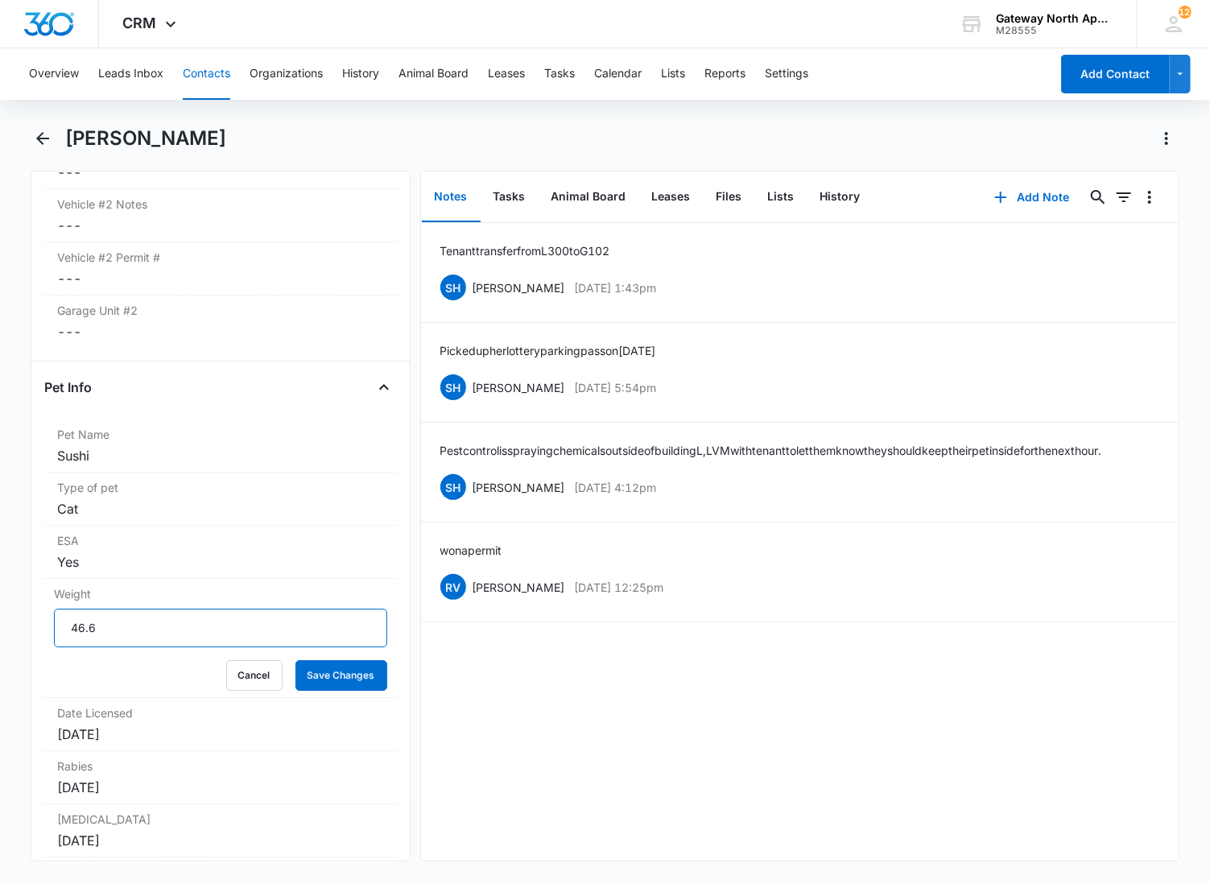
drag, startPoint x: 147, startPoint y: 630, endPoint x: -2, endPoint y: 634, distance: 148.2
click at [0, 634] on html "CRM Apps Reputation Websites Forms CRM Email Social Content Ads Intelligence Fi…" at bounding box center [605, 442] width 1210 height 884
type input "8 lbs"
click at [295, 660] on button "Save Changes" at bounding box center [341, 675] width 92 height 31
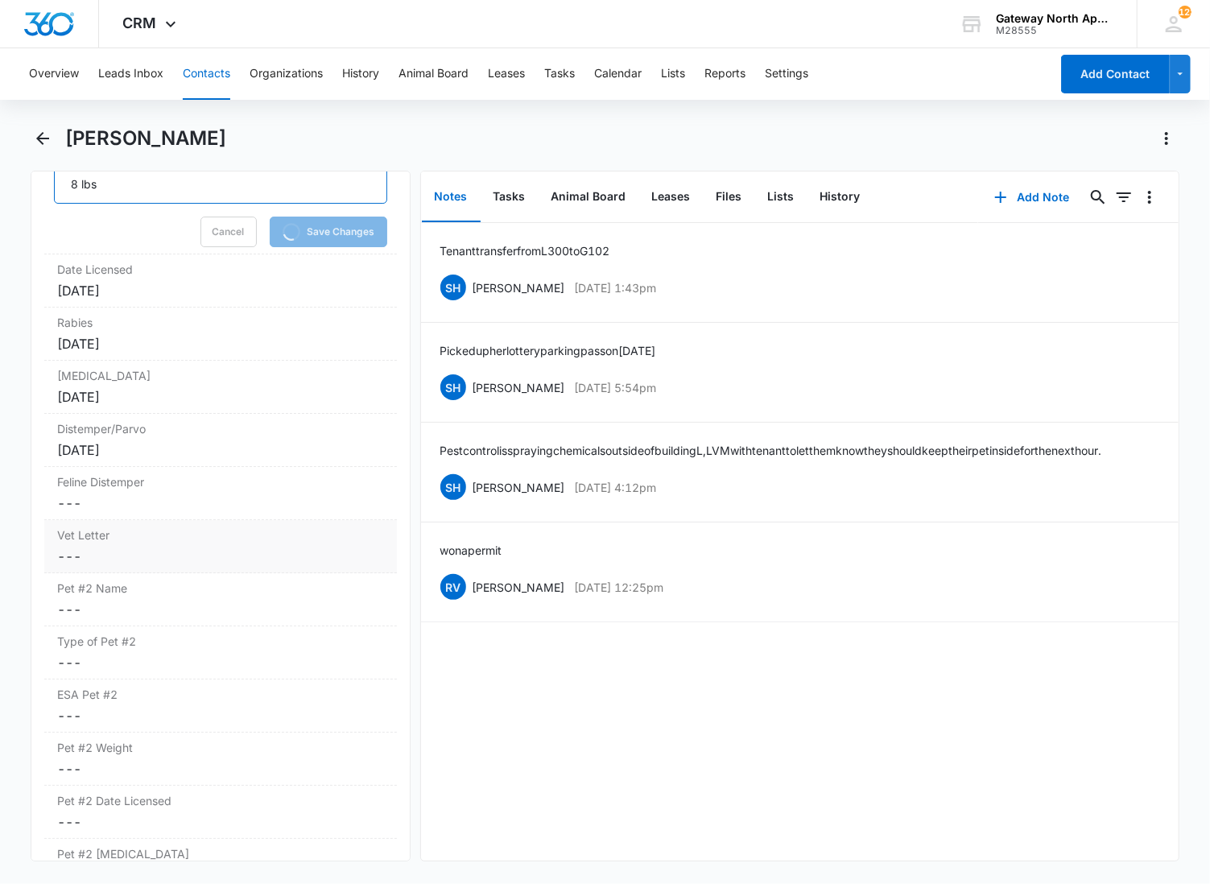
scroll to position [3501, 0]
click at [153, 297] on div "[DATE]" at bounding box center [220, 287] width 327 height 19
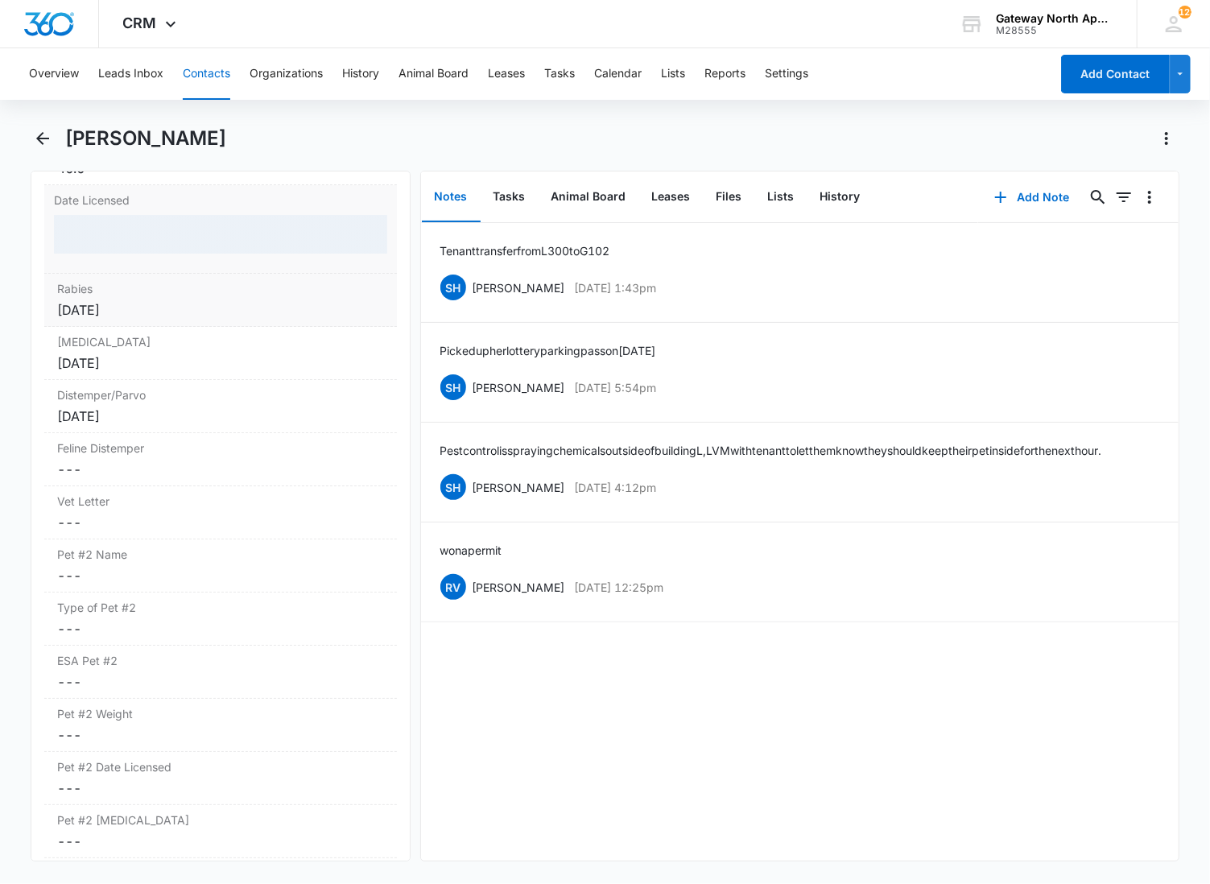
scroll to position [3493, 0]
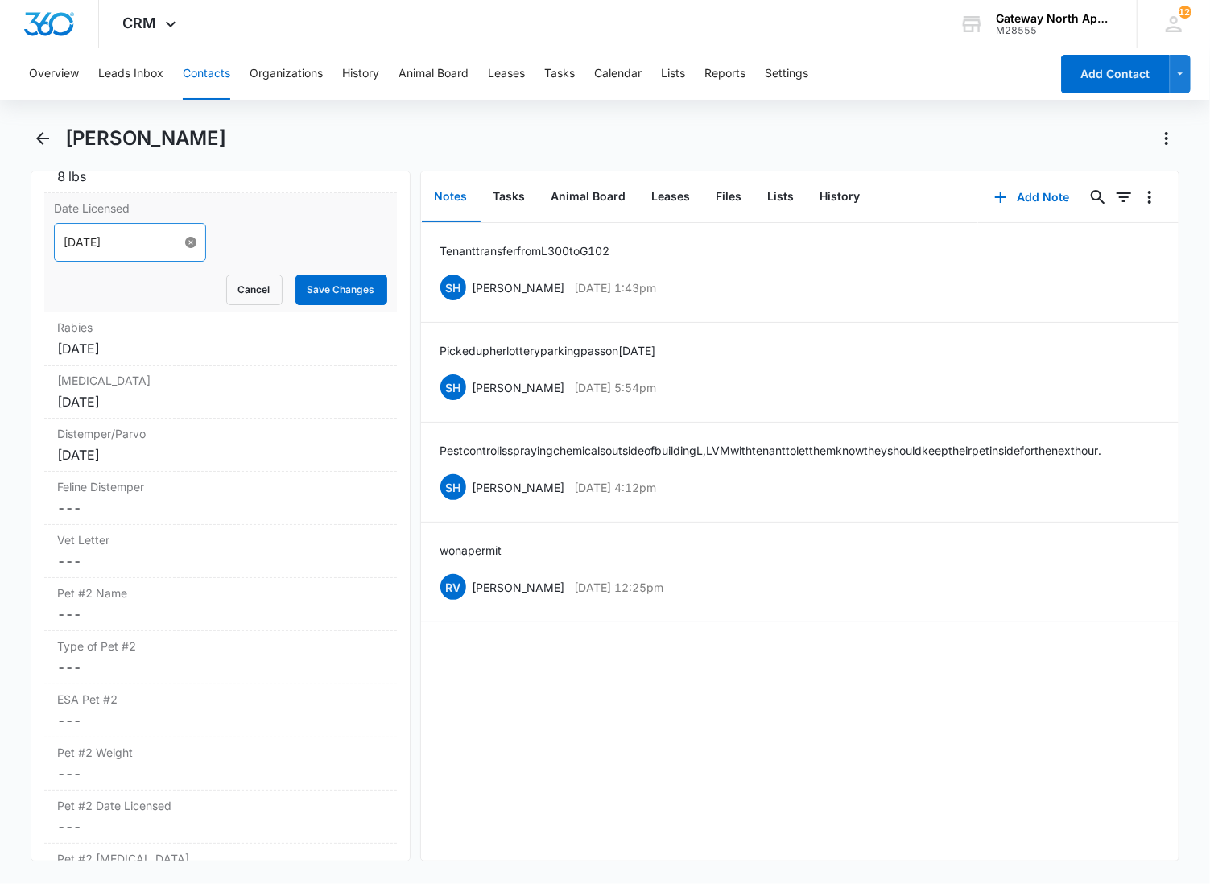
drag, startPoint x: 175, startPoint y: 244, endPoint x: 183, endPoint y: 250, distance: 9.8
click at [317, 285] on button "Save Changes" at bounding box center [341, 290] width 92 height 31
click at [245, 340] on div "[MEDICAL_DATA] Cancel Save Changes [DATE]" at bounding box center [220, 338] width 353 height 53
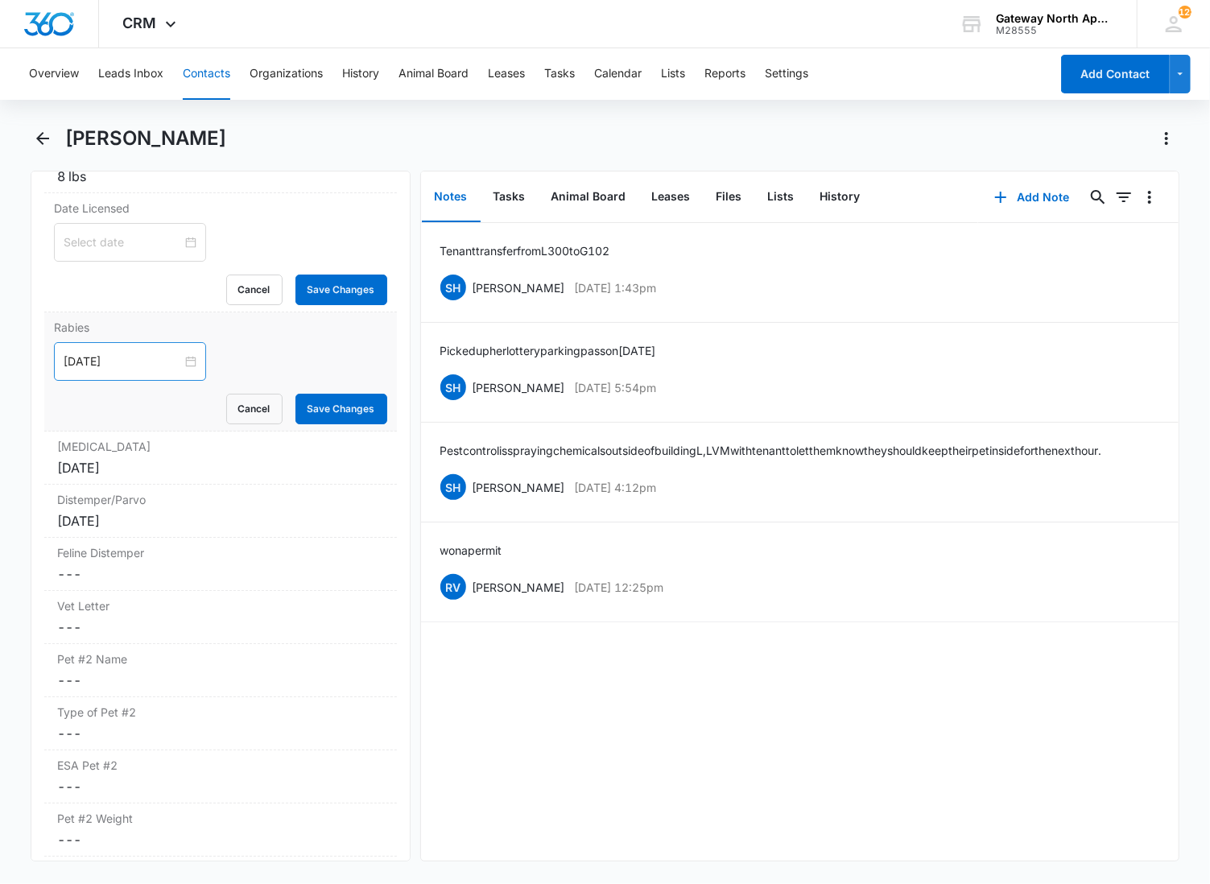
click at [138, 374] on div "[DATE]" at bounding box center [130, 361] width 152 height 39
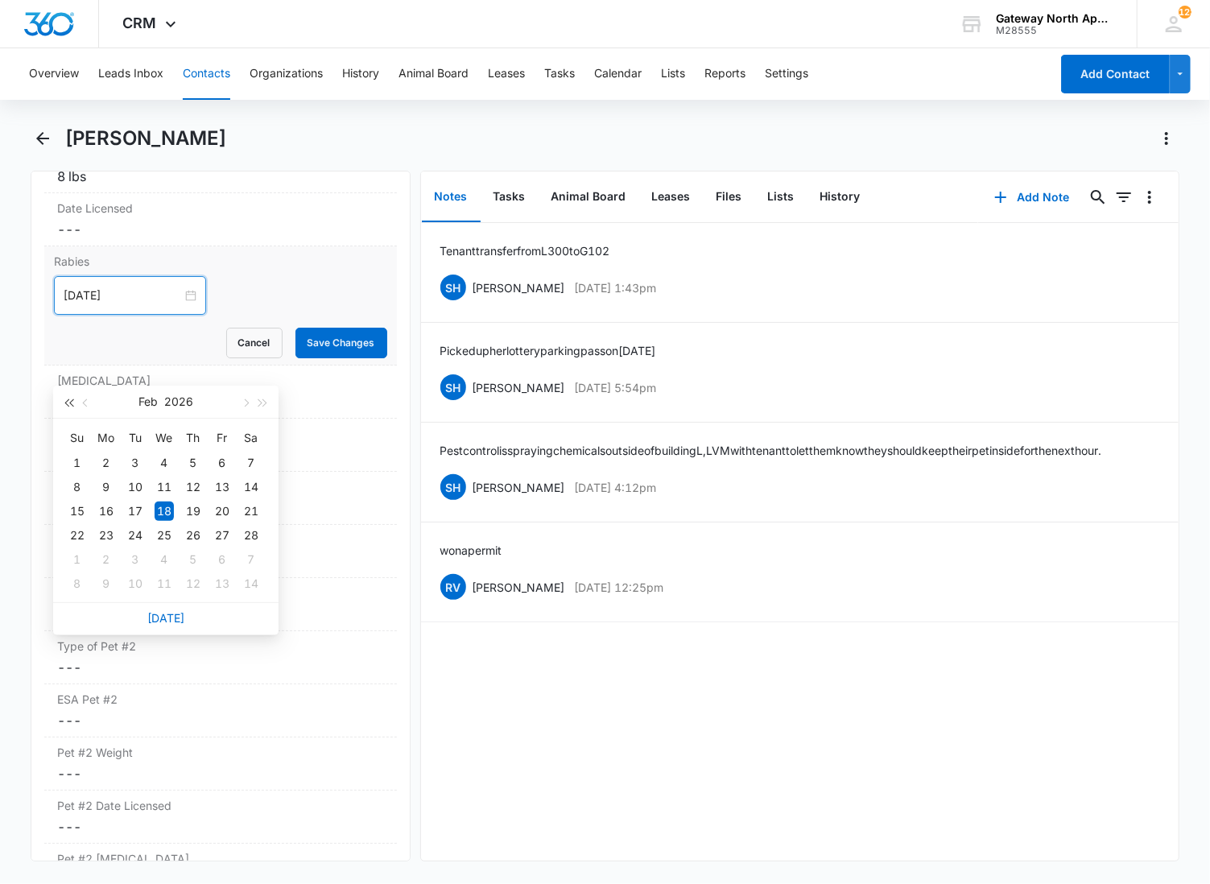
click at [64, 403] on span "button" at bounding box center [68, 403] width 8 height 8
click at [83, 403] on span "button" at bounding box center [87, 403] width 8 height 8
click at [264, 411] on button "button" at bounding box center [263, 402] width 18 height 32
type input "[DATE]"
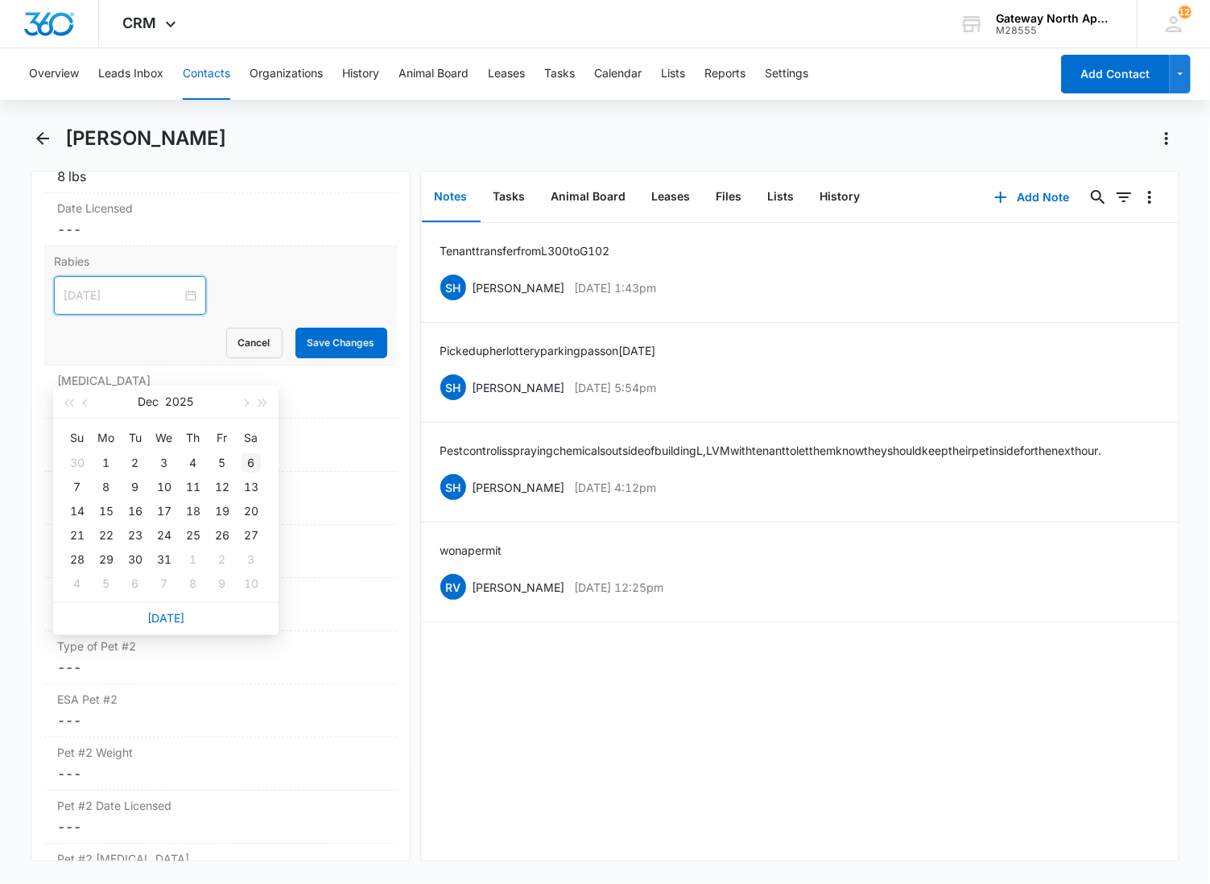
click at [254, 455] on div "6" at bounding box center [251, 462] width 19 height 19
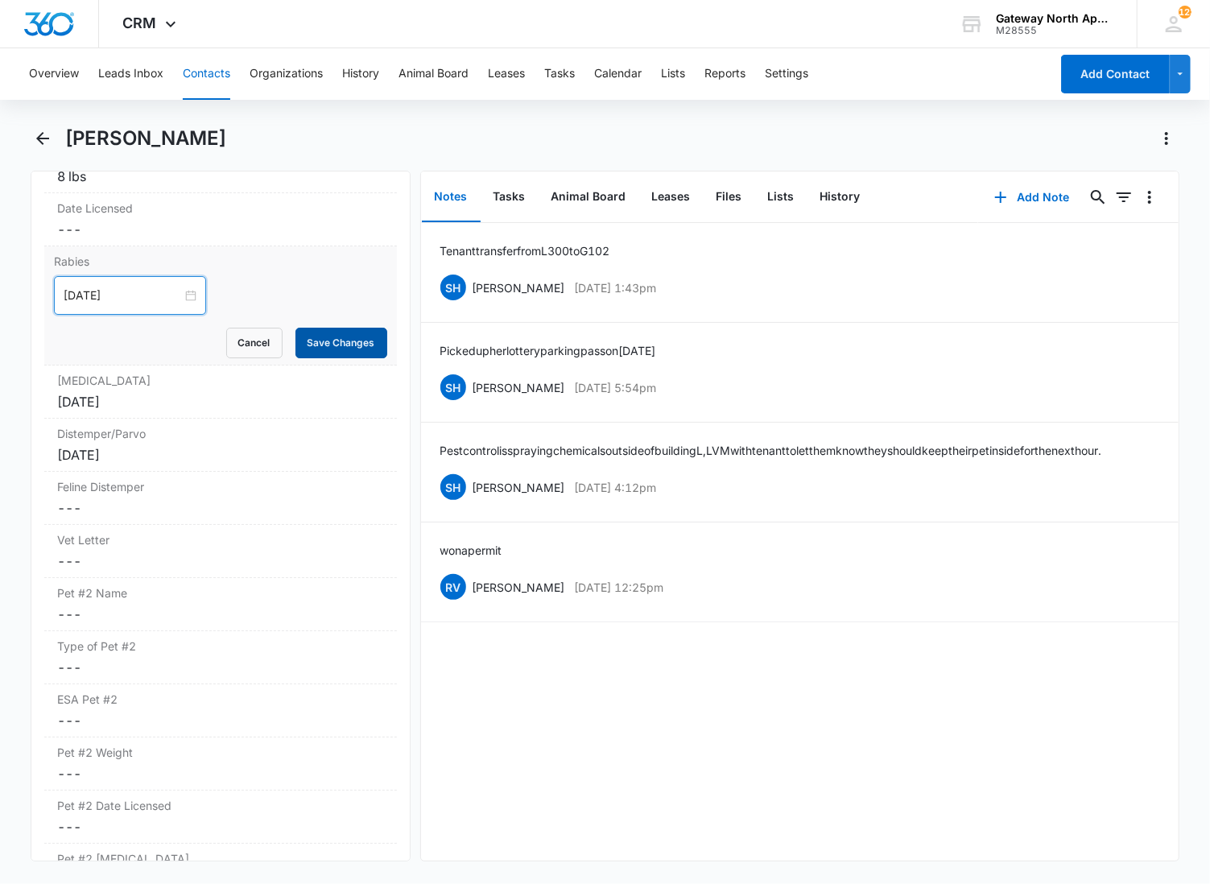
click at [331, 339] on button "Save Changes" at bounding box center [341, 343] width 92 height 31
click at [242, 395] on div "[DATE]" at bounding box center [220, 401] width 327 height 19
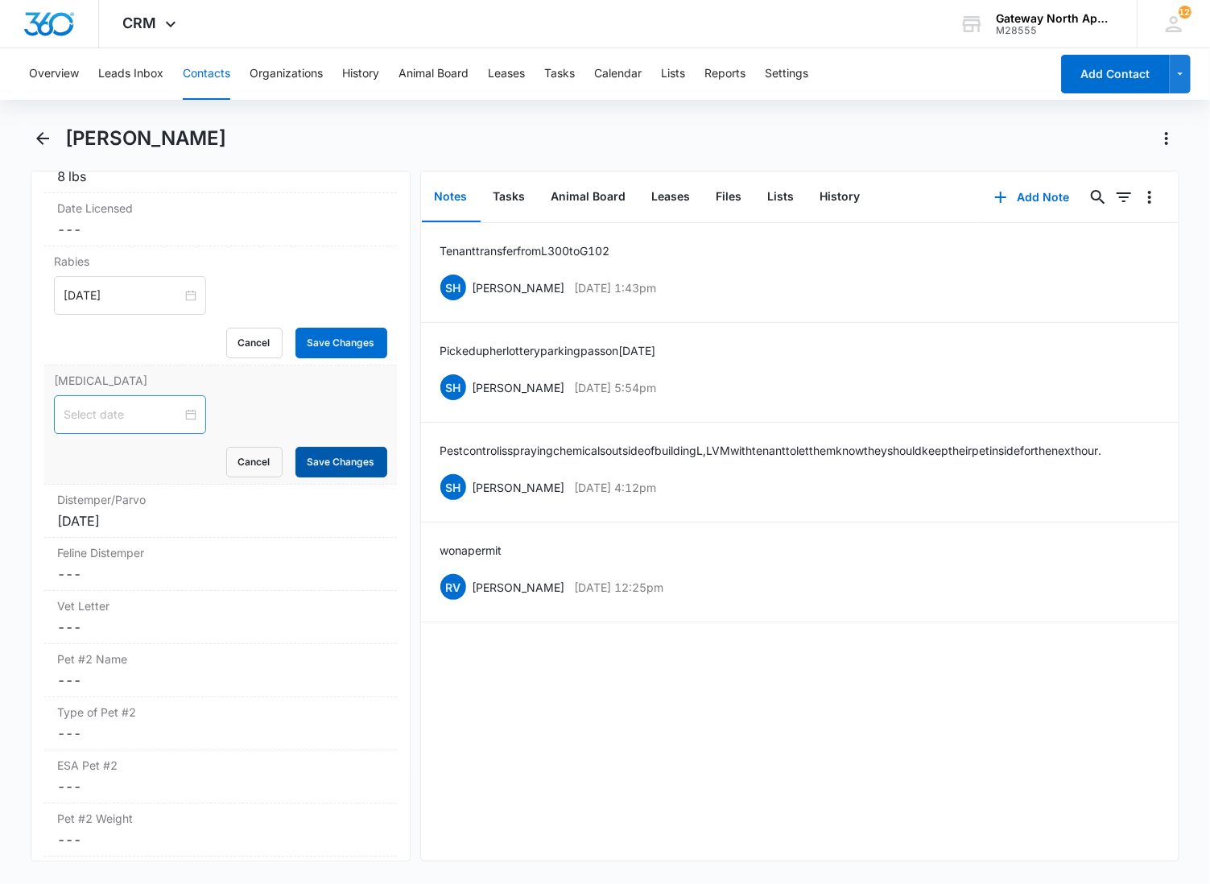
click at [295, 461] on button "Save Changes" at bounding box center [341, 462] width 92 height 31
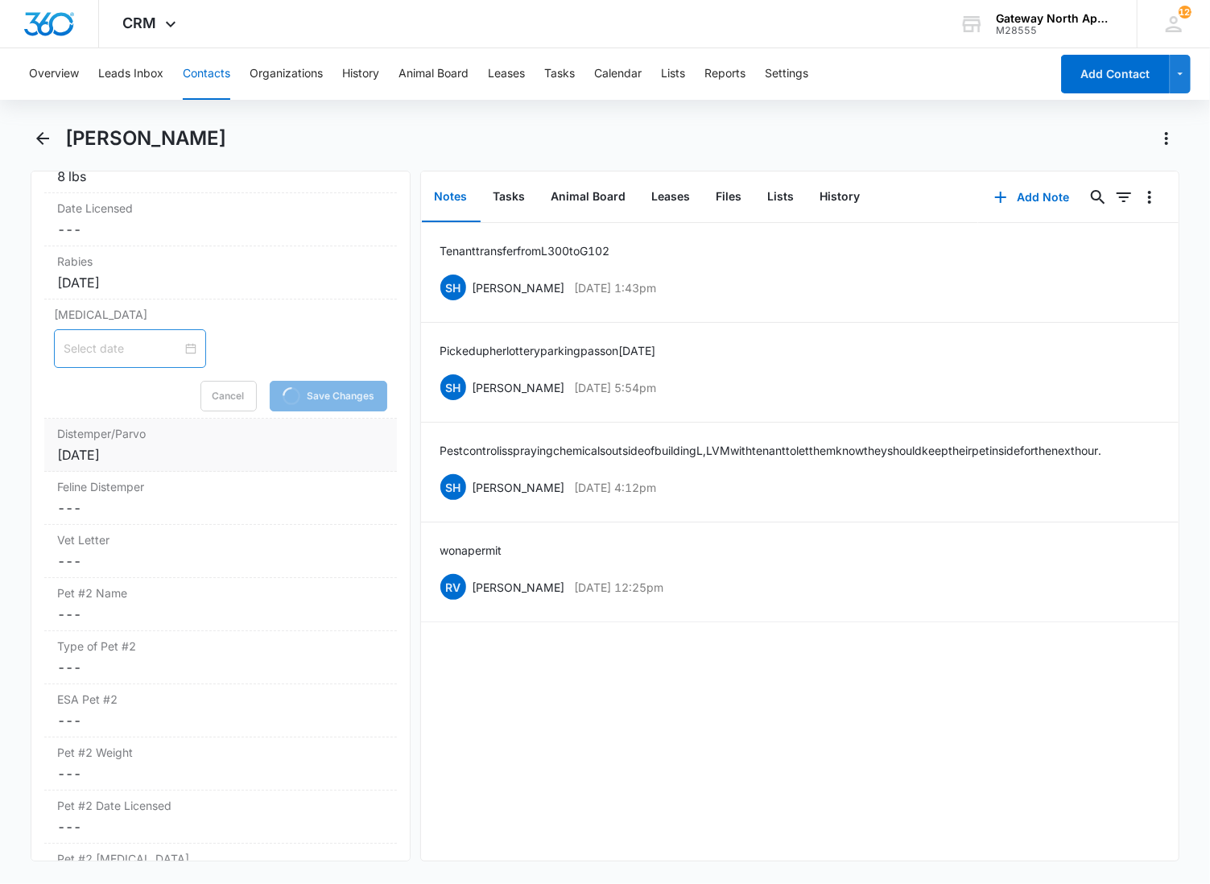
click at [190, 446] on div "Distemper/Parvo Cancel Save Changes [DATE]" at bounding box center [220, 445] width 353 height 53
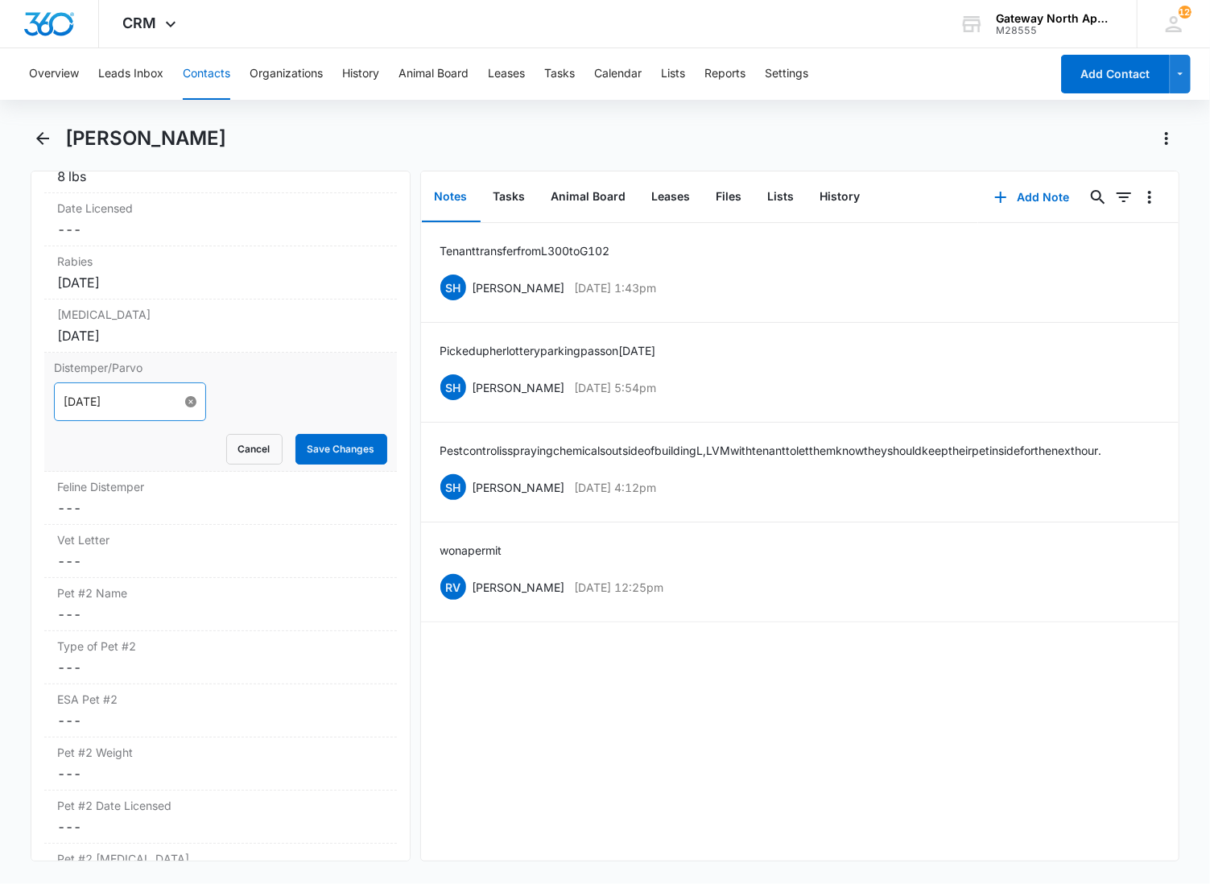
click at [182, 472] on div "Distemper/Parvo [DATE] Cancel Save Changes" at bounding box center [220, 412] width 353 height 119
click at [340, 456] on button "Save Changes" at bounding box center [341, 449] width 92 height 31
click at [211, 494] on label "Feline Distemper" at bounding box center [220, 486] width 327 height 17
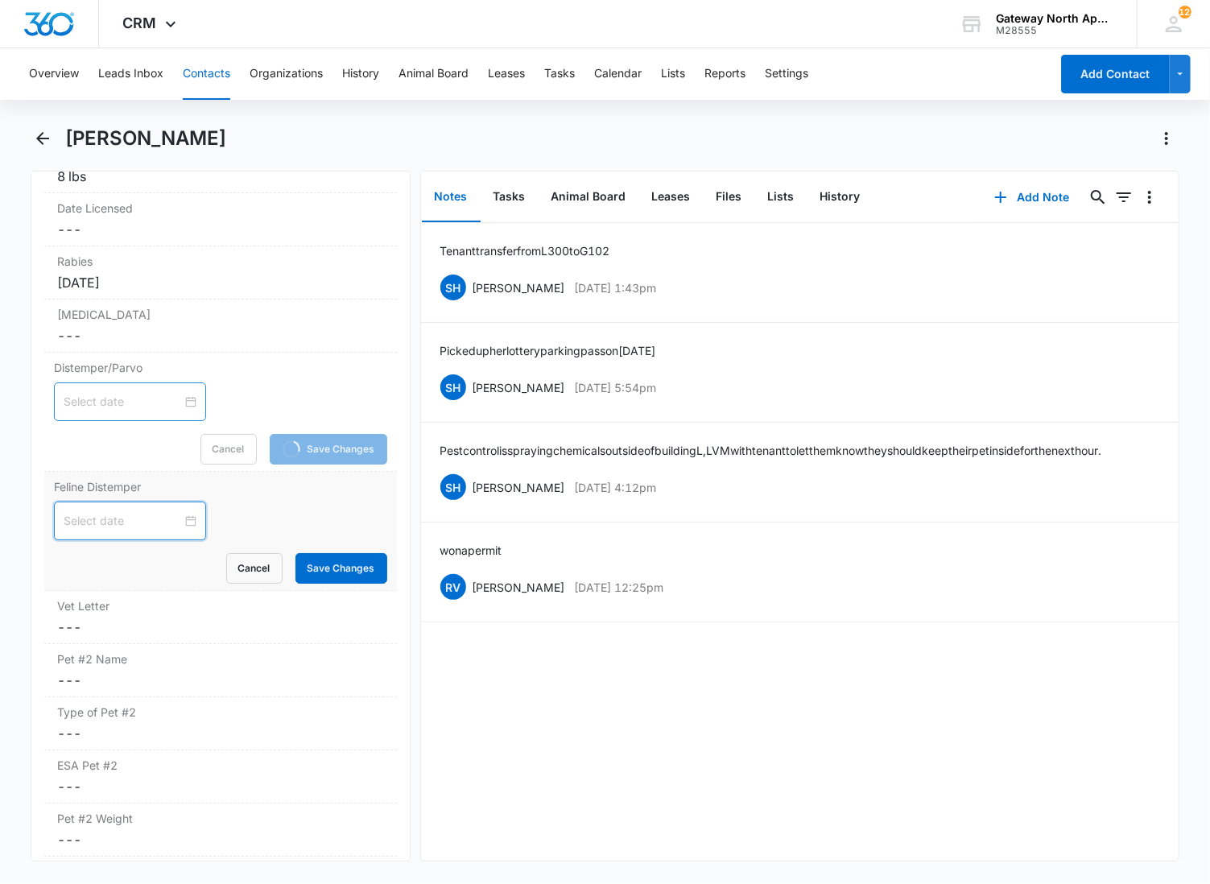
click at [109, 522] on input at bounding box center [123, 521] width 118 height 18
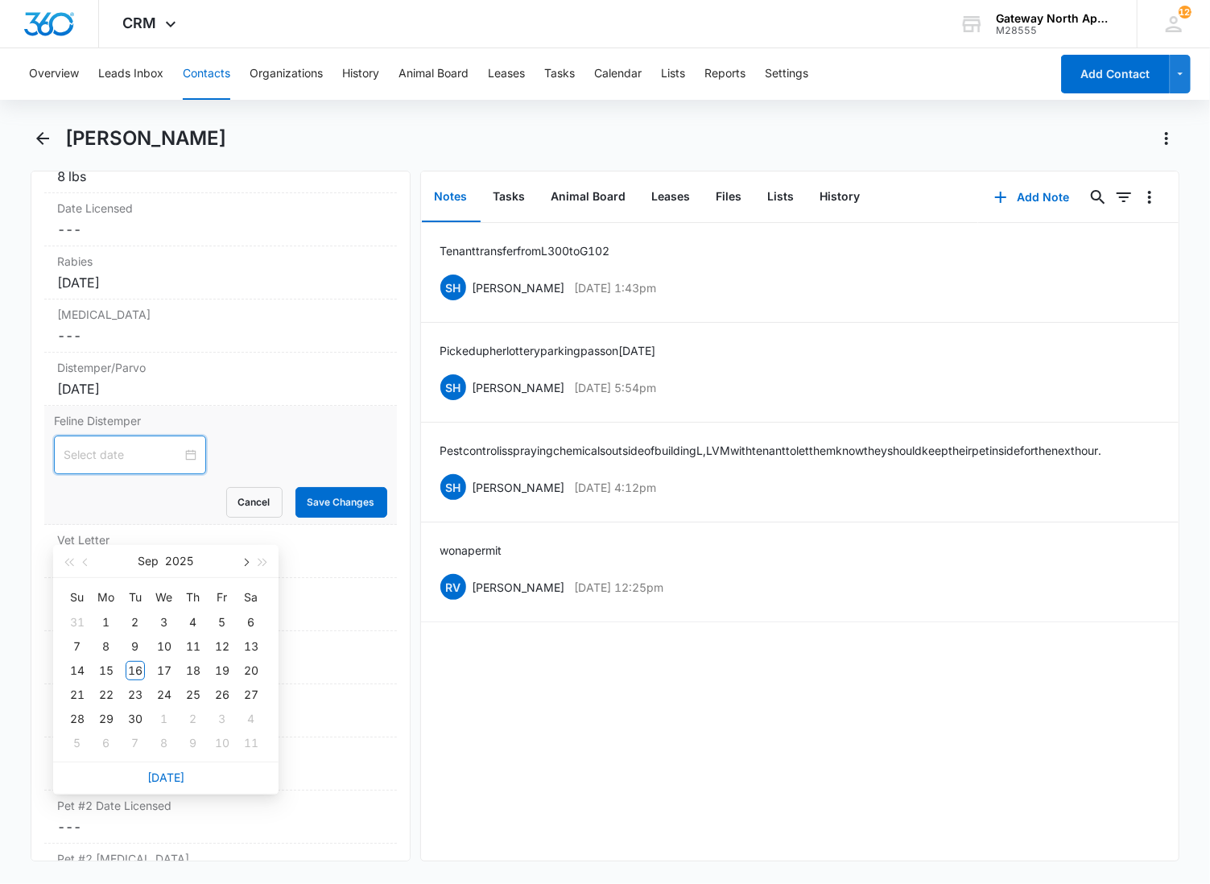
click at [246, 560] on span "button" at bounding box center [245, 563] width 8 height 8
type input "[DATE]"
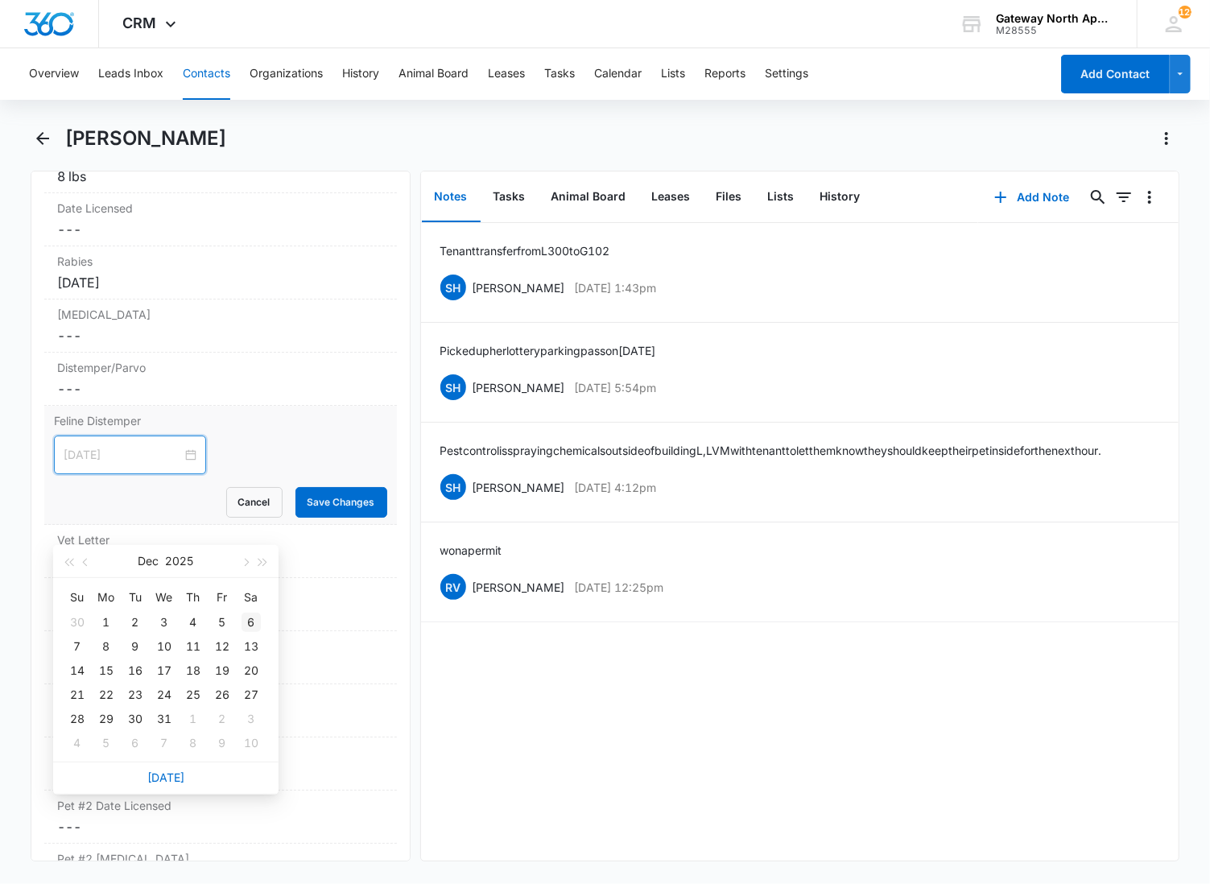
click at [248, 620] on div "6" at bounding box center [251, 622] width 19 height 19
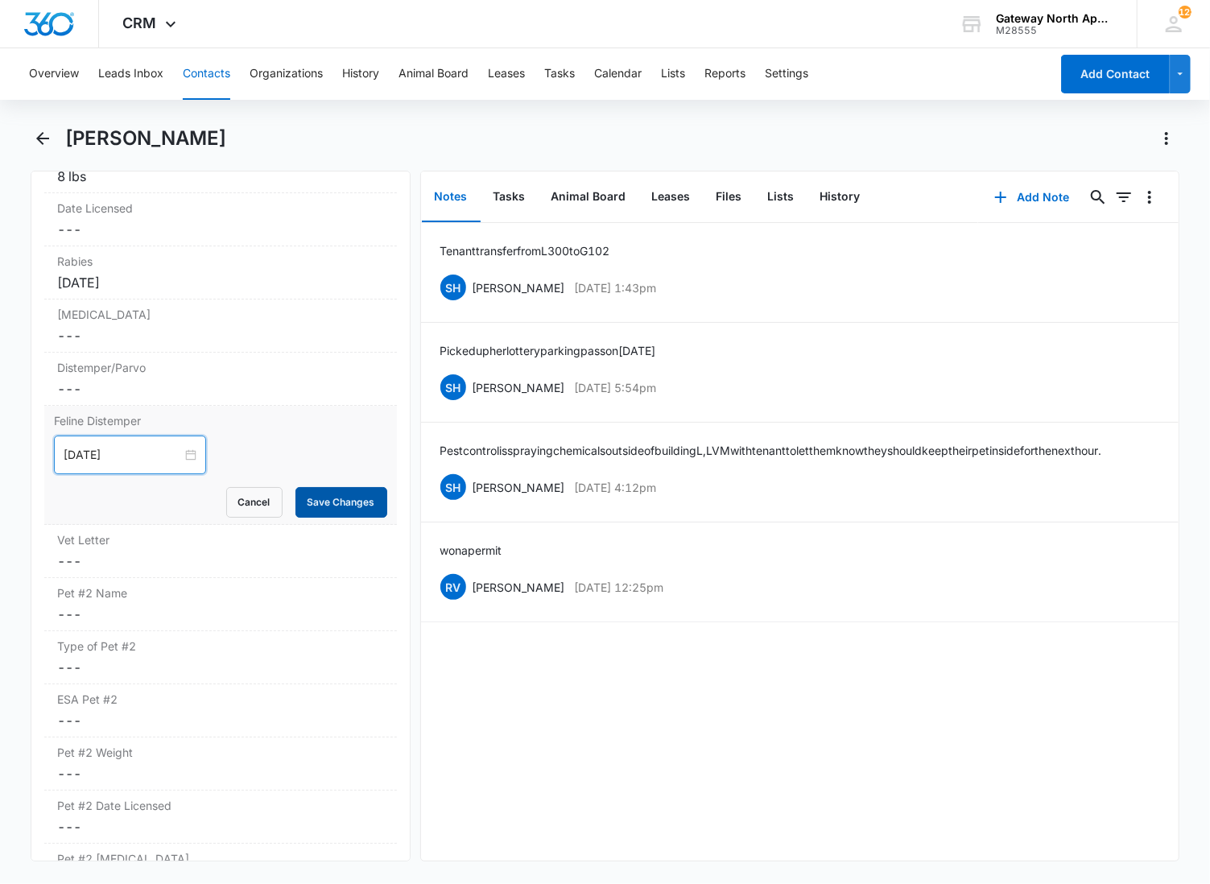
click at [322, 501] on button "Save Changes" at bounding box center [341, 502] width 92 height 31
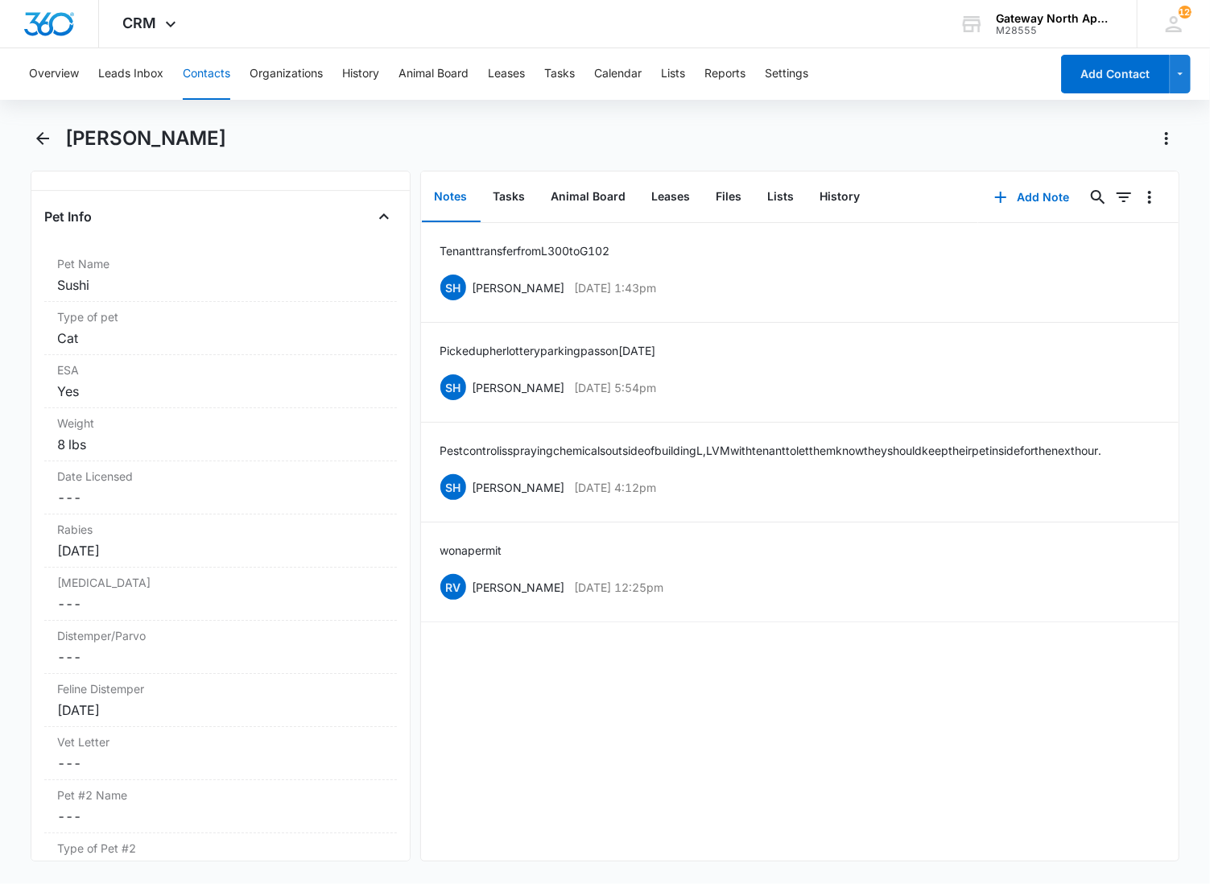
scroll to position [0, 0]
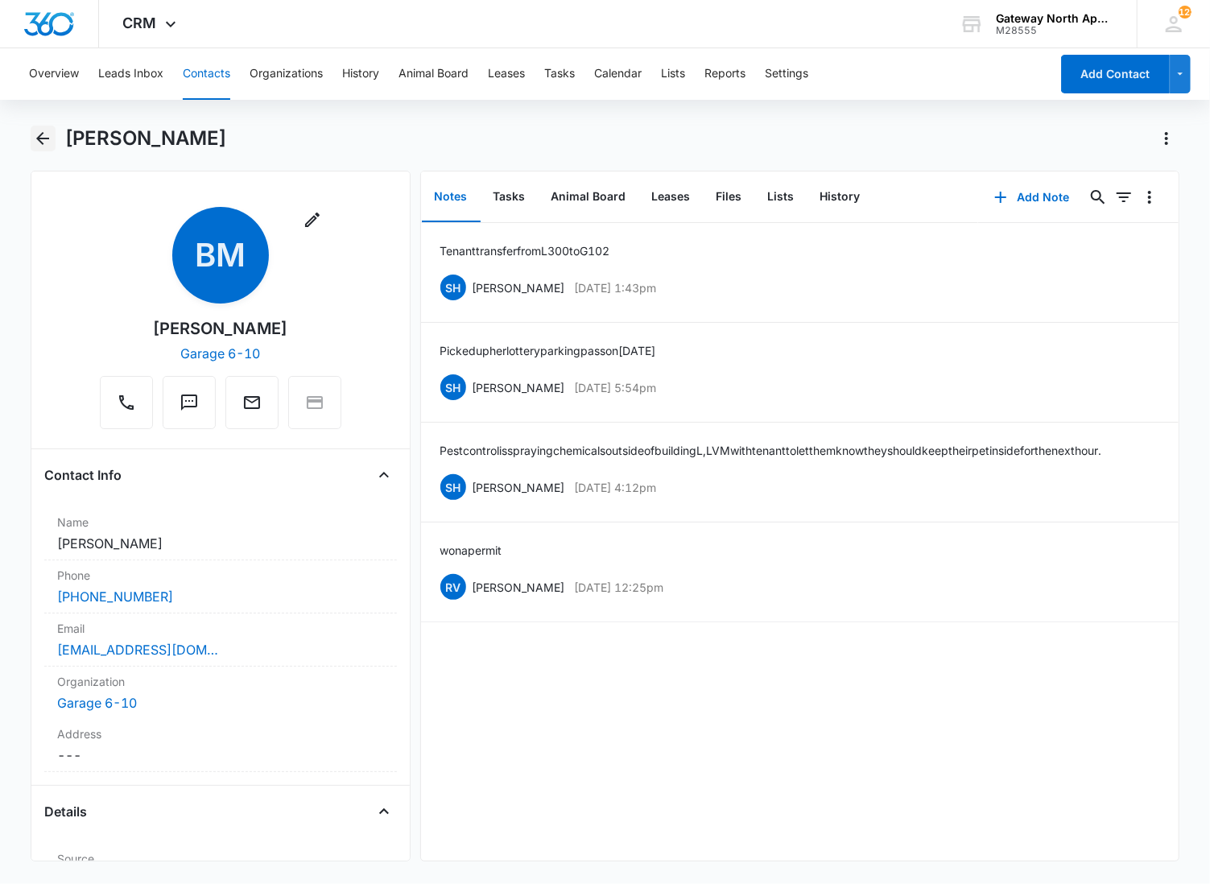
click at [34, 141] on icon "Back" at bounding box center [42, 138] width 19 height 19
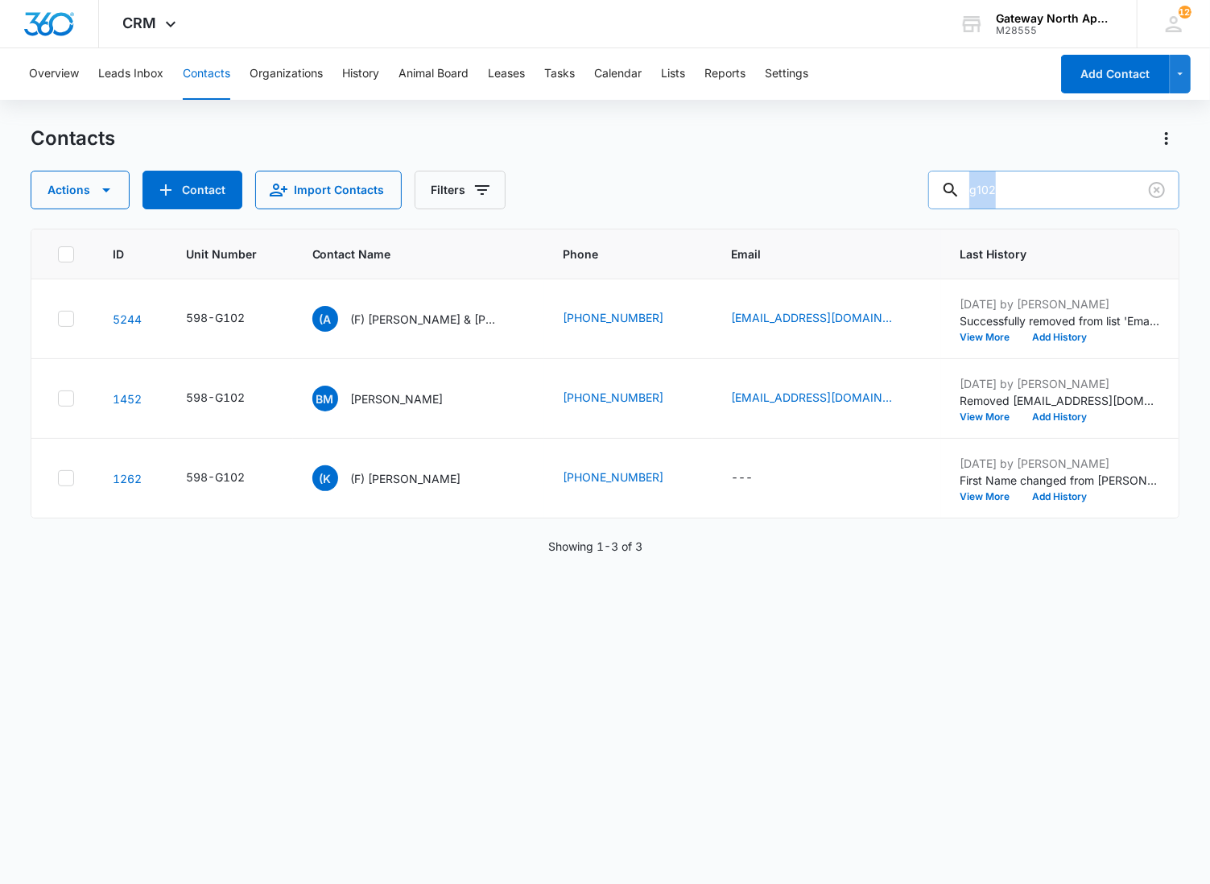
drag, startPoint x: 1065, startPoint y: 216, endPoint x: 1037, endPoint y: 188, distance: 39.9
click at [1037, 188] on div "Contacts Actions Contact Import Contacts Filters g102 ID Unit Number Contact Na…" at bounding box center [606, 504] width 1150 height 757
drag, startPoint x: 1037, startPoint y: 188, endPoint x: 882, endPoint y: 195, distance: 154.8
click at [882, 195] on div "Actions Contact Import Contacts Filters g102" at bounding box center [606, 190] width 1150 height 39
type input "b105"
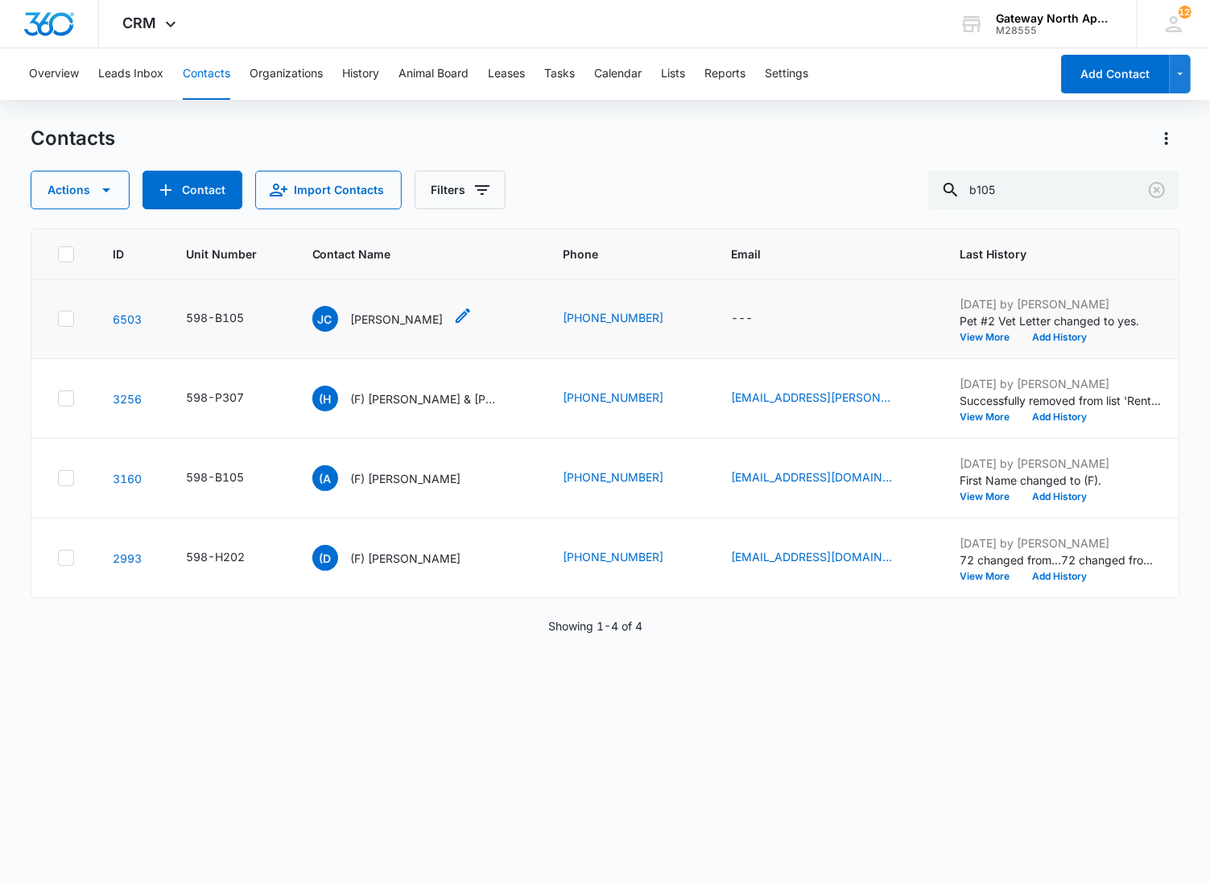
click at [395, 319] on p "[PERSON_NAME]" at bounding box center [397, 319] width 93 height 17
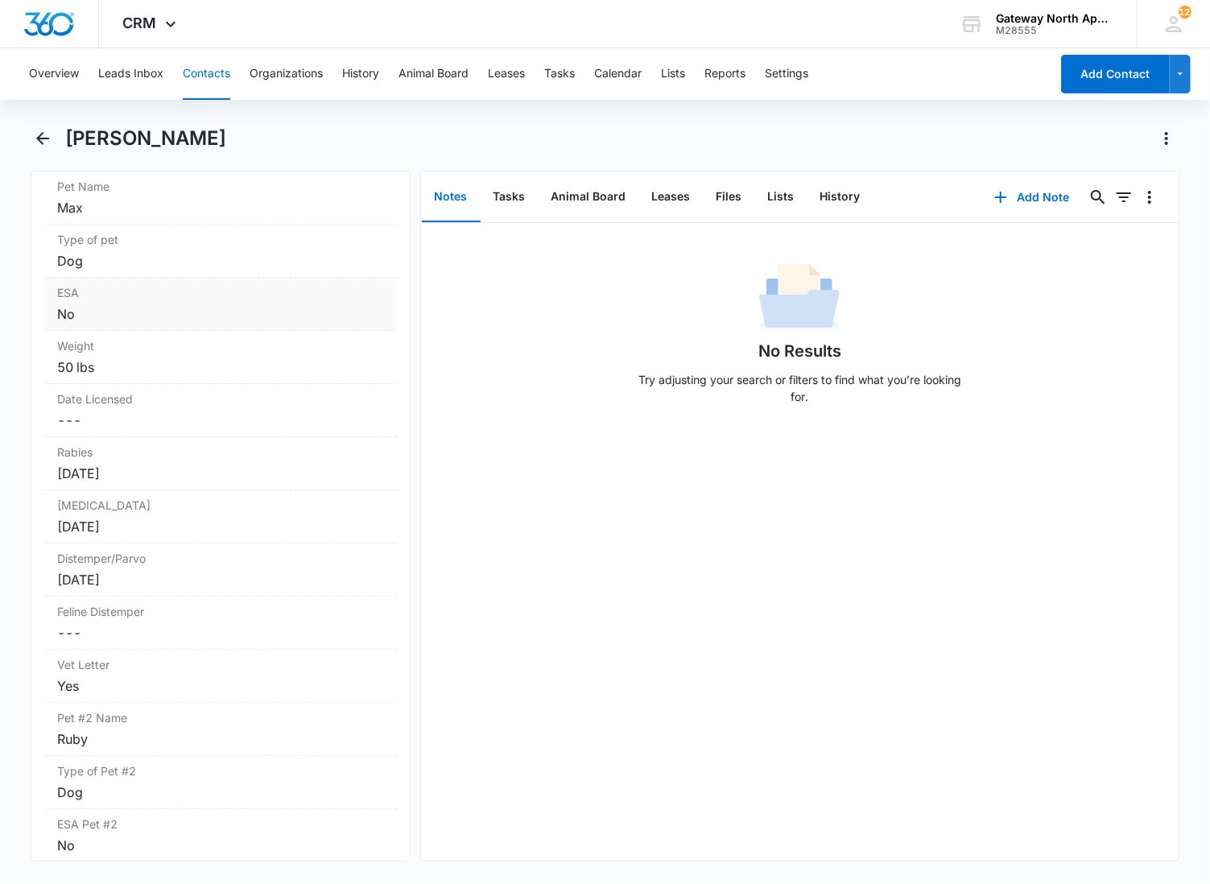
scroll to position [3310, 0]
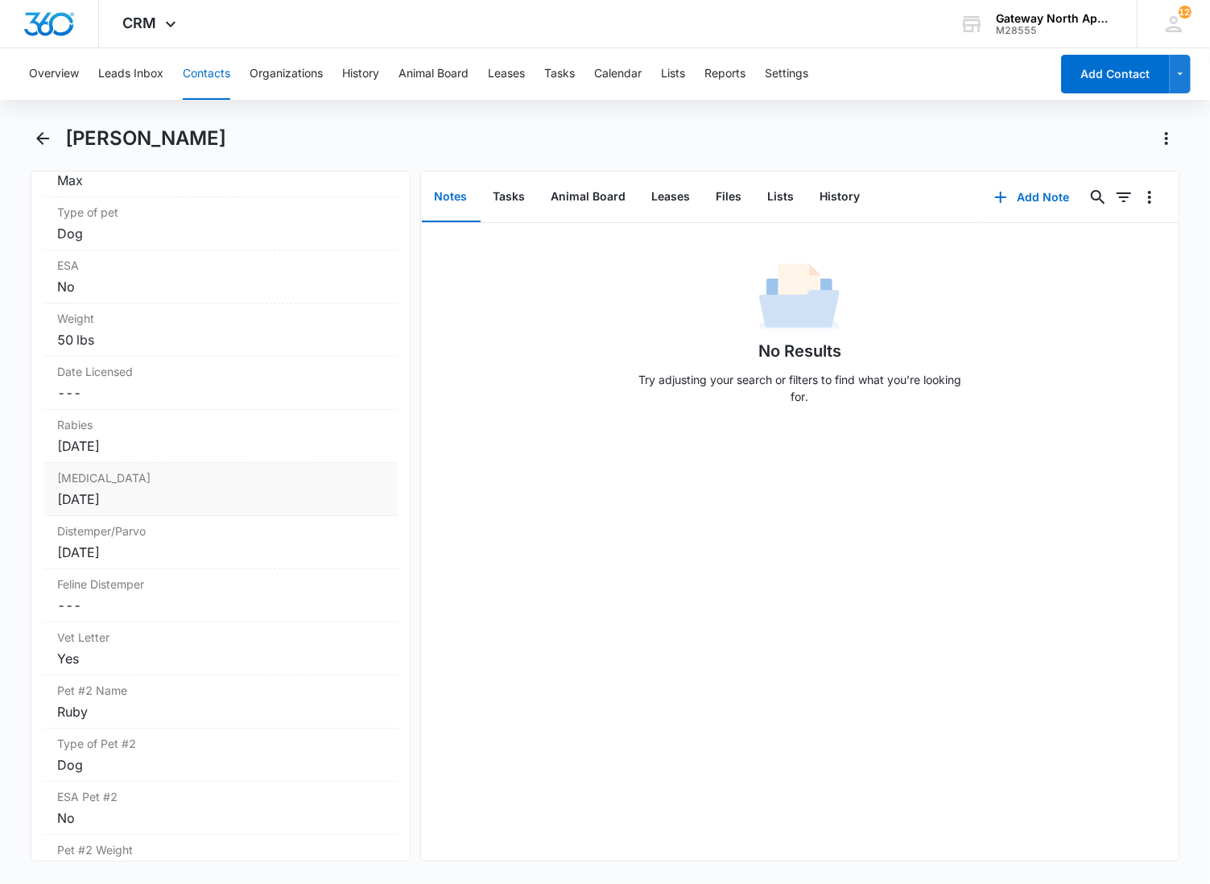
click at [200, 485] on label "[MEDICAL_DATA]" at bounding box center [220, 477] width 327 height 17
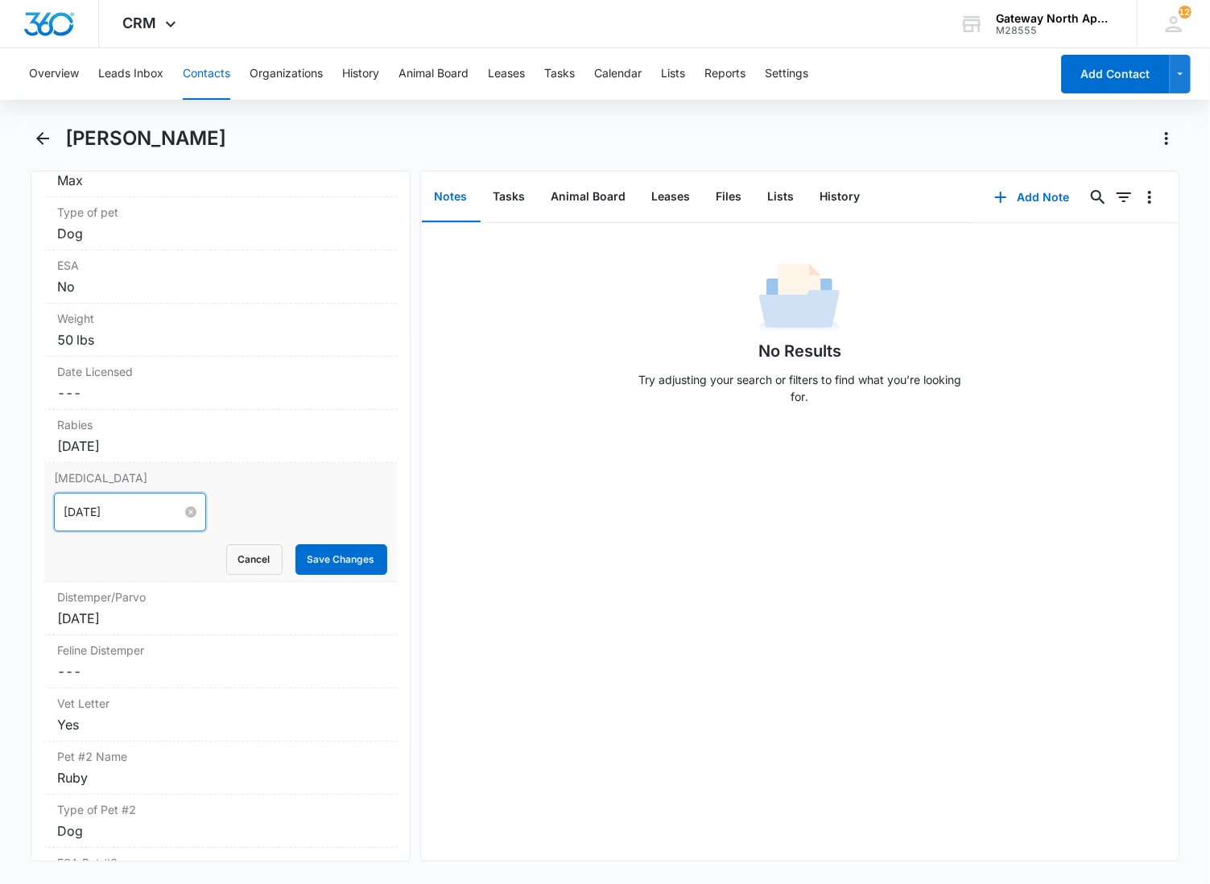
click at [163, 514] on input "[DATE]" at bounding box center [123, 512] width 118 height 18
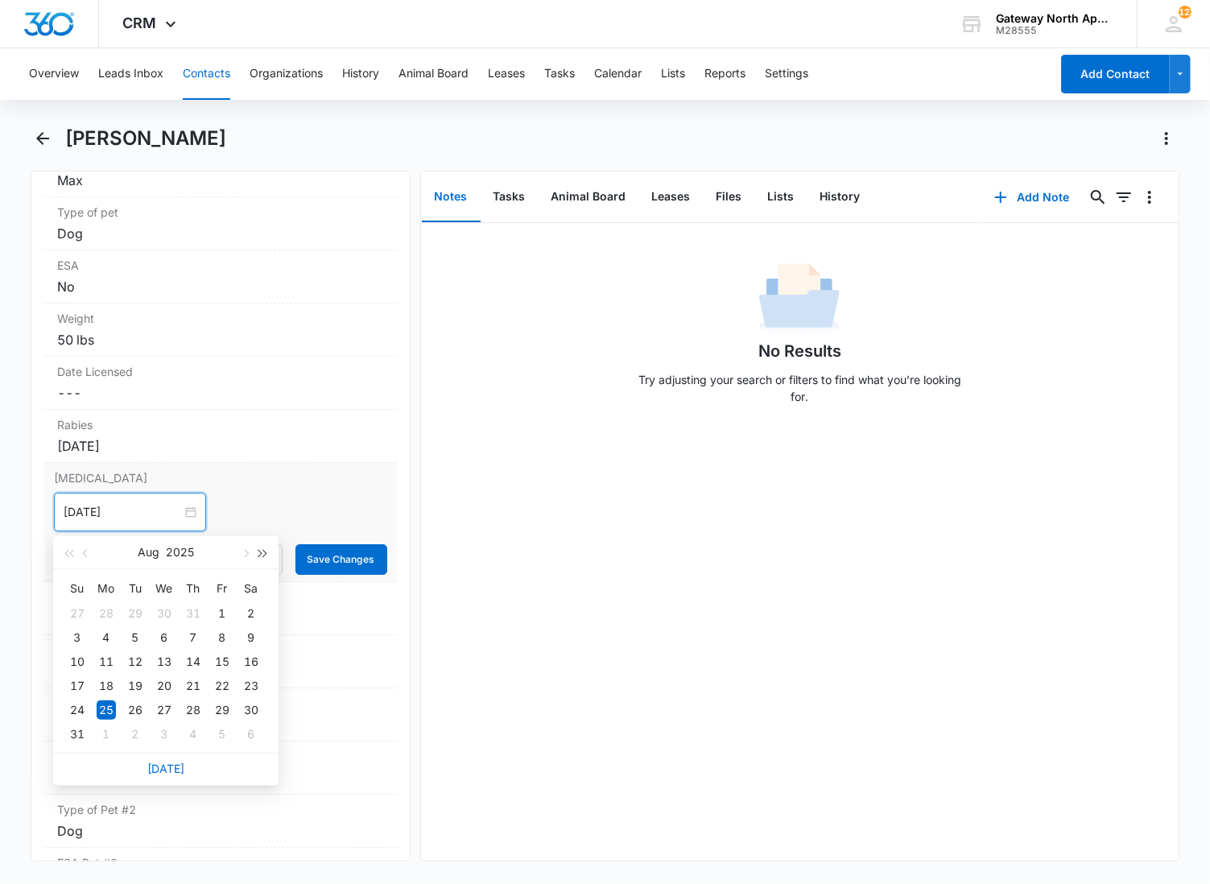
click at [261, 548] on button "button" at bounding box center [263, 552] width 18 height 32
type input "[DATE]"
click at [81, 690] on div "16" at bounding box center [77, 685] width 19 height 19
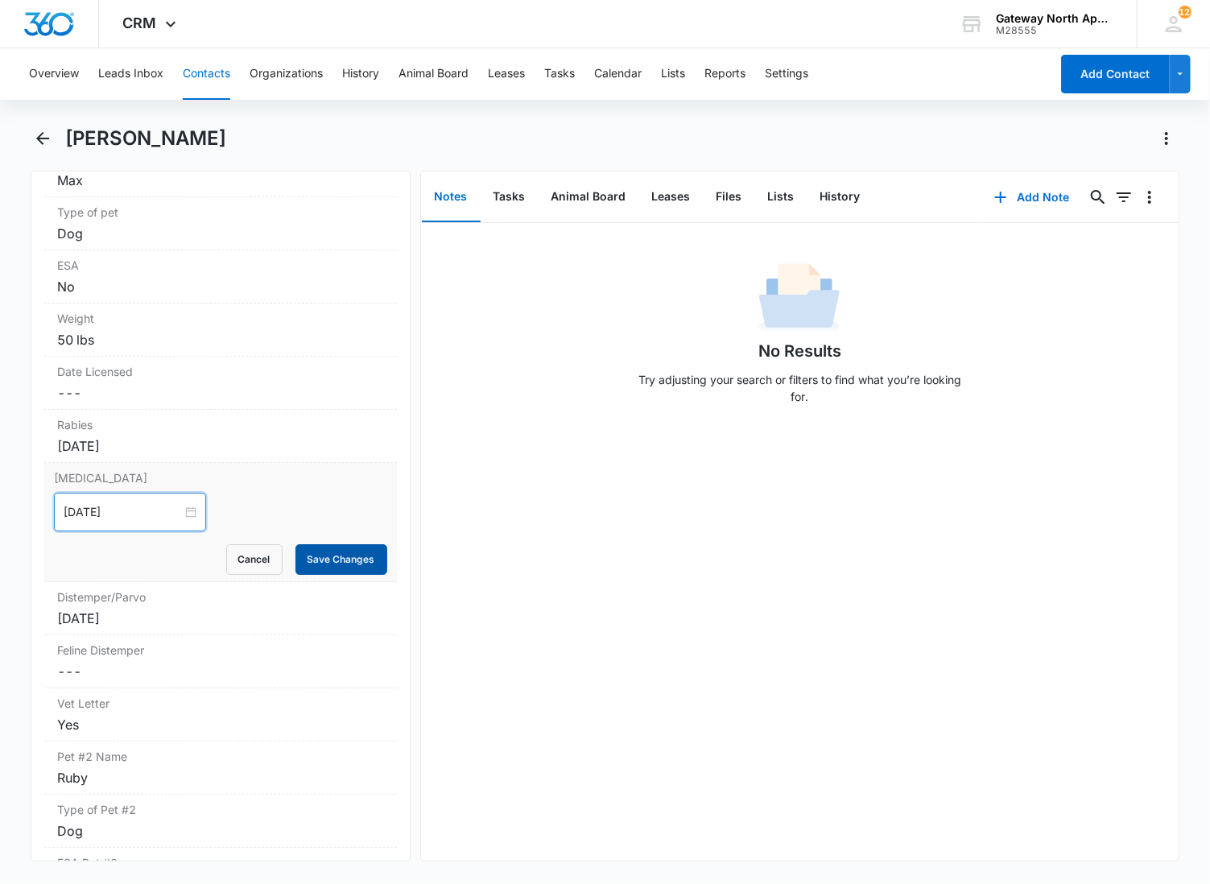
click at [299, 546] on button "Save Changes" at bounding box center [341, 559] width 92 height 31
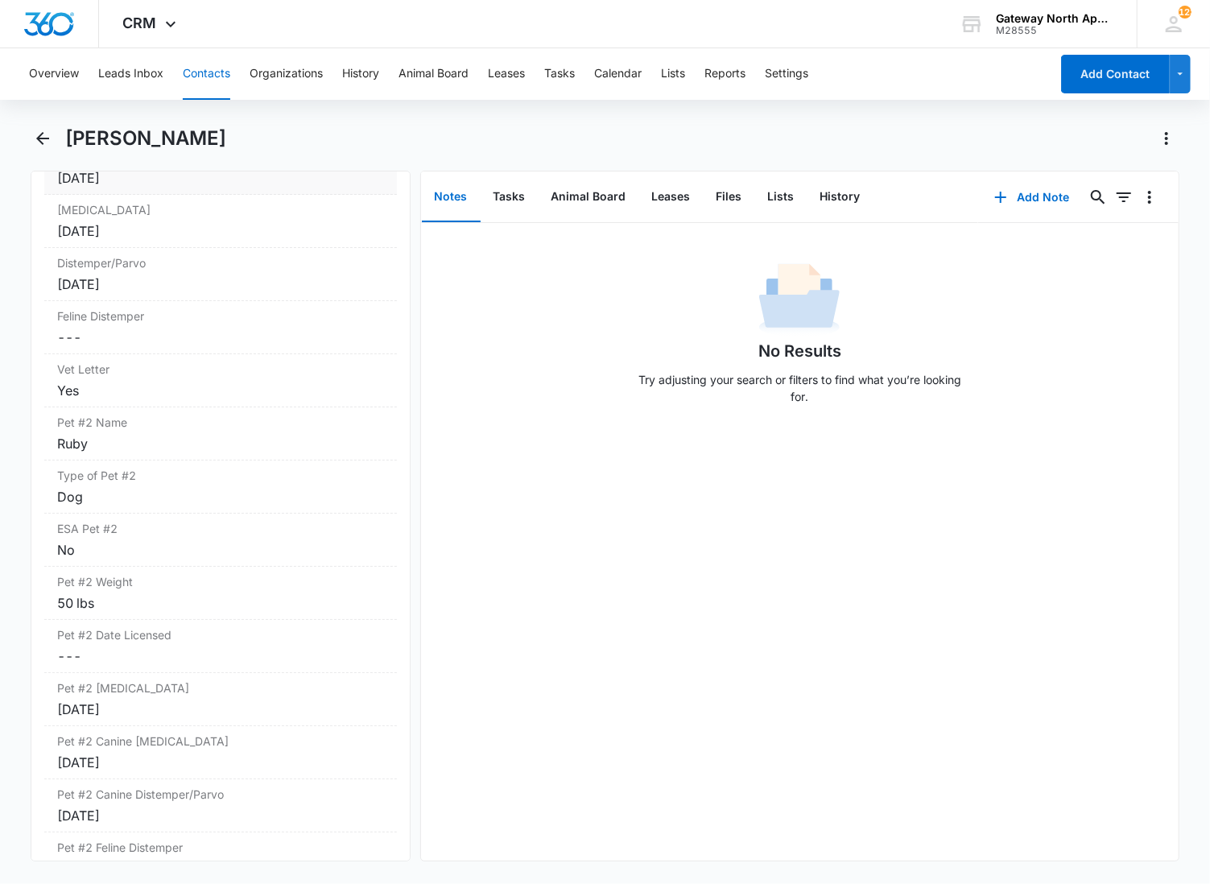
scroll to position [3667, 0]
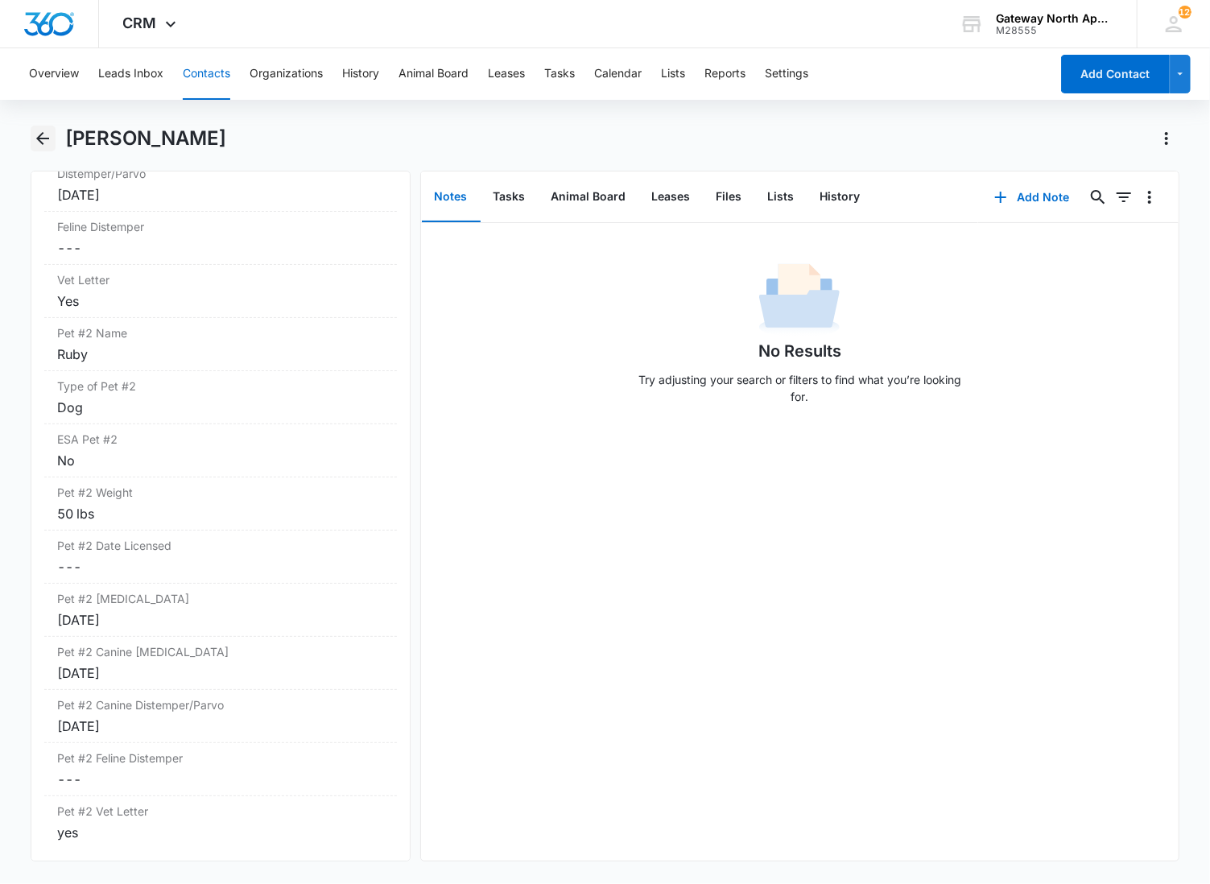
click at [44, 134] on icon "Back" at bounding box center [42, 138] width 19 height 19
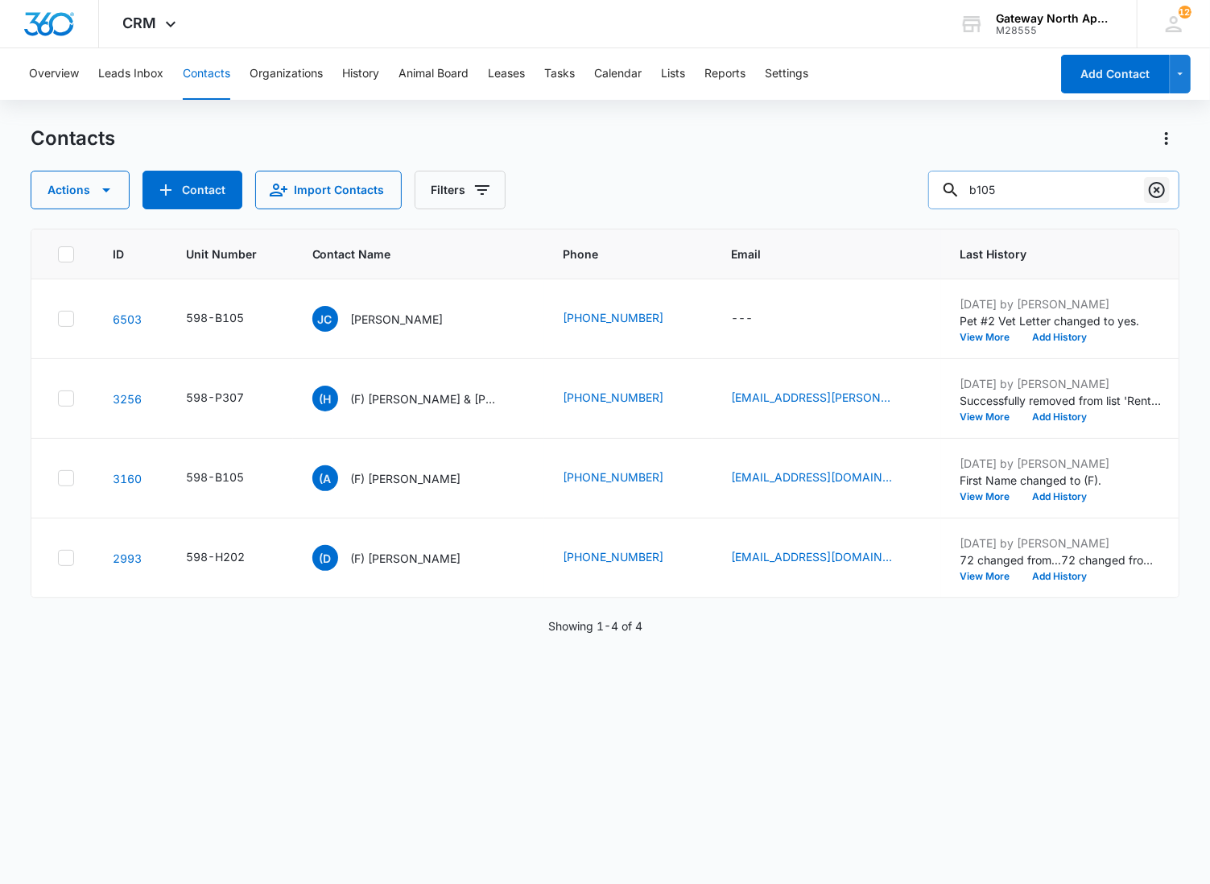
click at [1163, 190] on icon "Clear" at bounding box center [1156, 189] width 19 height 19
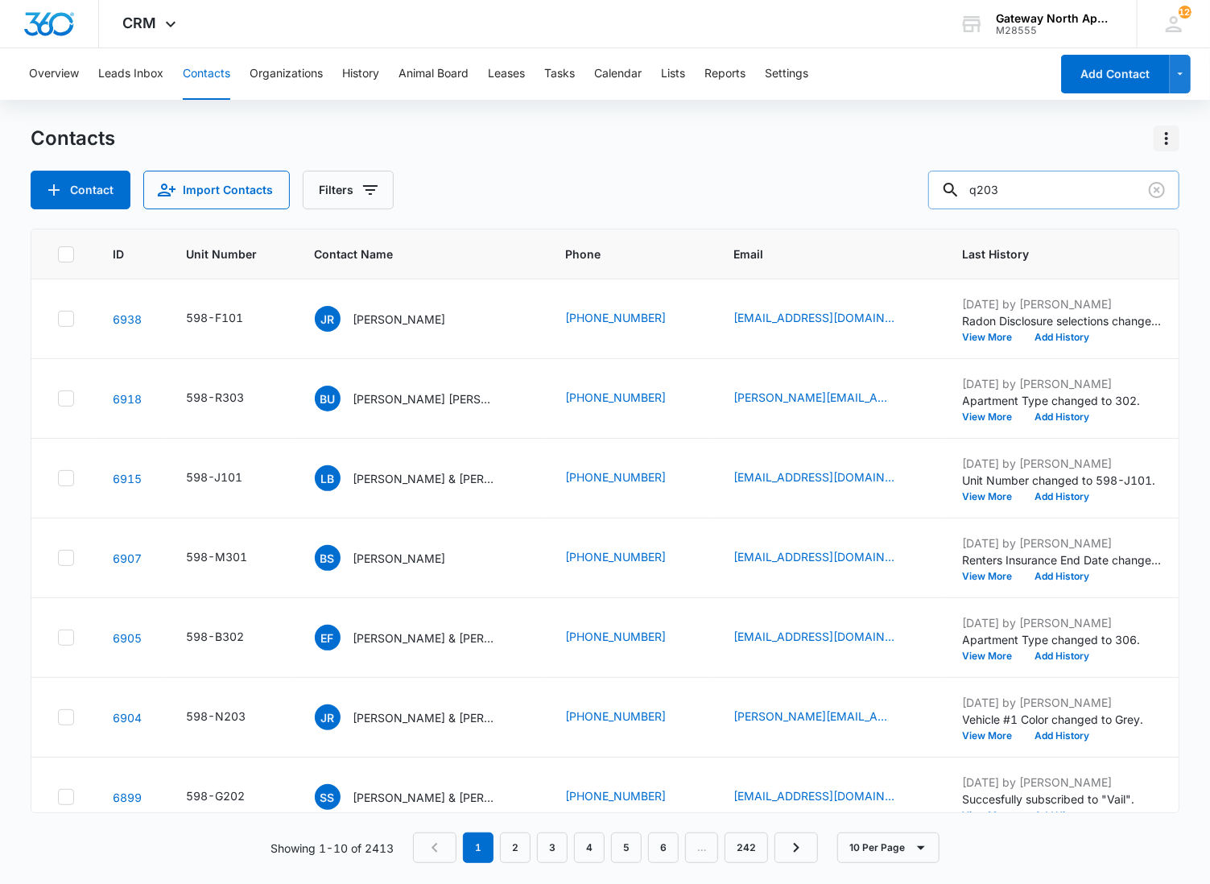
type input "q203"
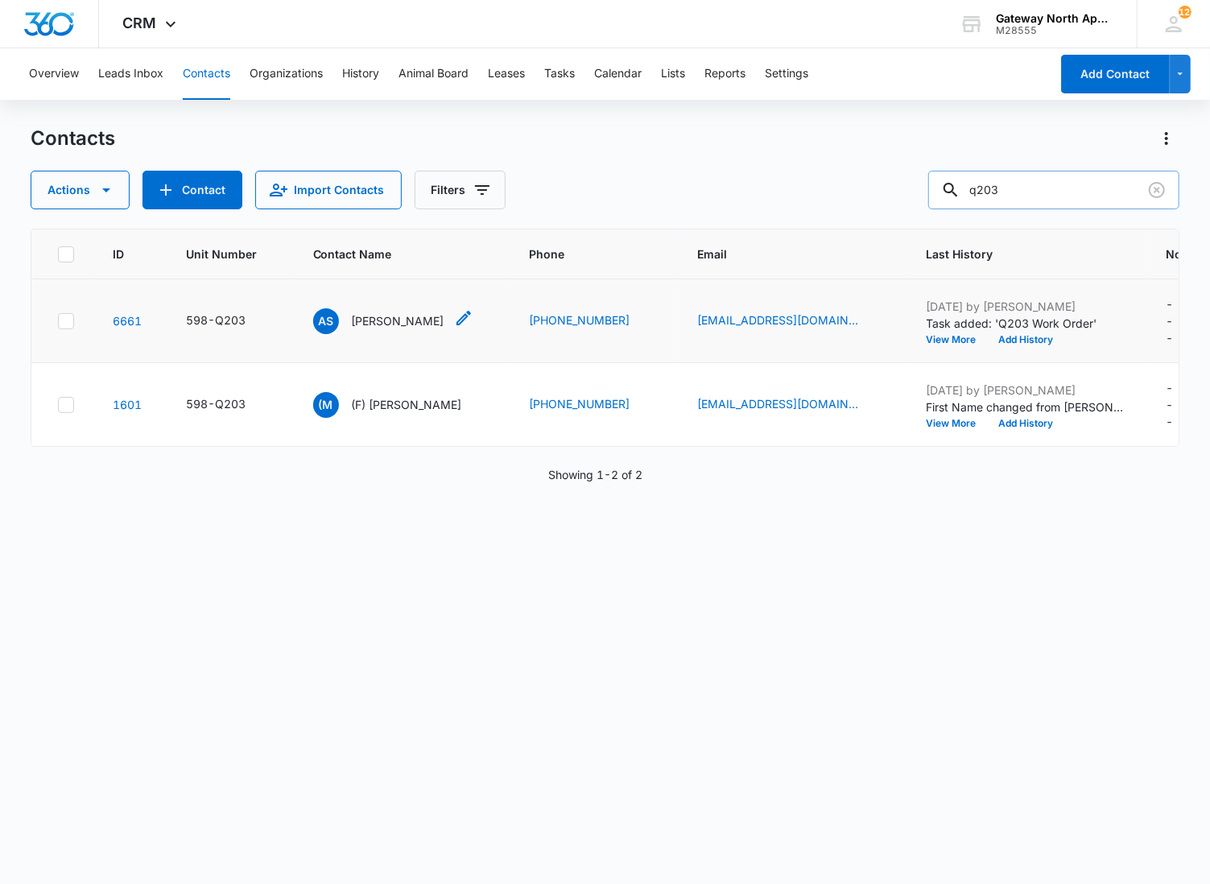
click at [391, 319] on p "[PERSON_NAME]" at bounding box center [398, 320] width 93 height 17
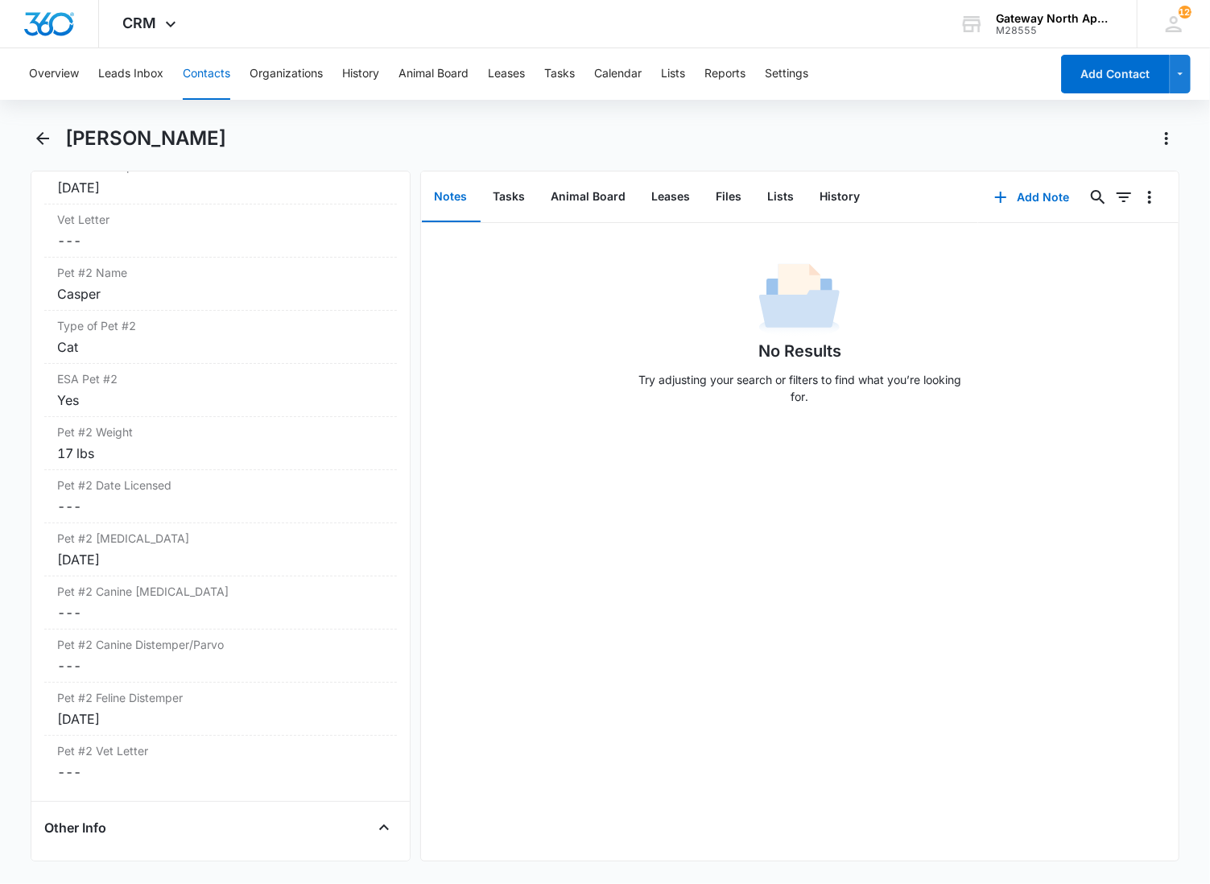
scroll to position [3757, 0]
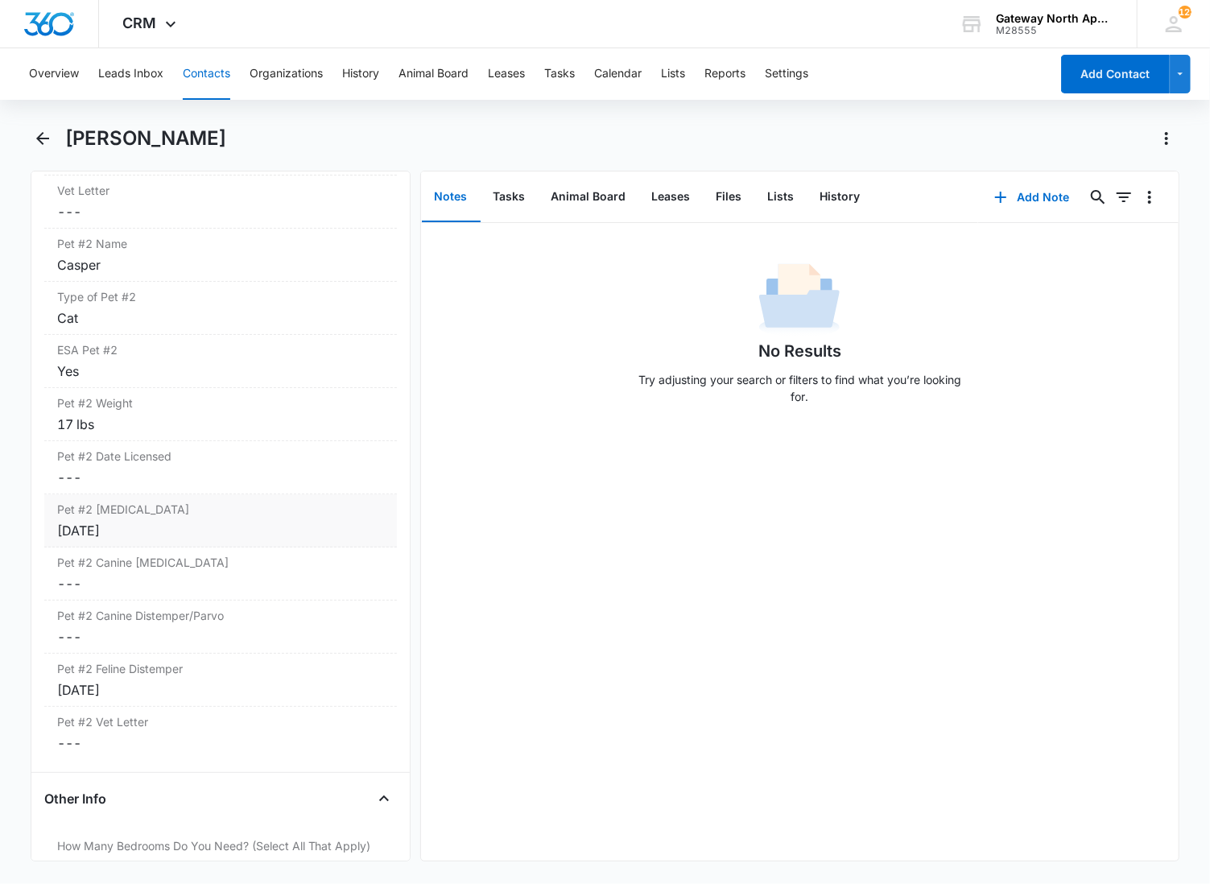
click at [222, 535] on div "[DATE]" at bounding box center [220, 530] width 327 height 19
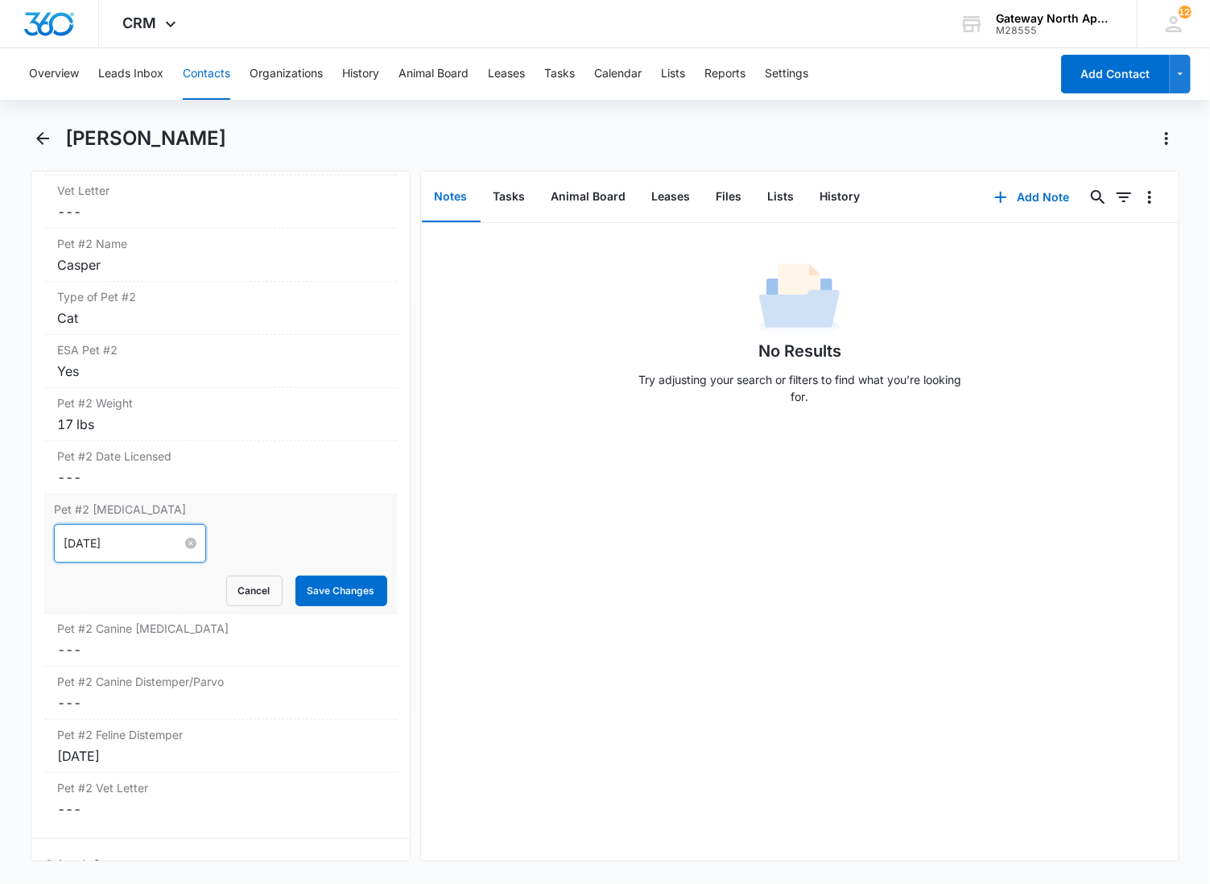
click at [163, 543] on input "[DATE]" at bounding box center [123, 544] width 118 height 18
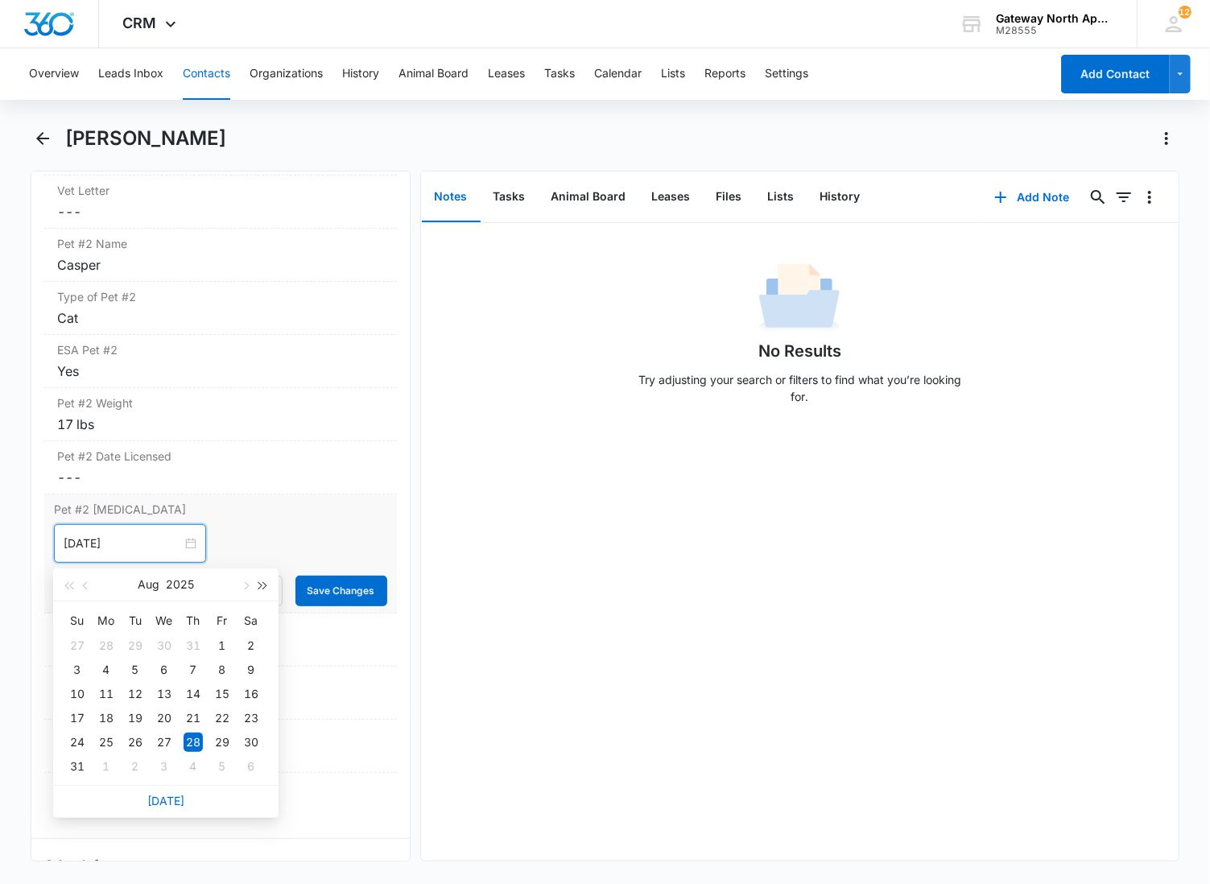
click at [266, 577] on button "button" at bounding box center [263, 584] width 18 height 32
type input "[DATE]"
click at [81, 713] on div "20" at bounding box center [77, 718] width 19 height 19
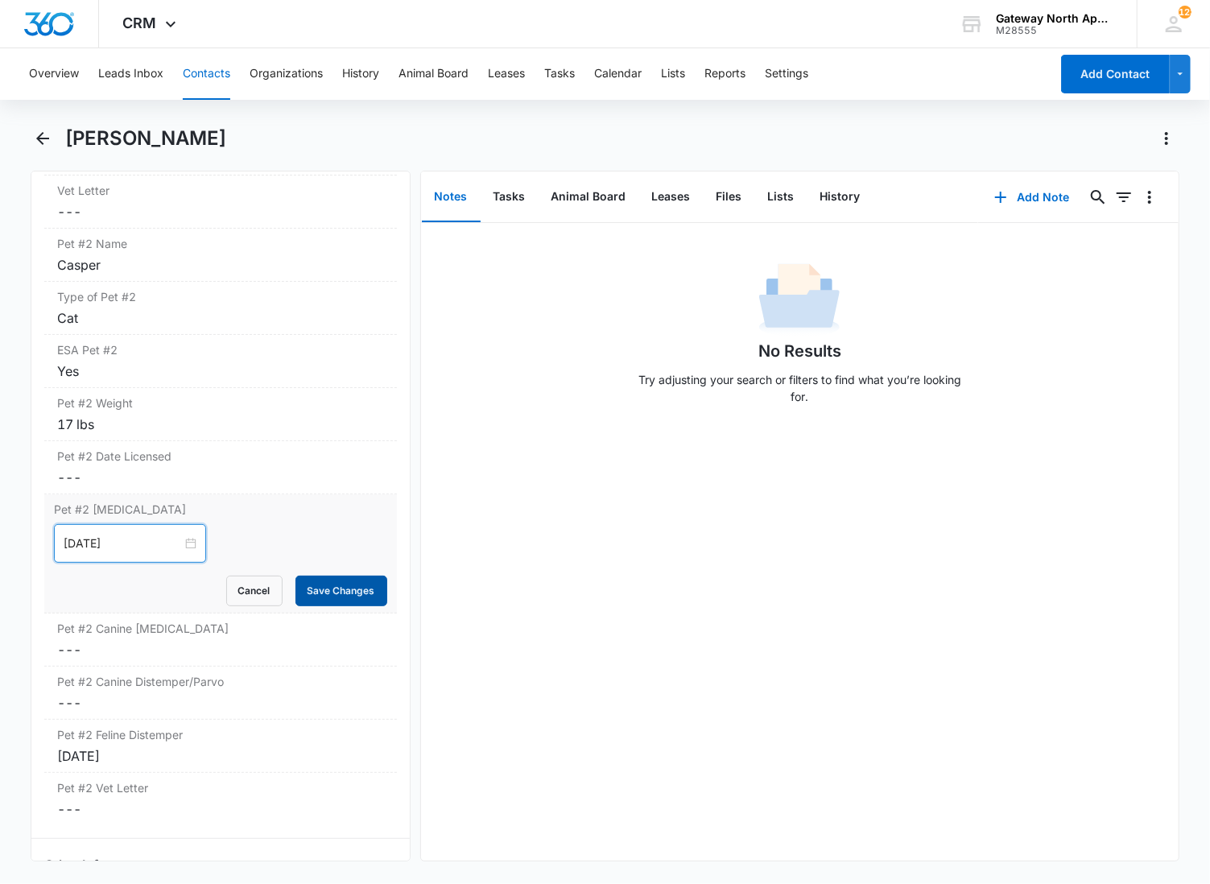
click at [316, 593] on button "Save Changes" at bounding box center [341, 591] width 92 height 31
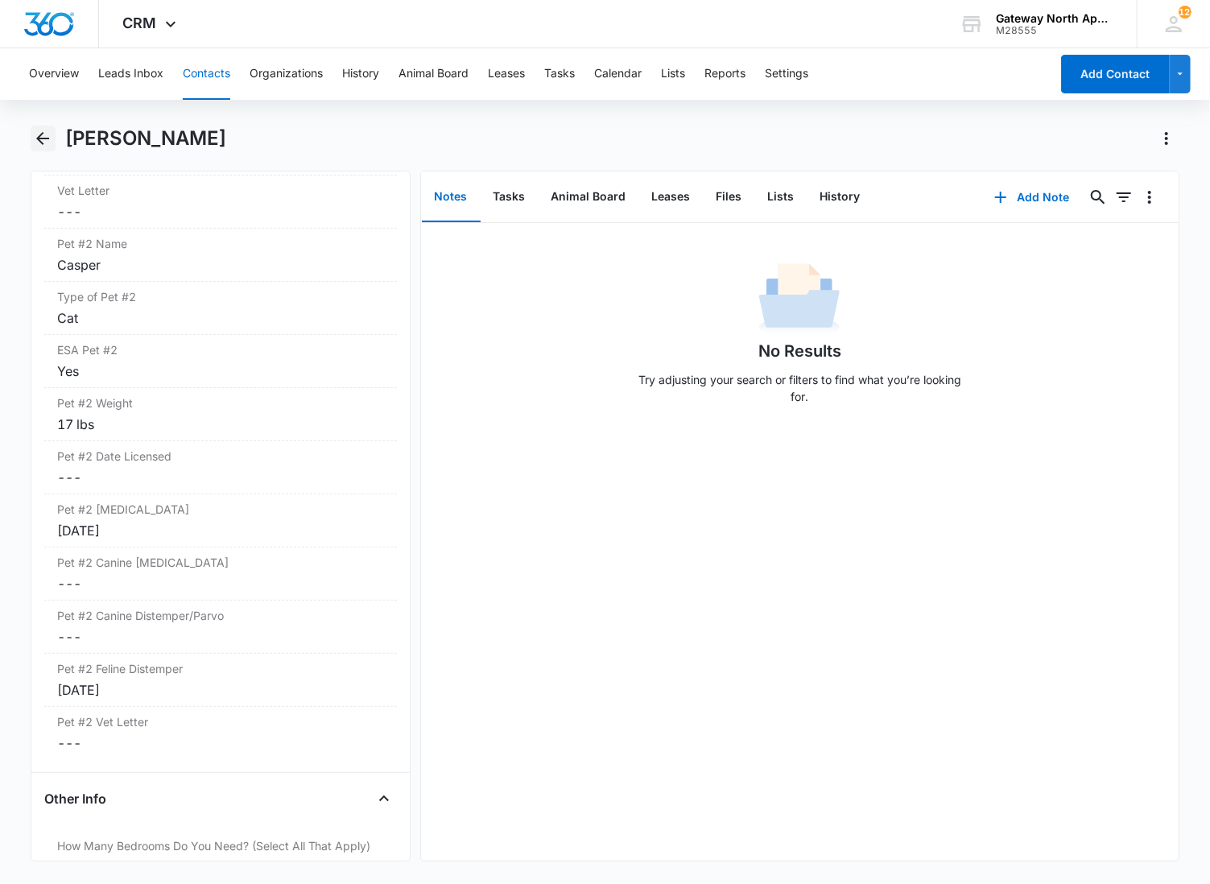
click at [47, 135] on icon "Back" at bounding box center [42, 138] width 19 height 19
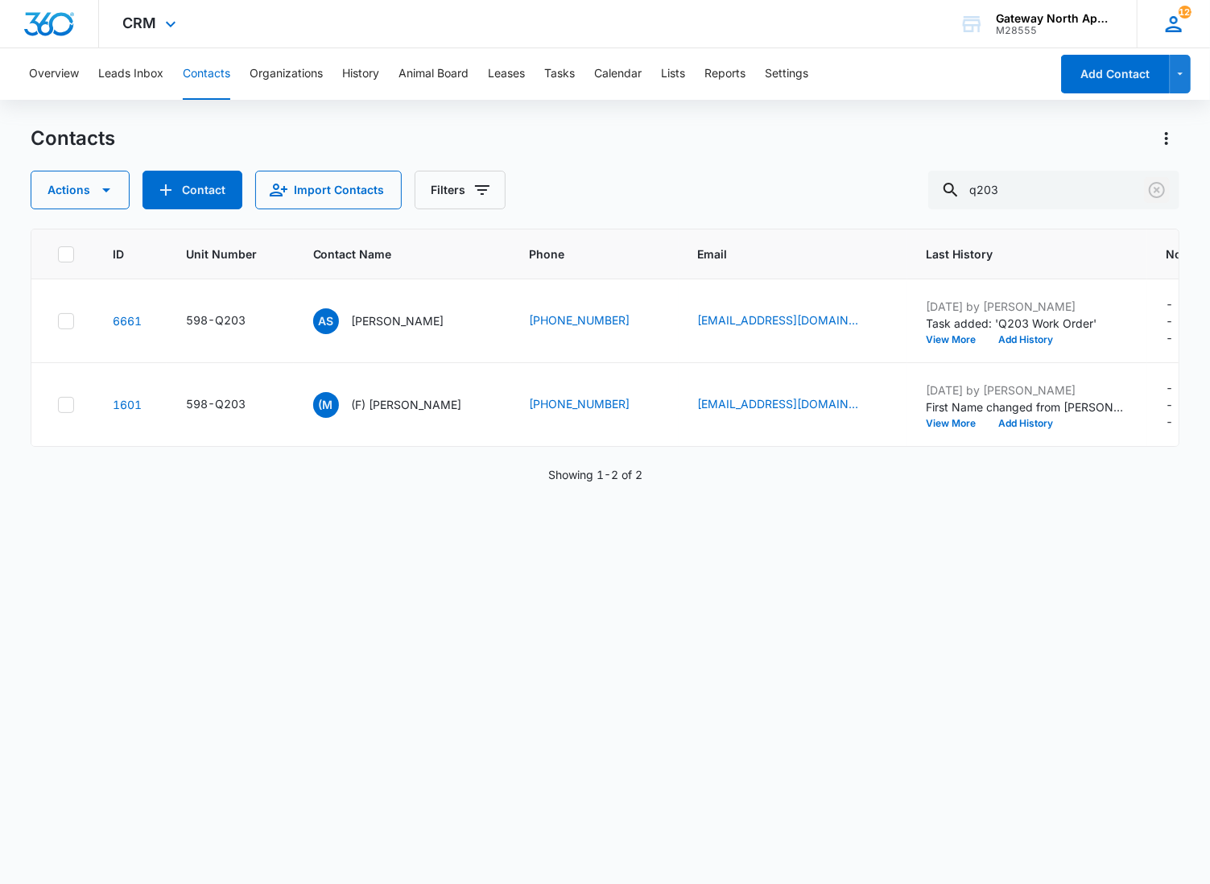
click at [1159, 183] on icon "Clear" at bounding box center [1157, 190] width 16 height 16
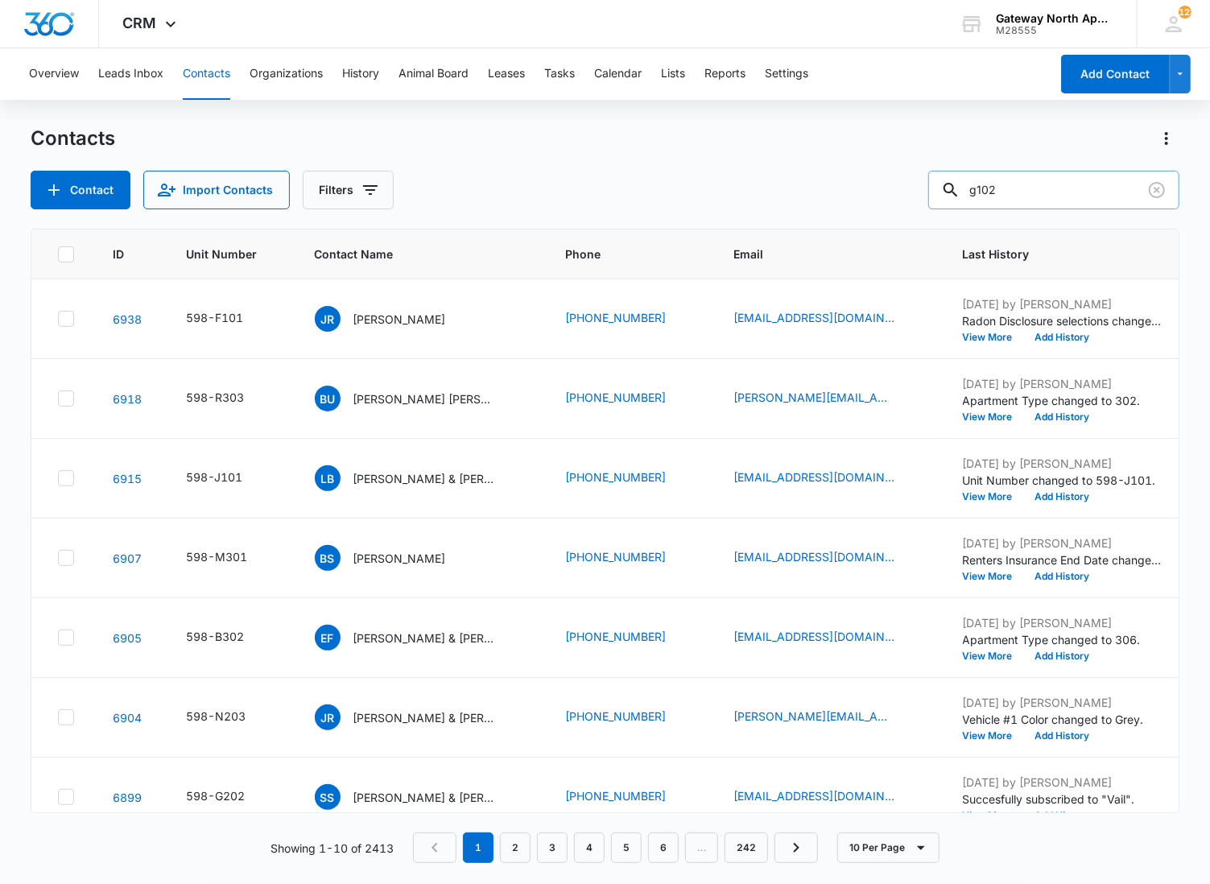
type input "g102"
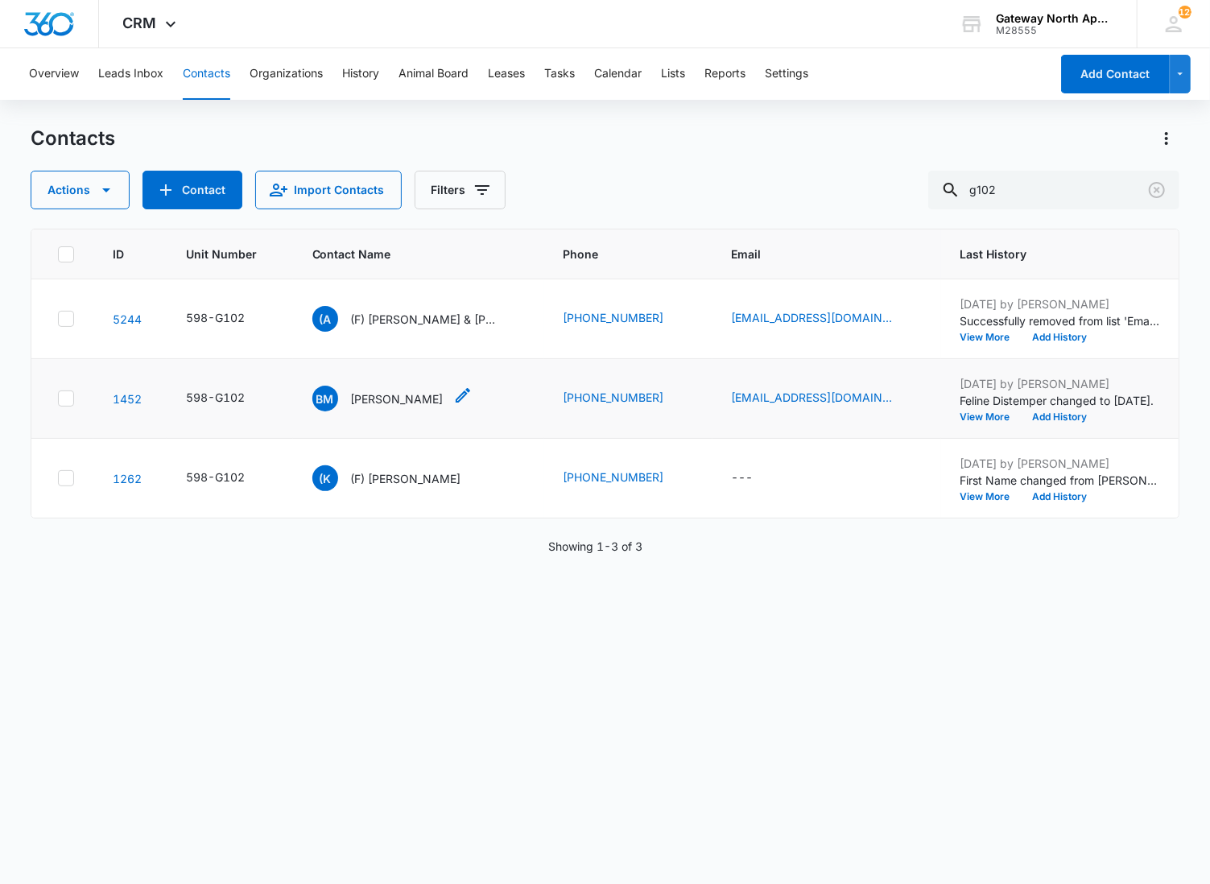
click at [395, 398] on p "[PERSON_NAME]" at bounding box center [397, 398] width 93 height 17
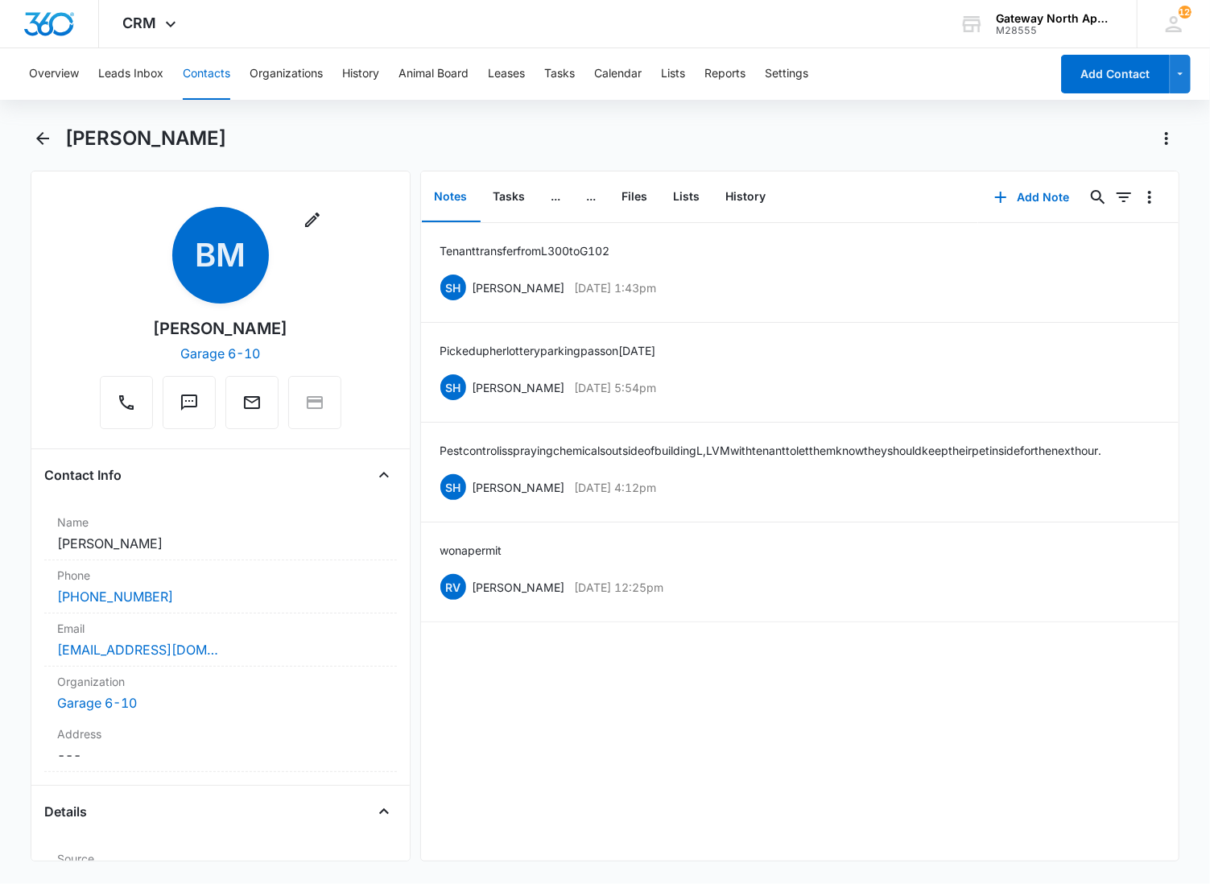
click at [593, 702] on div "Tenant transfer from L300 to G102 SH [PERSON_NAME] [DATE] 1:43pm Delete Edit Pi…" at bounding box center [800, 542] width 758 height 638
click at [512, 201] on button "Tasks" at bounding box center [510, 197] width 58 height 50
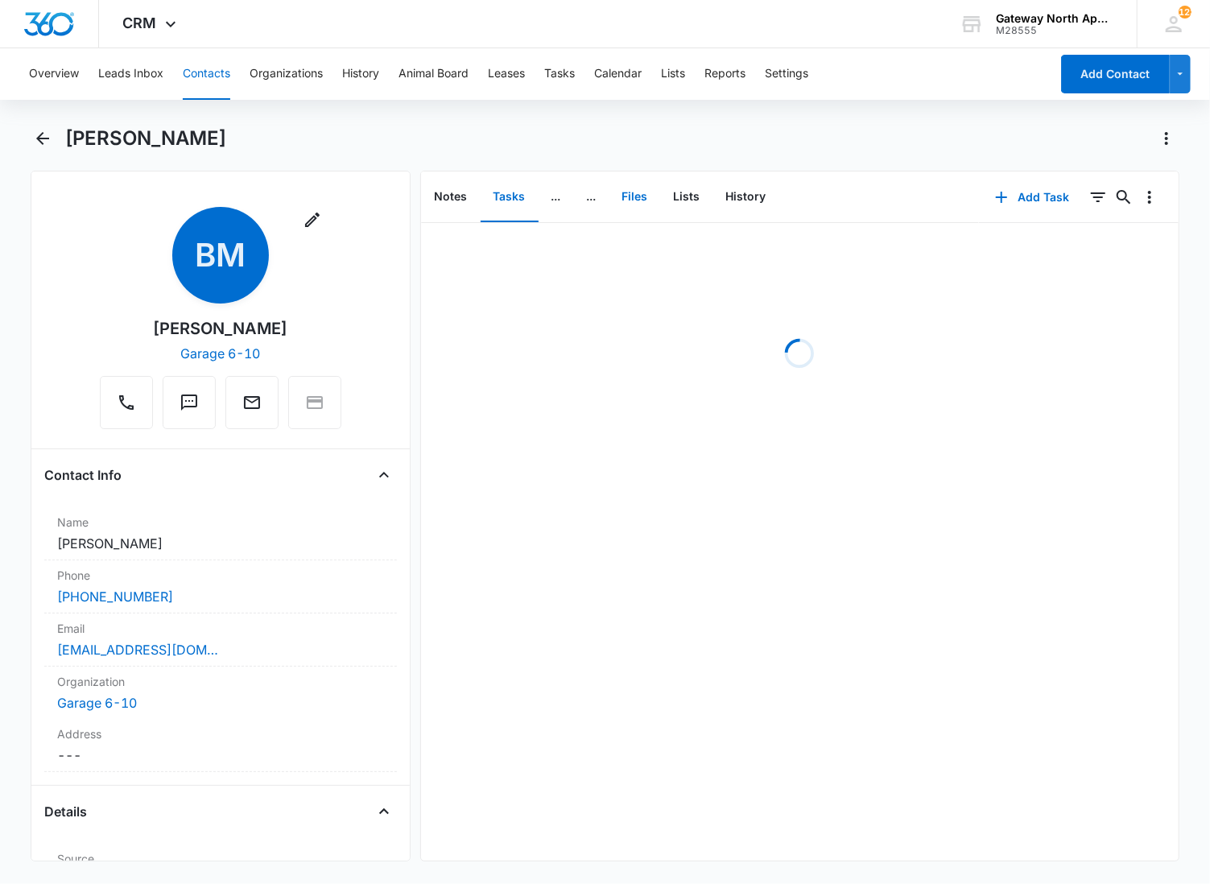
click at [634, 196] on button "Files" at bounding box center [635, 197] width 52 height 50
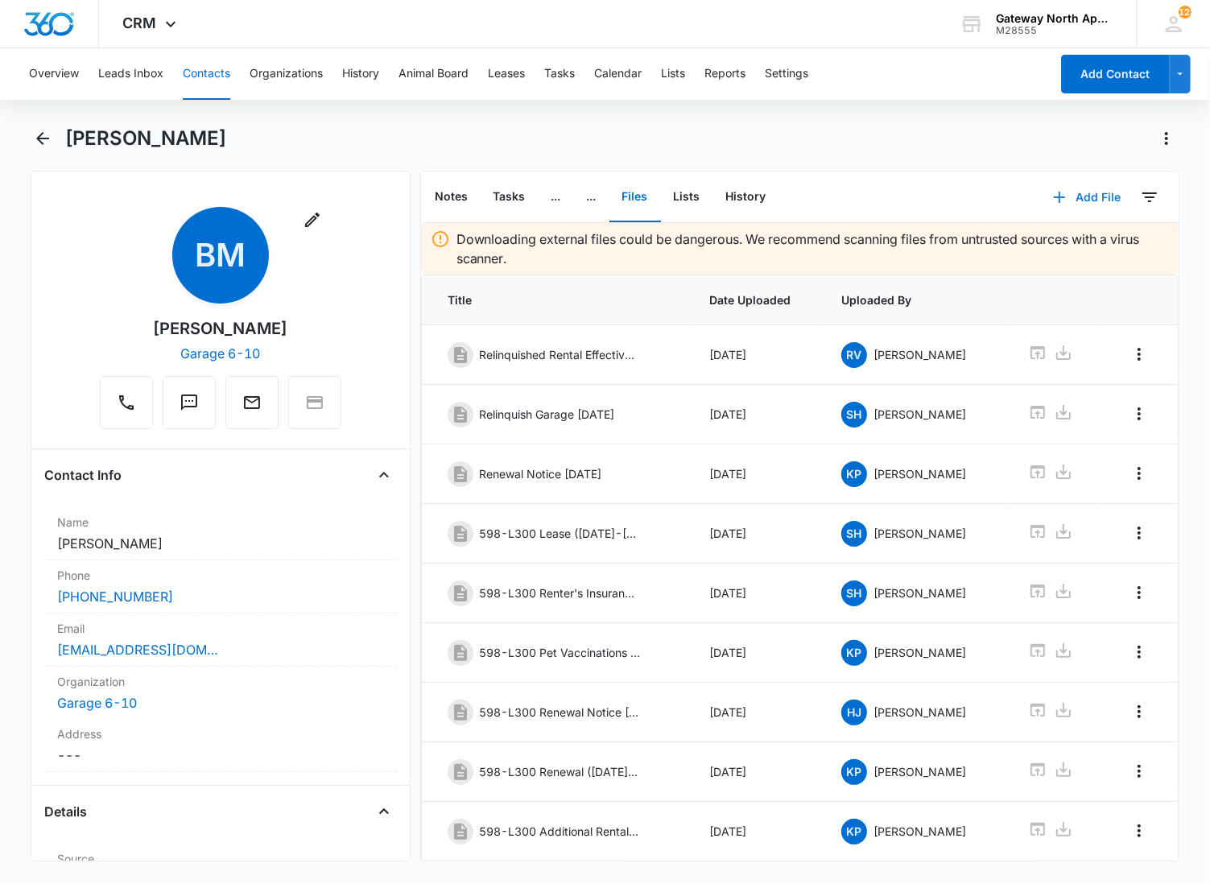
click at [1089, 196] on button "Add File" at bounding box center [1087, 197] width 100 height 39
click at [1037, 246] on div "Upload Files" at bounding box center [1065, 247] width 64 height 11
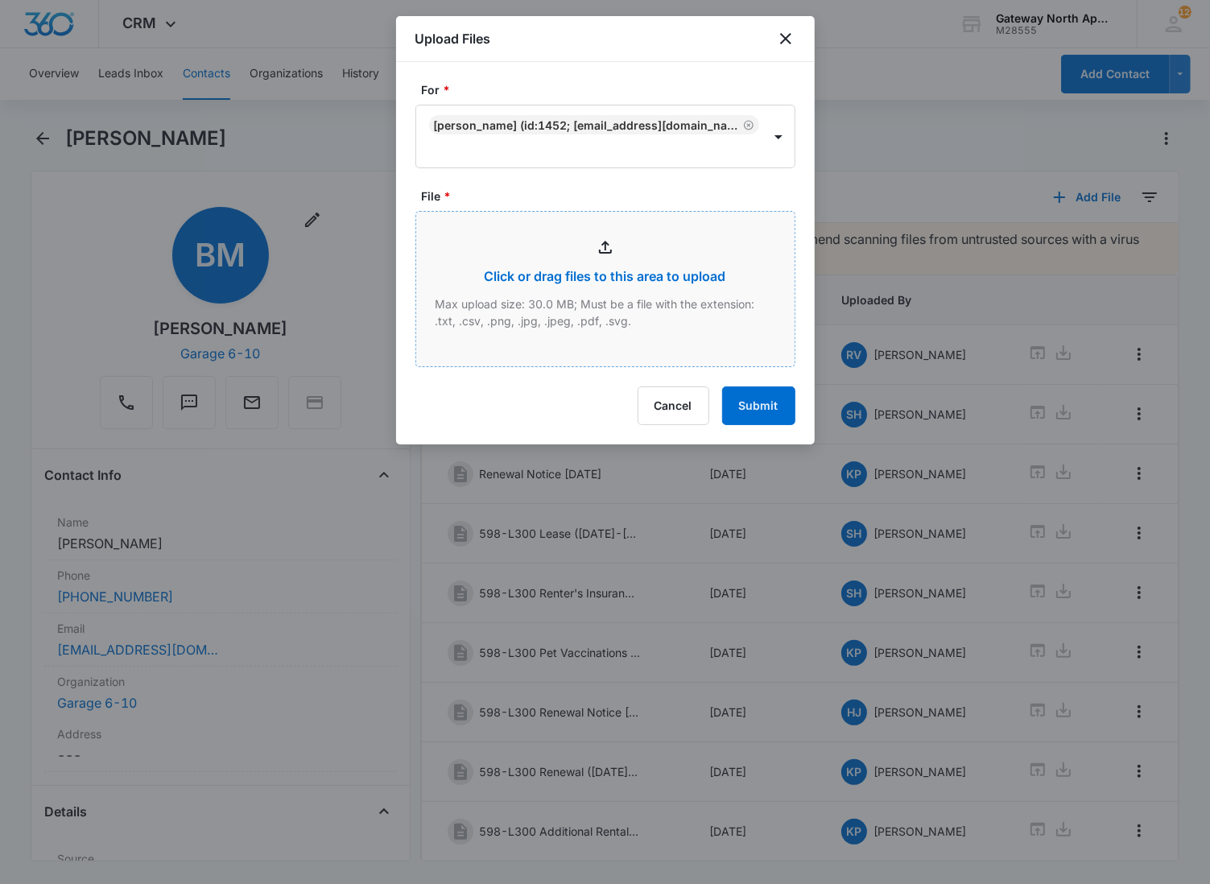
type input "C:\fakepath\G102_09162025103442.pdf"
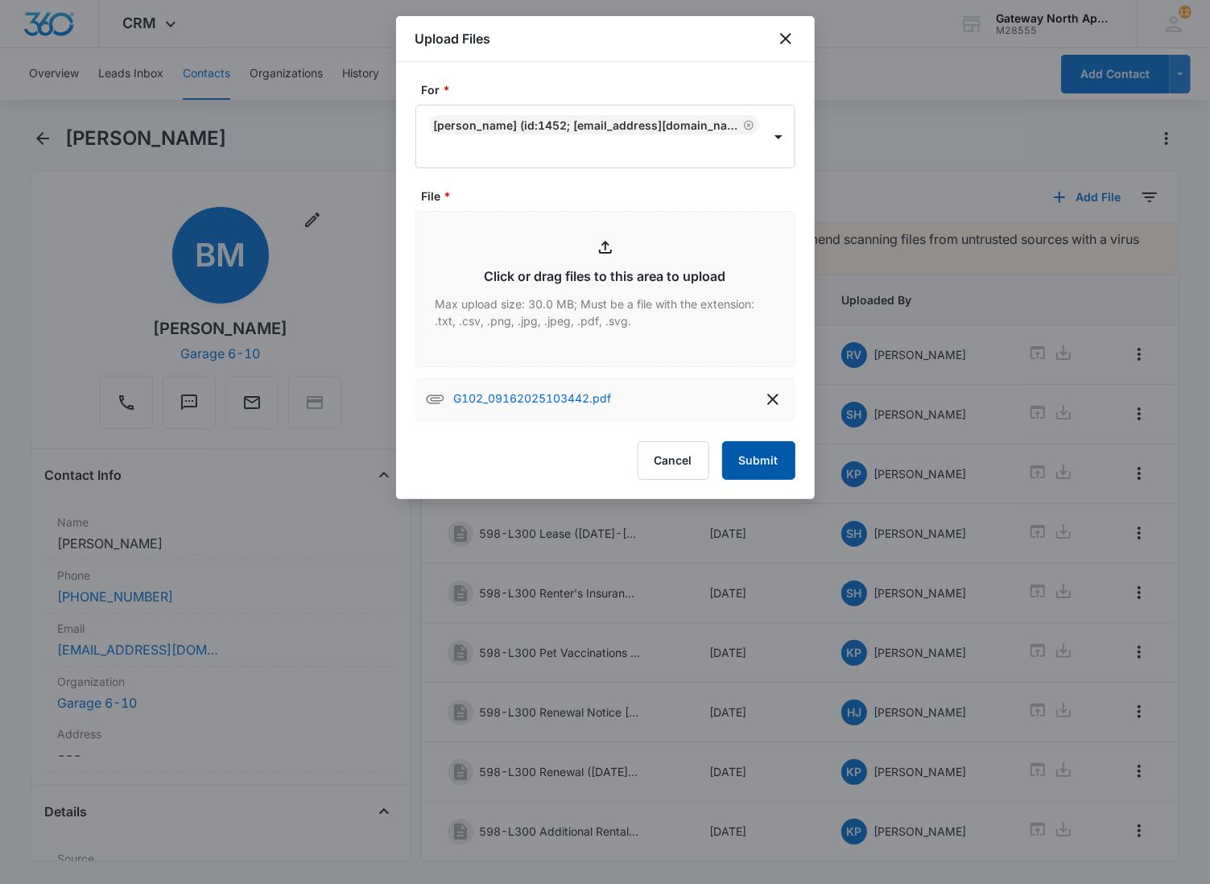
click at [746, 456] on button "Submit" at bounding box center [758, 460] width 73 height 39
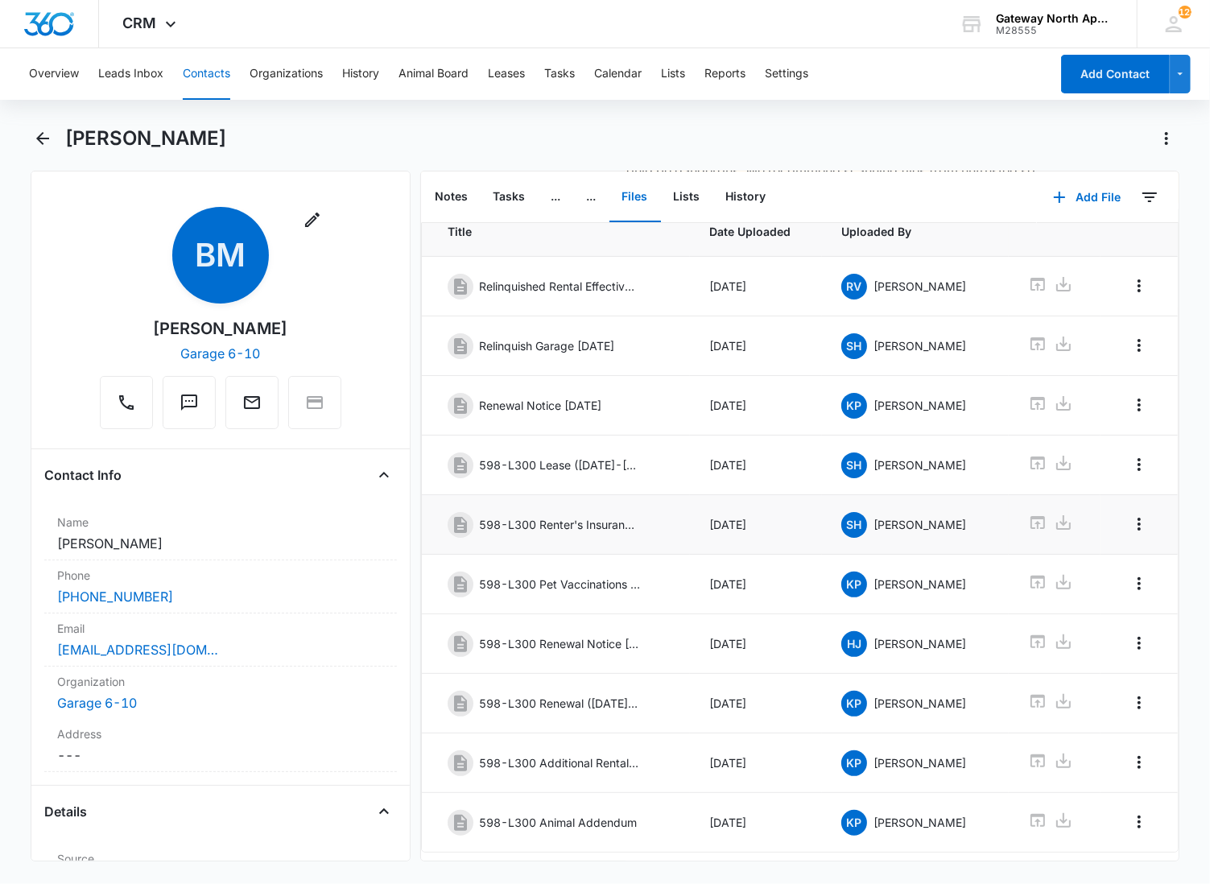
scroll to position [135, 0]
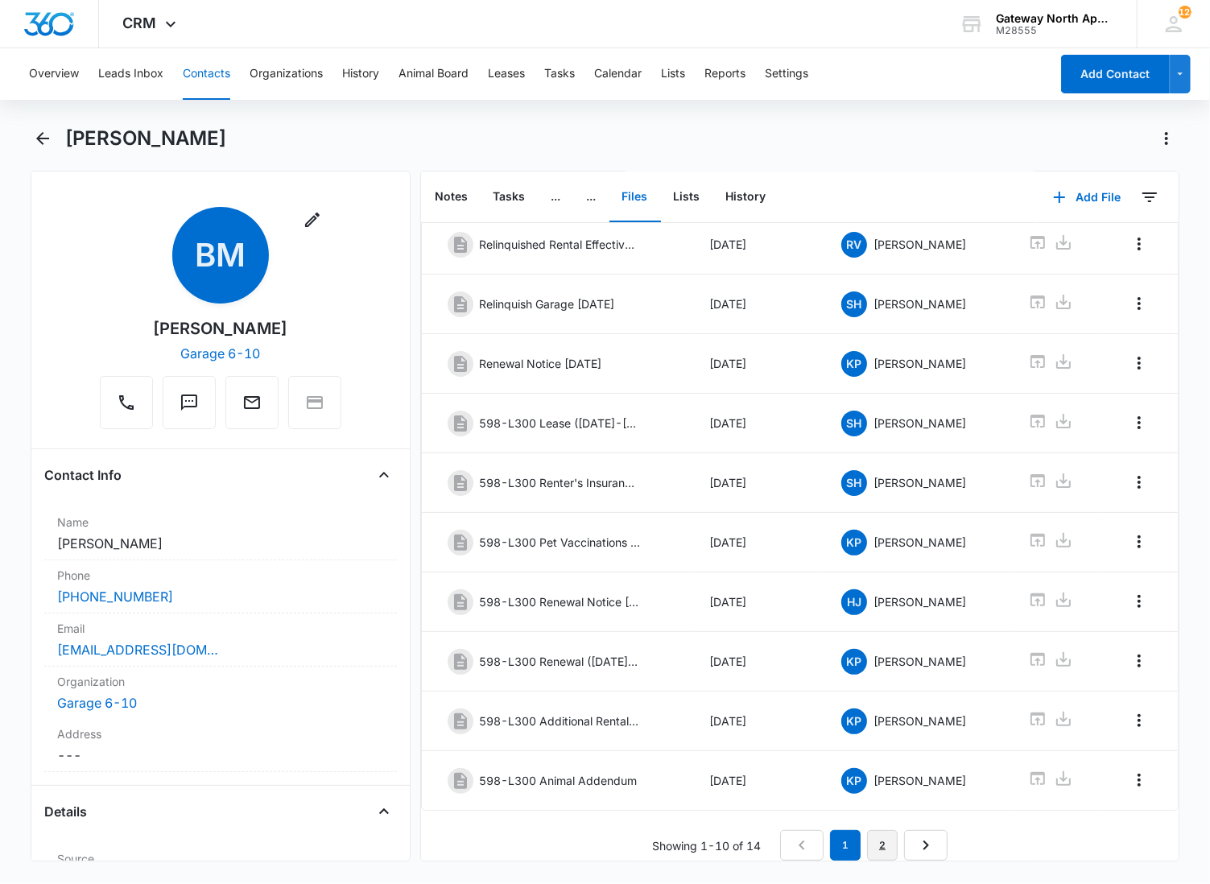
click at [886, 840] on link "2" at bounding box center [882, 845] width 31 height 31
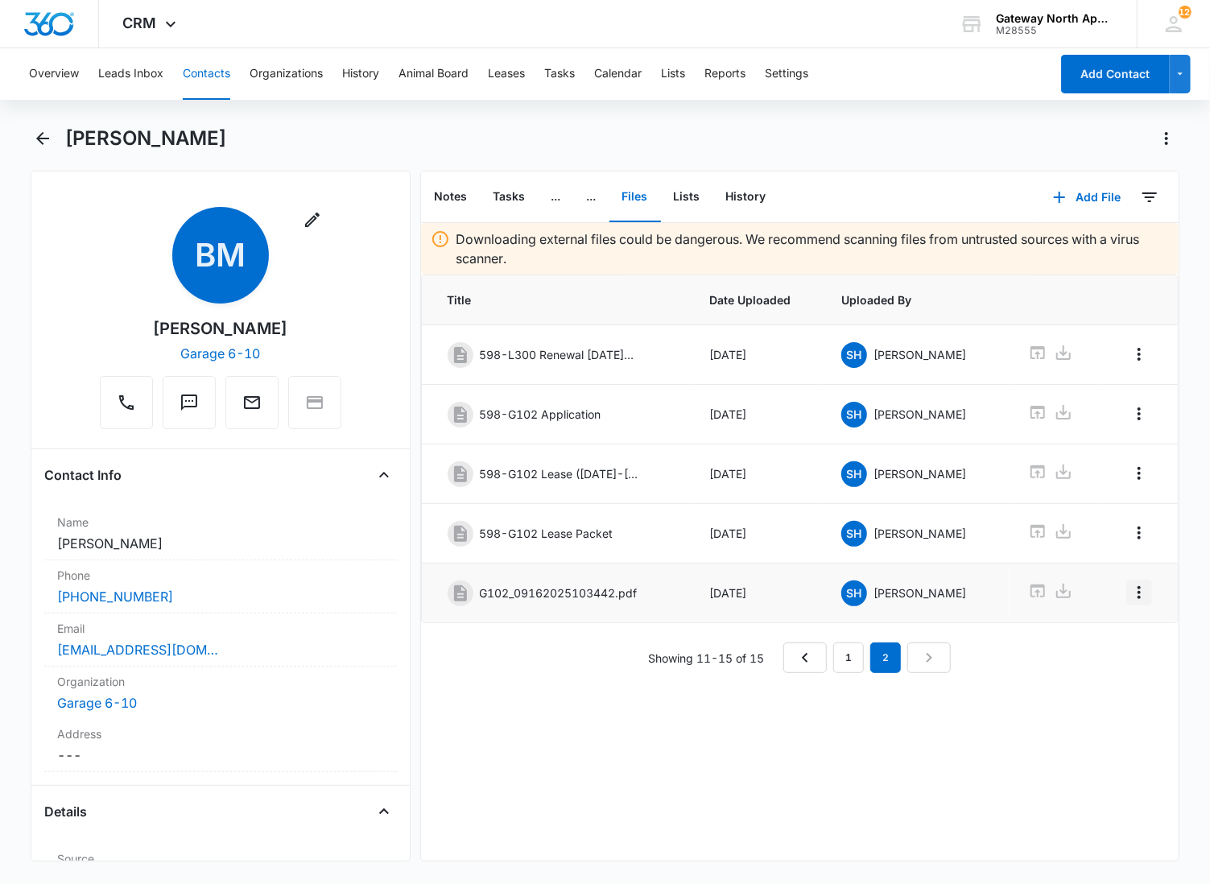
click at [1130, 596] on icon "Overflow Menu" at bounding box center [1139, 592] width 19 height 19
click at [1091, 642] on div "Edit" at bounding box center [1083, 643] width 34 height 11
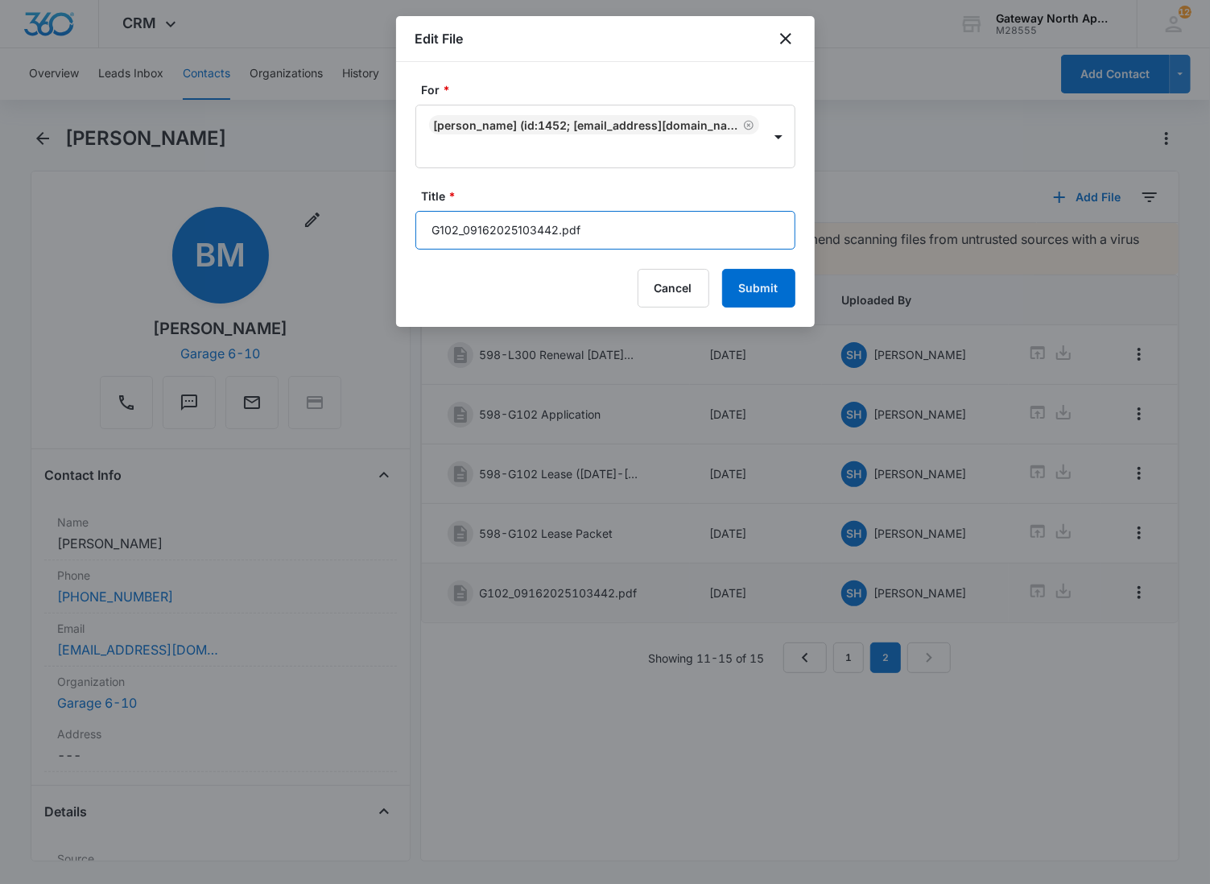
drag, startPoint x: 655, startPoint y: 215, endPoint x: 244, endPoint y: 240, distance: 412.2
click at [244, 240] on body "CRM Apps Reputation Websites Forms CRM Email Social Content Ads Intelligence Fi…" at bounding box center [605, 442] width 1210 height 884
type input "598-G102 Renters Insurance"
click at [722, 269] on button "Submit" at bounding box center [758, 288] width 73 height 39
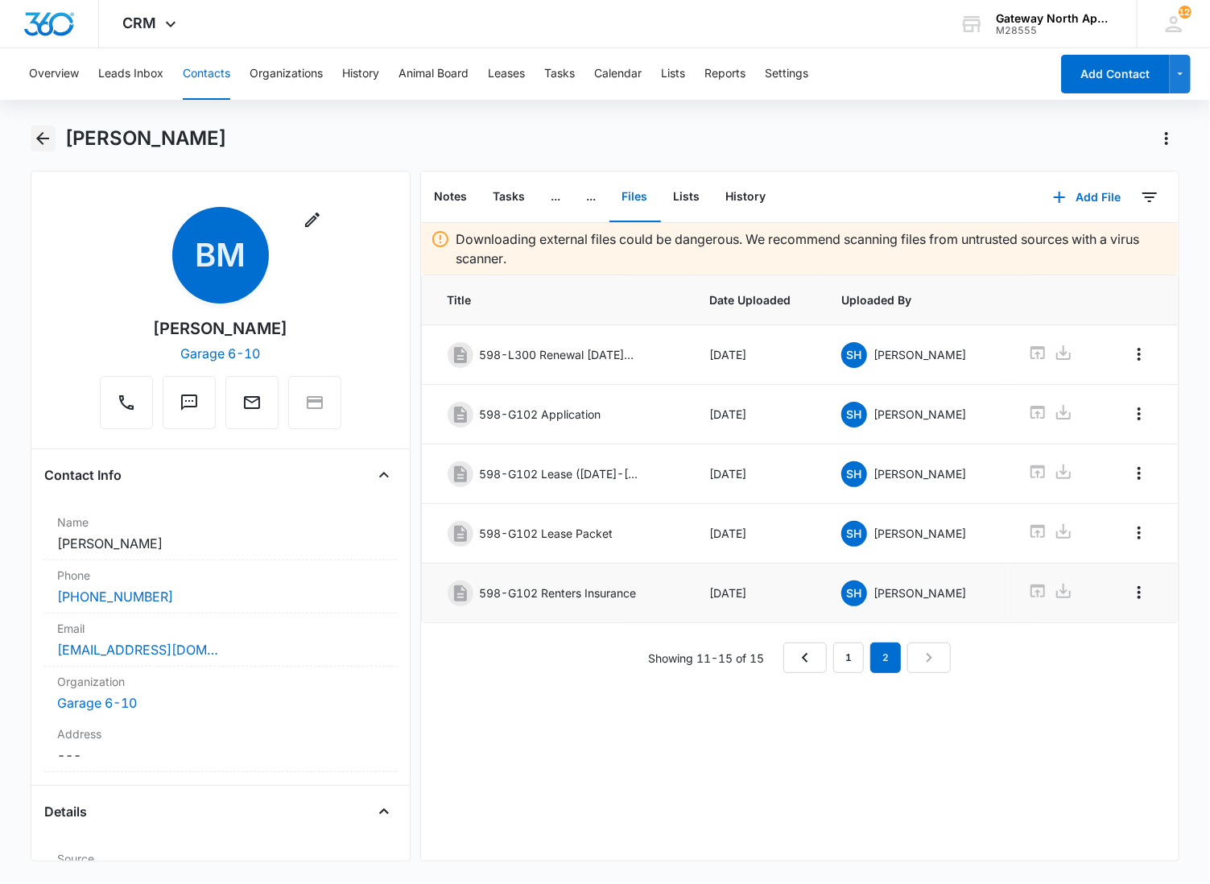
click at [50, 134] on icon "Back" at bounding box center [42, 138] width 19 height 19
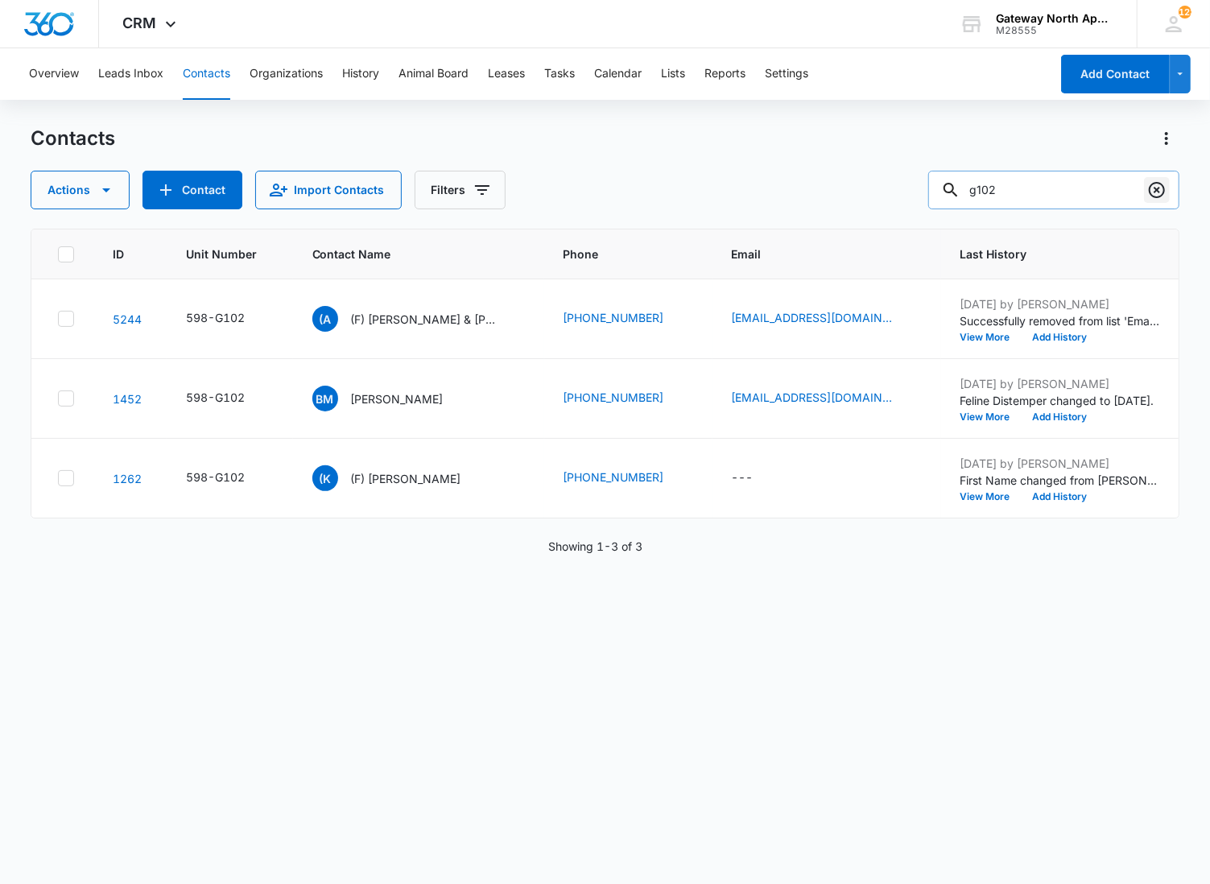
click at [1149, 190] on icon "Clear" at bounding box center [1157, 190] width 16 height 16
